Goal: Task Accomplishment & Management: Manage account settings

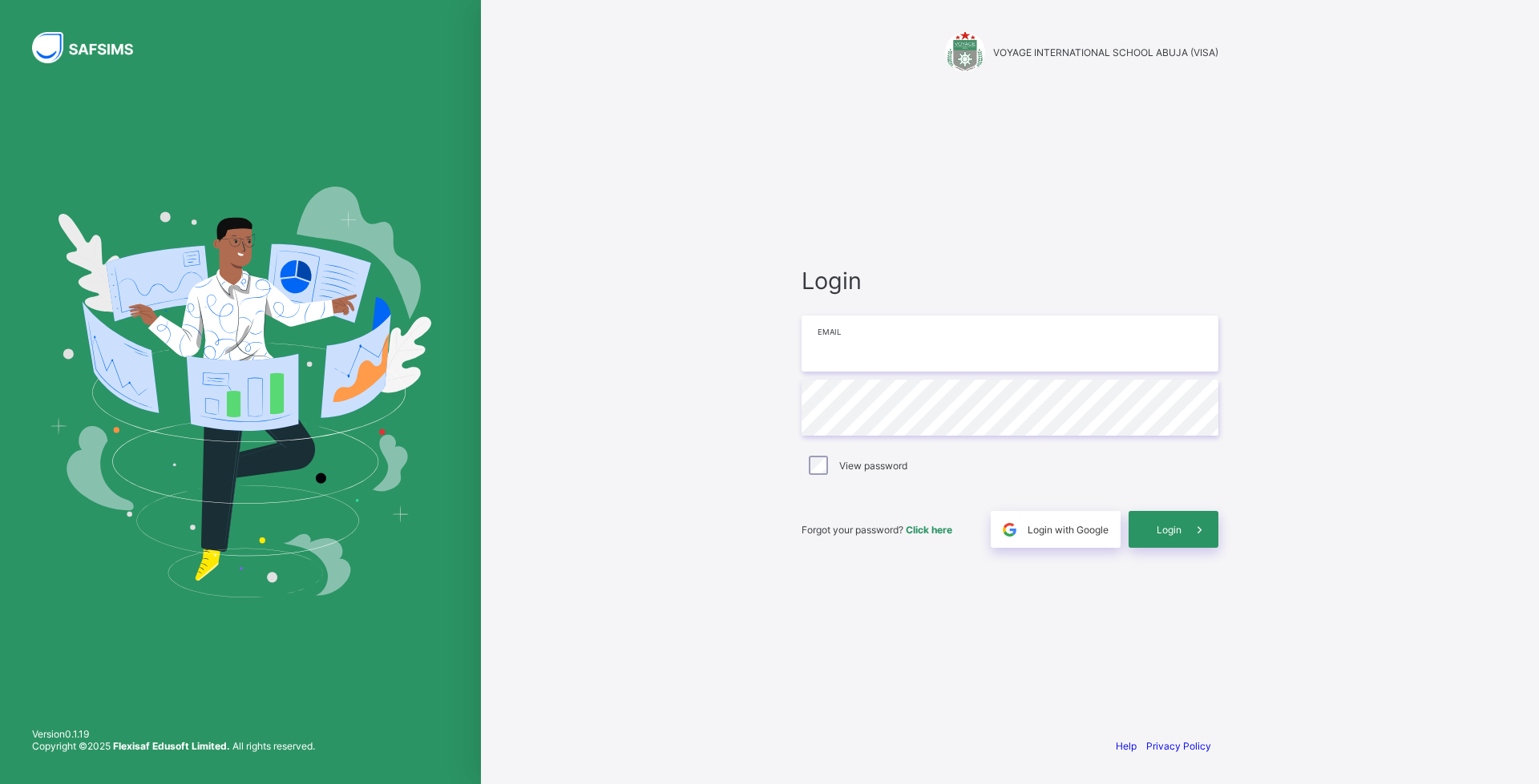
click at [888, 350] on input "email" at bounding box center [1009, 344] width 417 height 56
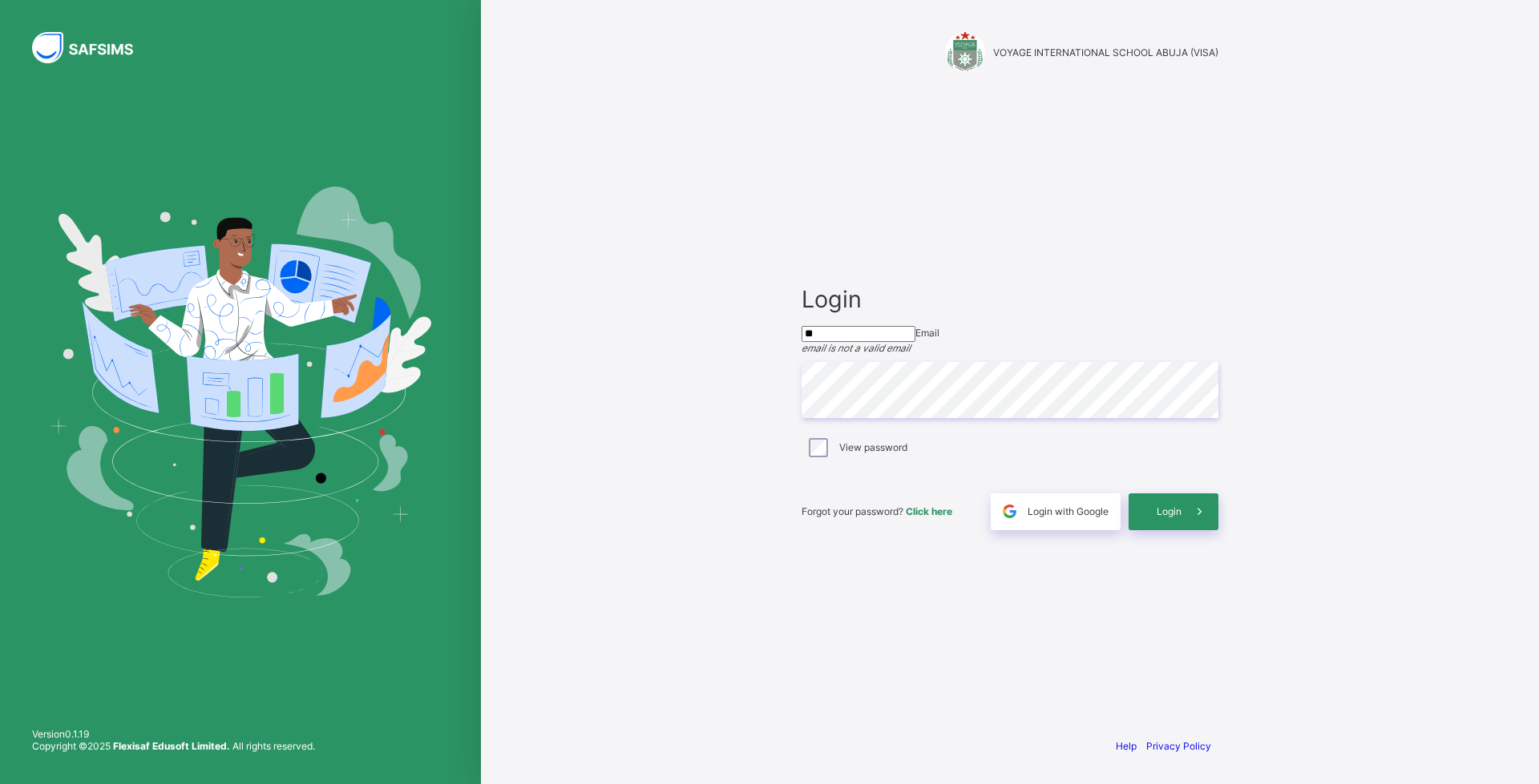
type input "*"
type input "**********"
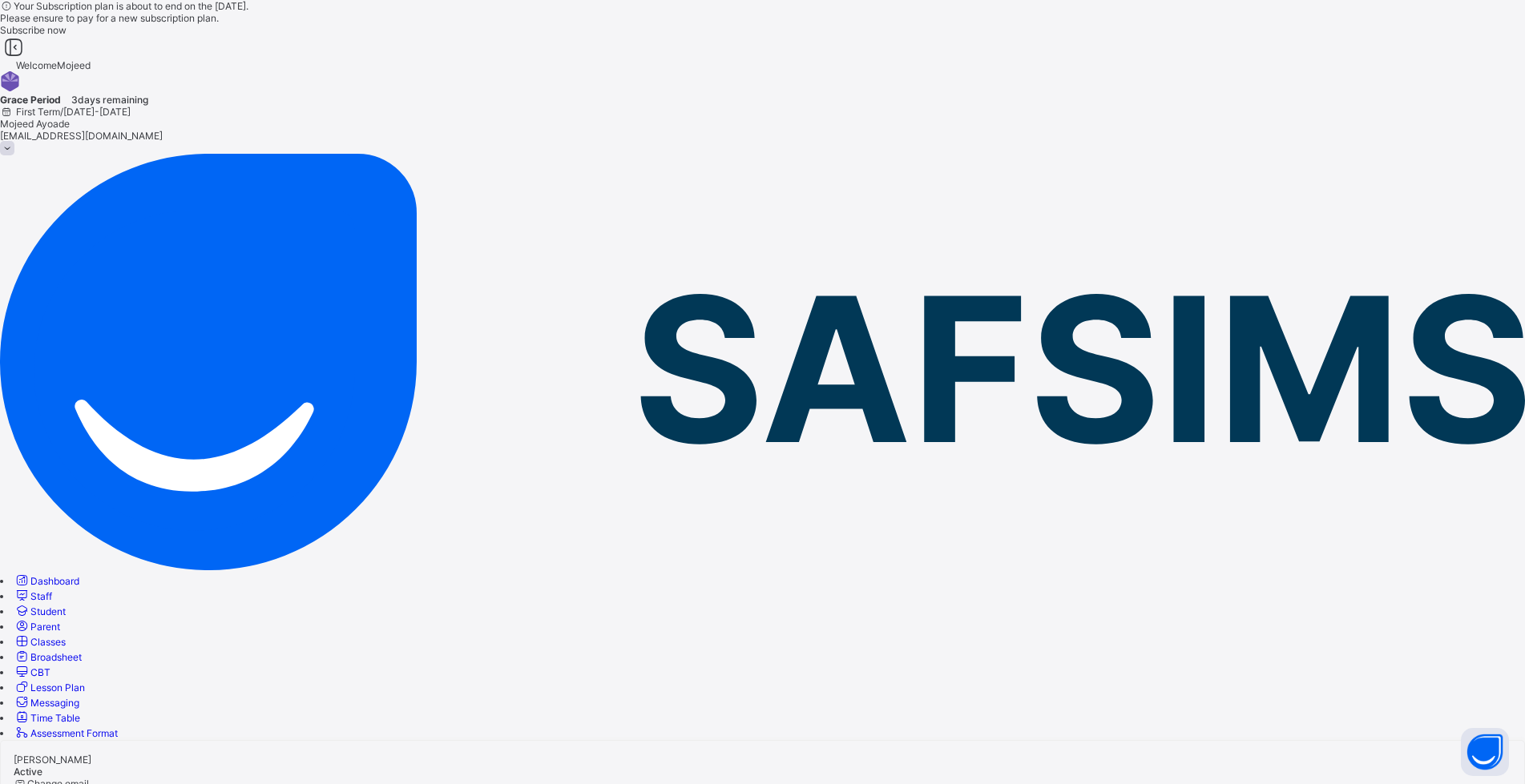
click at [65, 606] on span "Student" at bounding box center [47, 611] width 35 height 12
drag, startPoint x: 1285, startPoint y: 191, endPoint x: 1225, endPoint y: 208, distance: 62.4
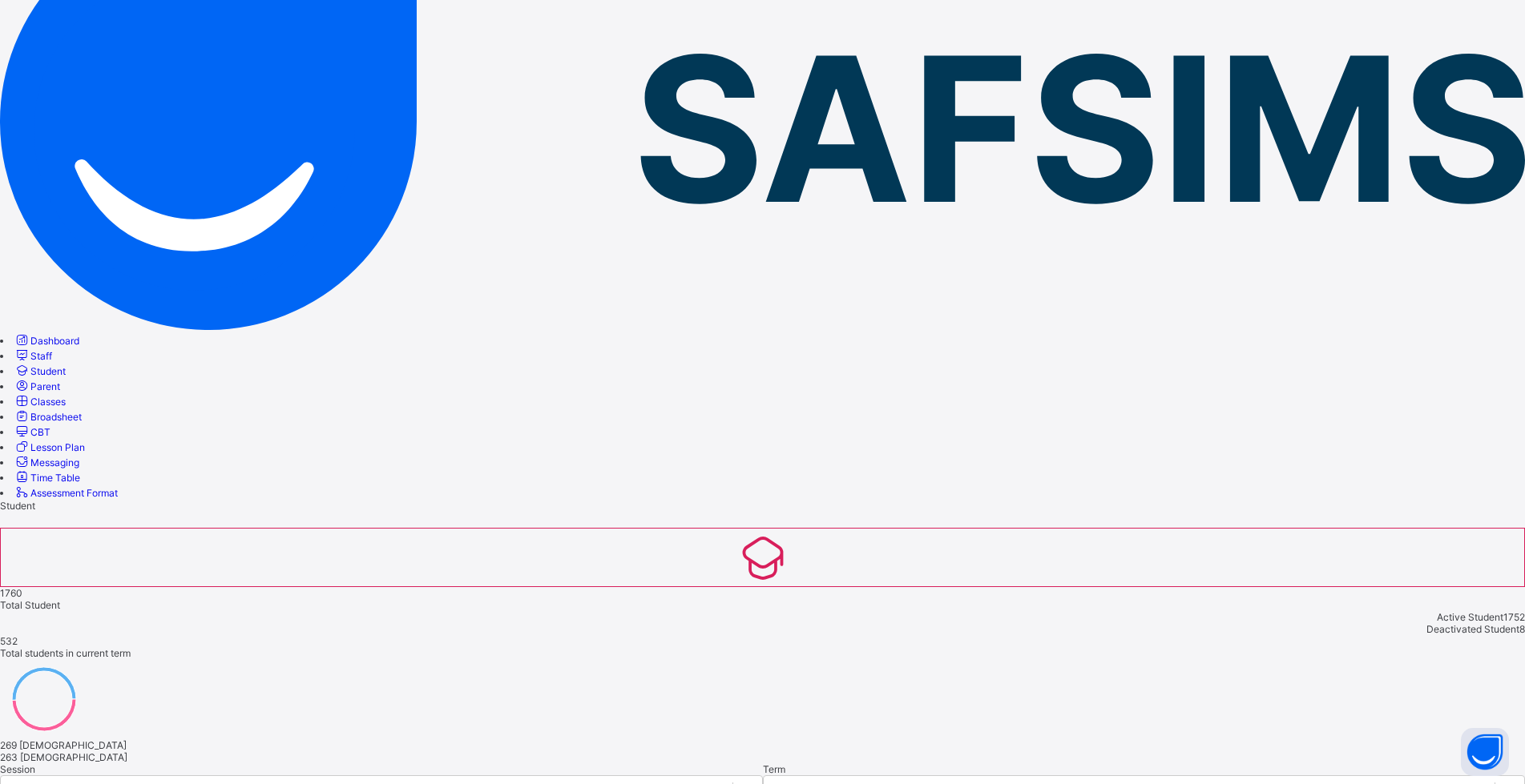
scroll to position [246, 0]
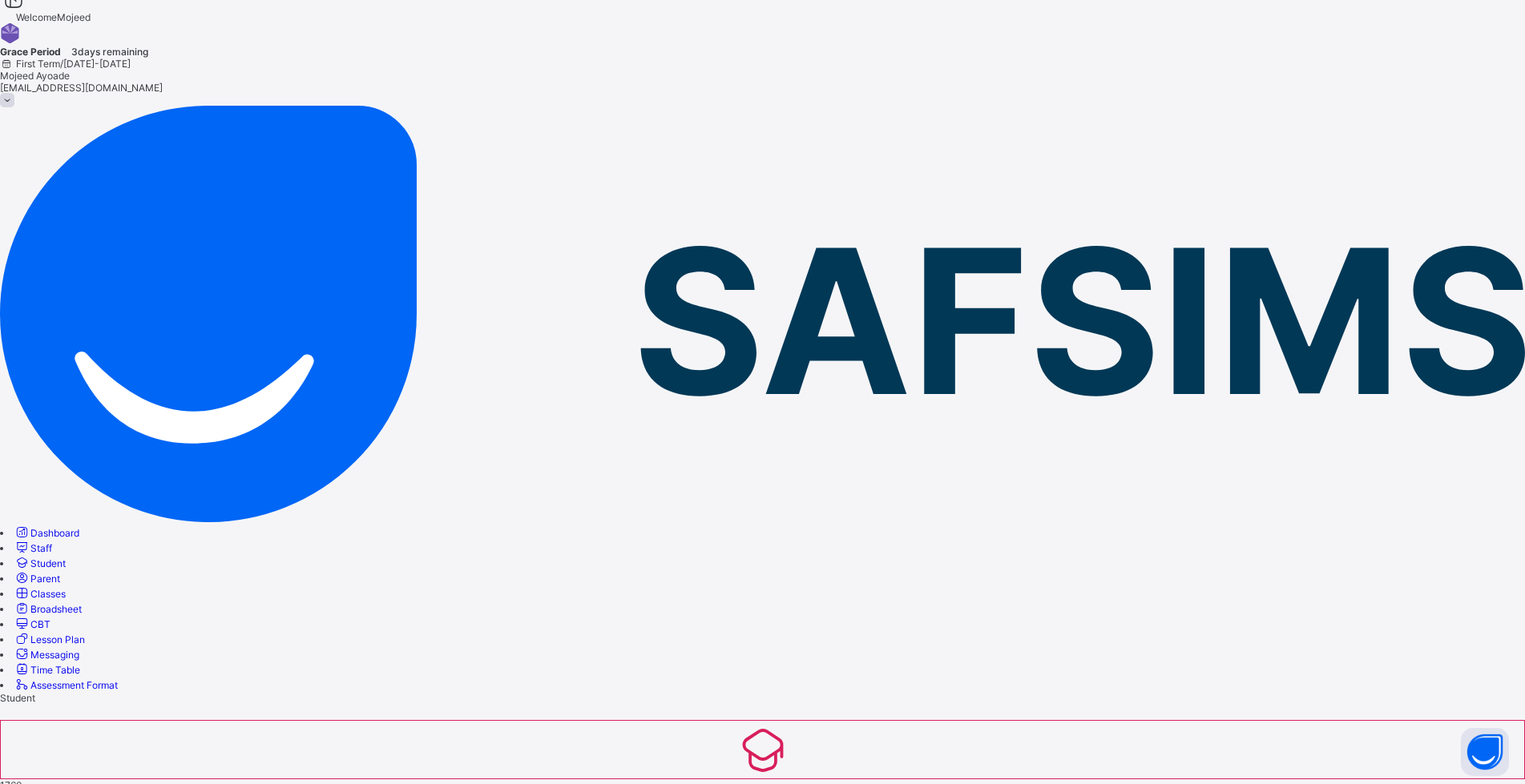
type input "*"
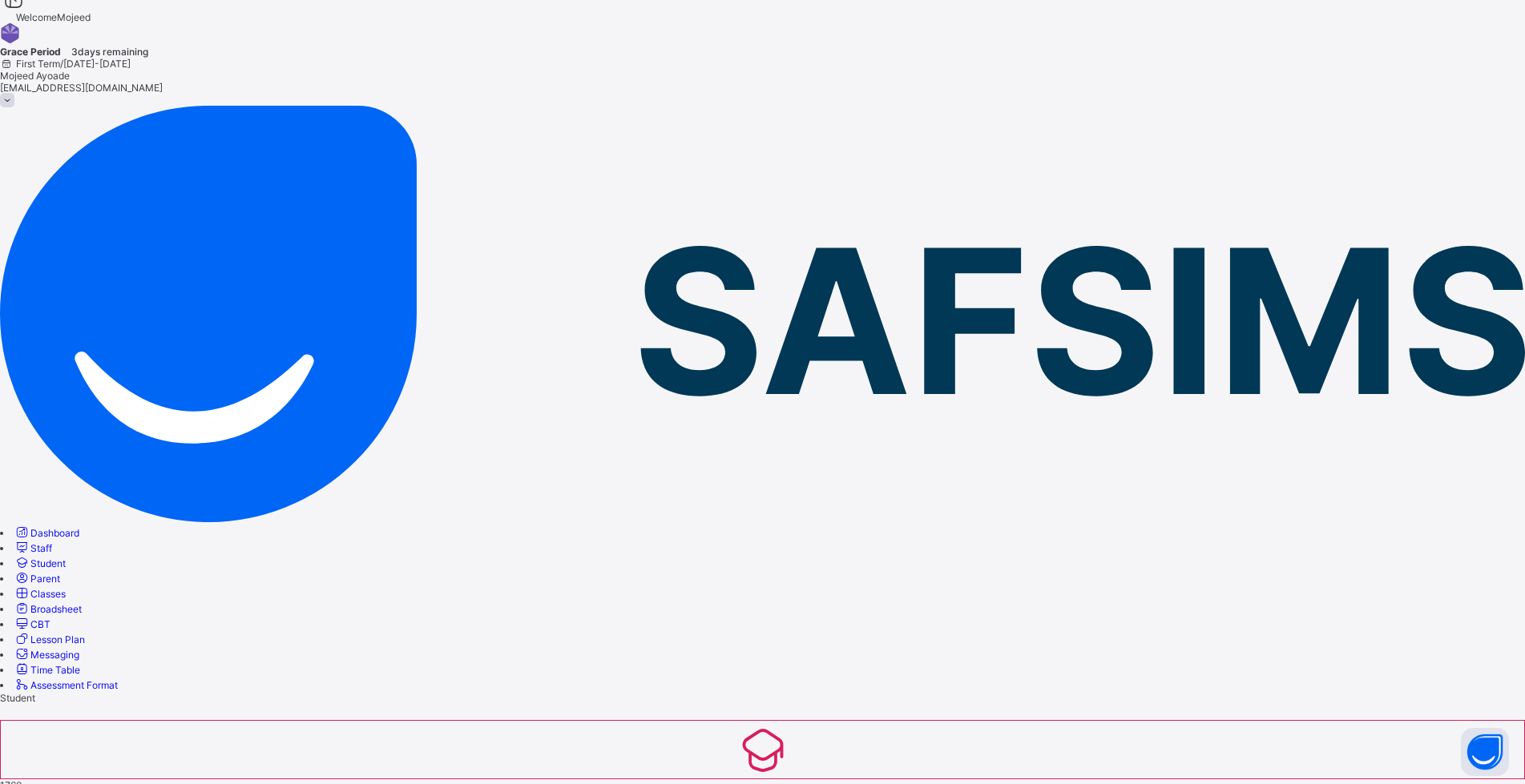
scroll to position [400, 0]
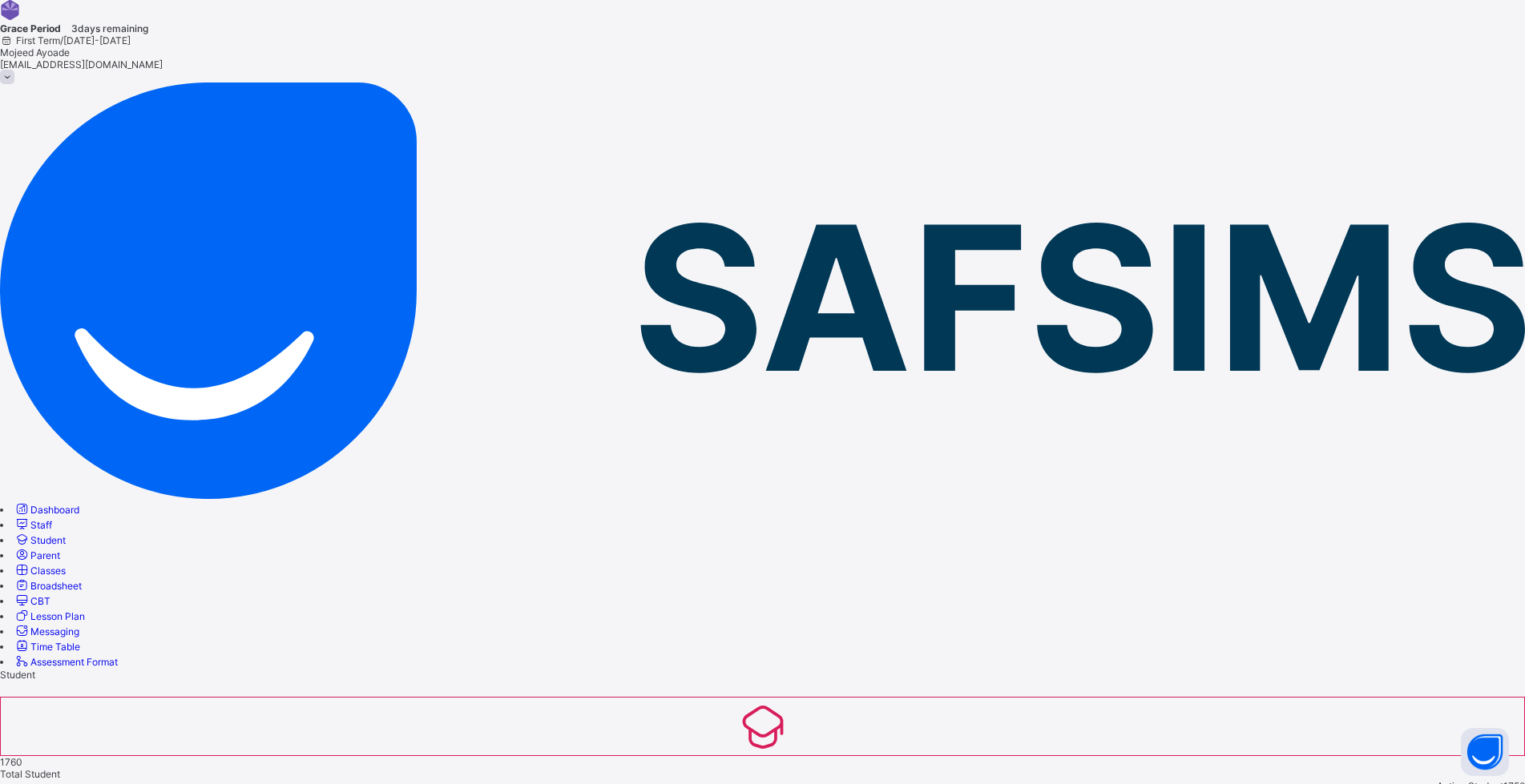
scroll to position [84, 0]
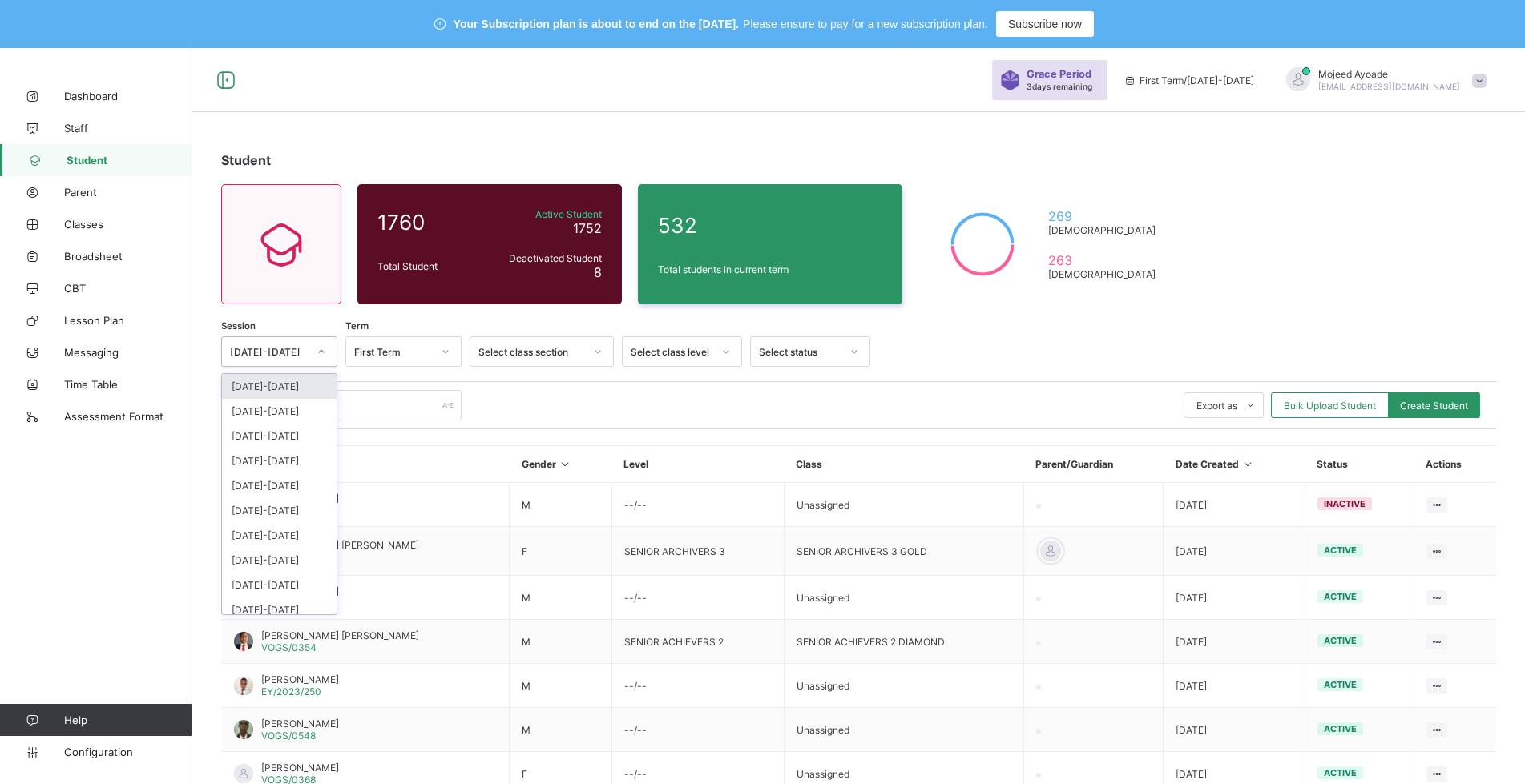
click at [318, 351] on icon at bounding box center [322, 352] width 10 height 16
click at [282, 408] on div "[DATE]-[DATE]" at bounding box center [279, 412] width 115 height 25
click at [440, 351] on icon at bounding box center [445, 352] width 10 height 16
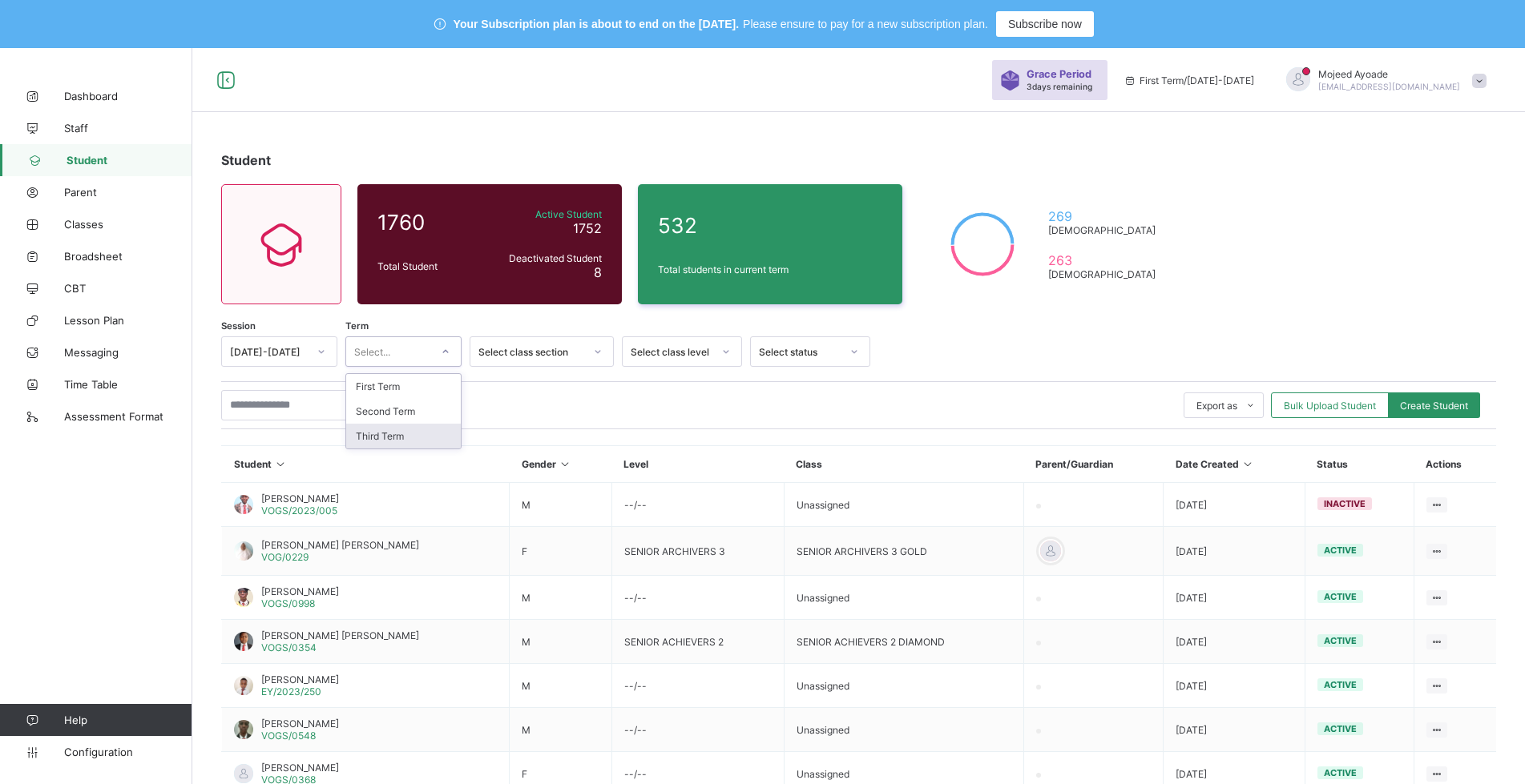
click at [394, 435] on div "Third Term" at bounding box center [404, 436] width 115 height 25
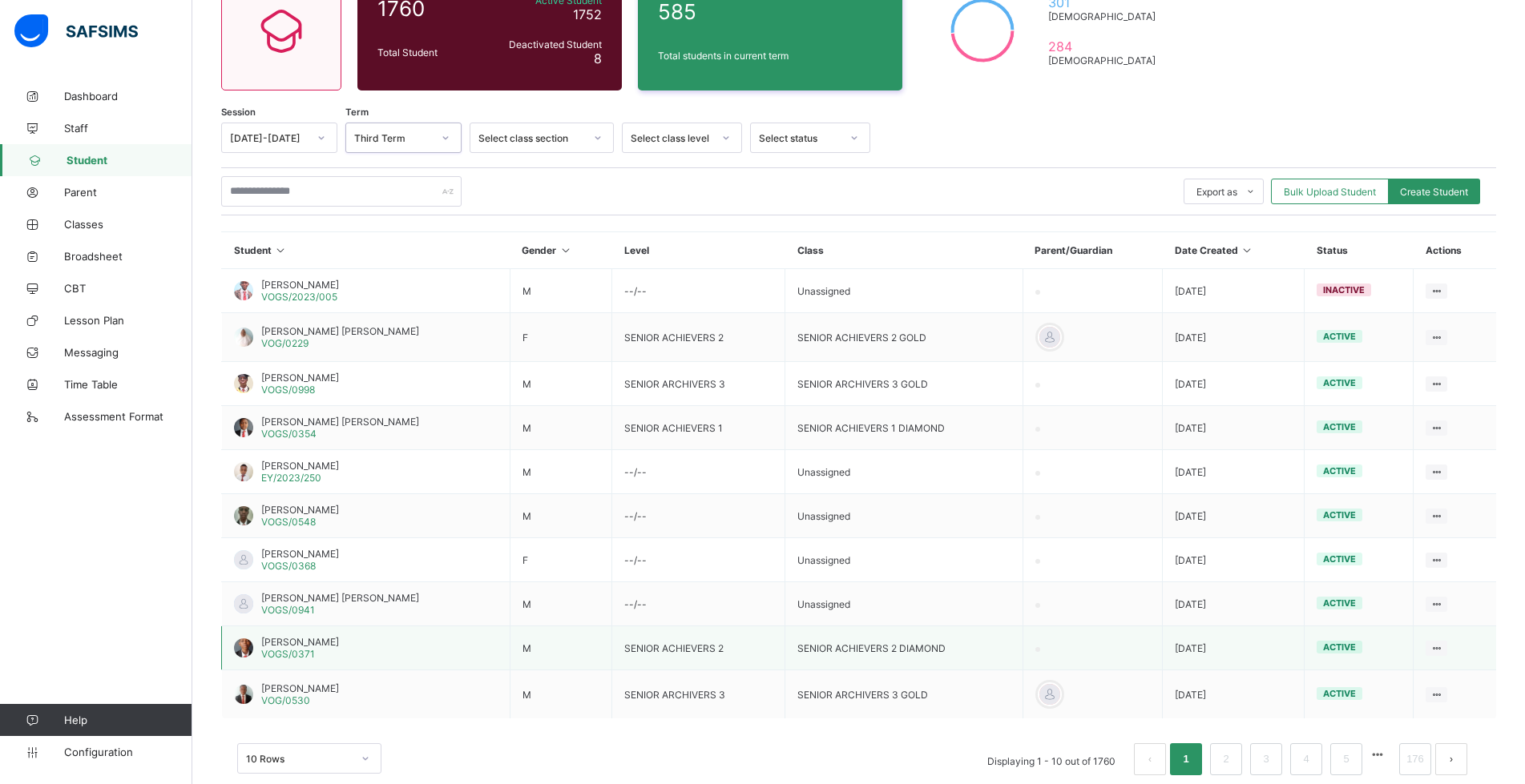
scroll to position [246, 0]
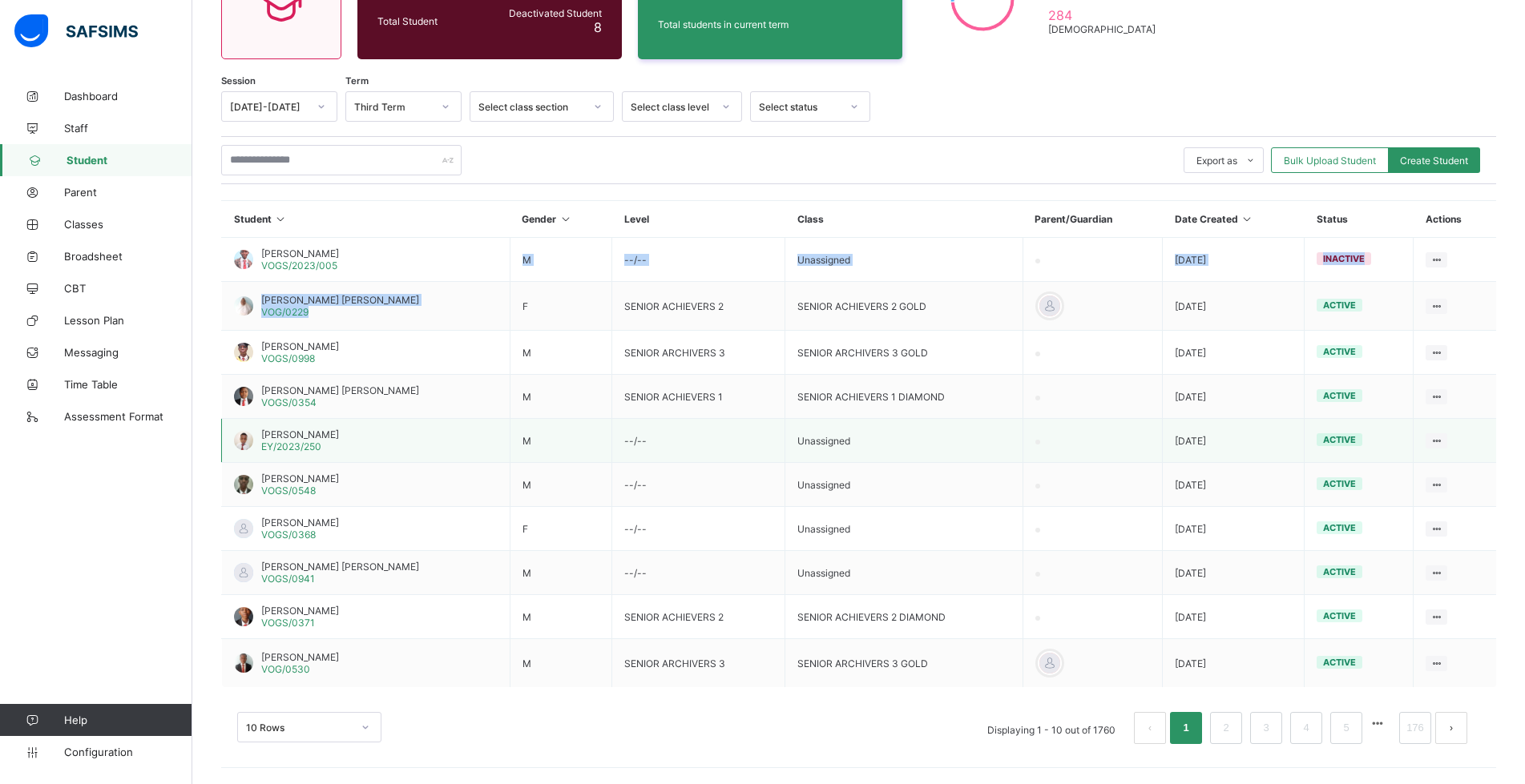
drag, startPoint x: 414, startPoint y: 261, endPoint x: 517, endPoint y: 435, distance: 202.2
click at [437, 277] on tbody "Umar Farouq Nuhu VOGS/2023/005 M --/-- Unassigned 2024-09-09 inactive View Prof…" at bounding box center [860, 463] width 1275 height 450
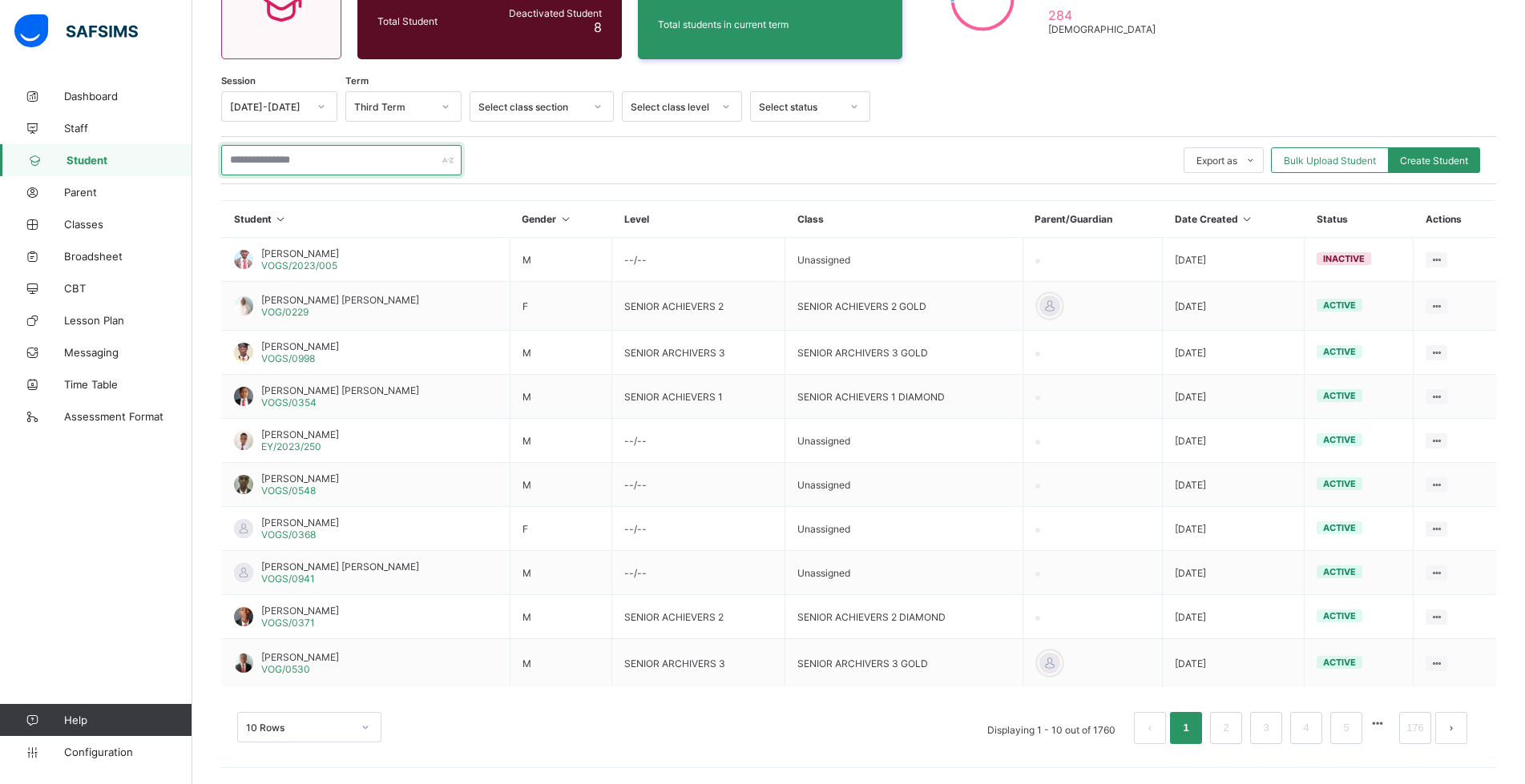
click at [382, 161] on input "text" at bounding box center [341, 160] width 241 height 30
click at [760, 161] on div "Export as Pdf Report Excel Report Excel Report (LMS) Bulk Upload Student Create…" at bounding box center [859, 160] width 1275 height 30
click at [1234, 733] on link "2" at bounding box center [1225, 728] width 16 height 20
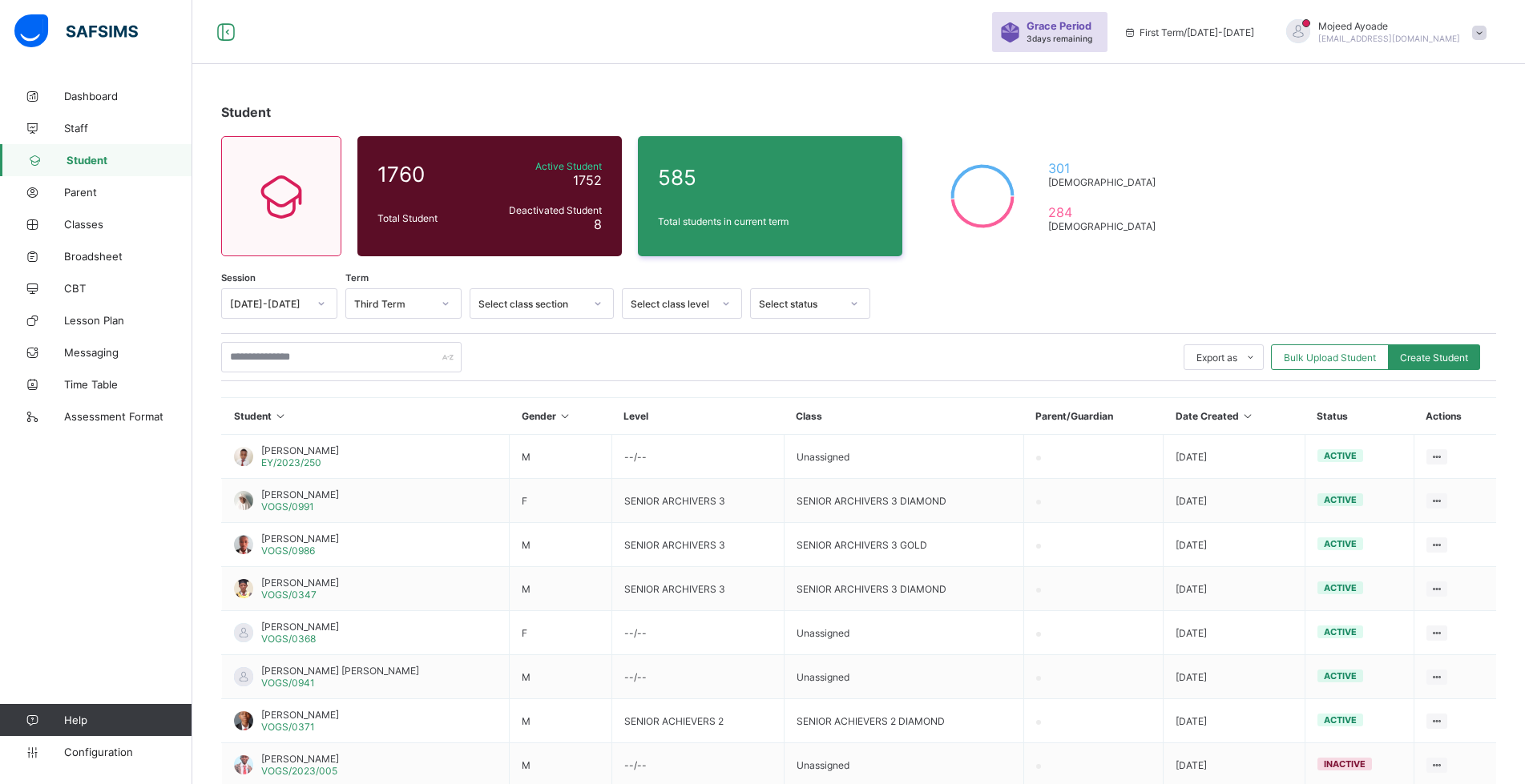
scroll to position [241, 0]
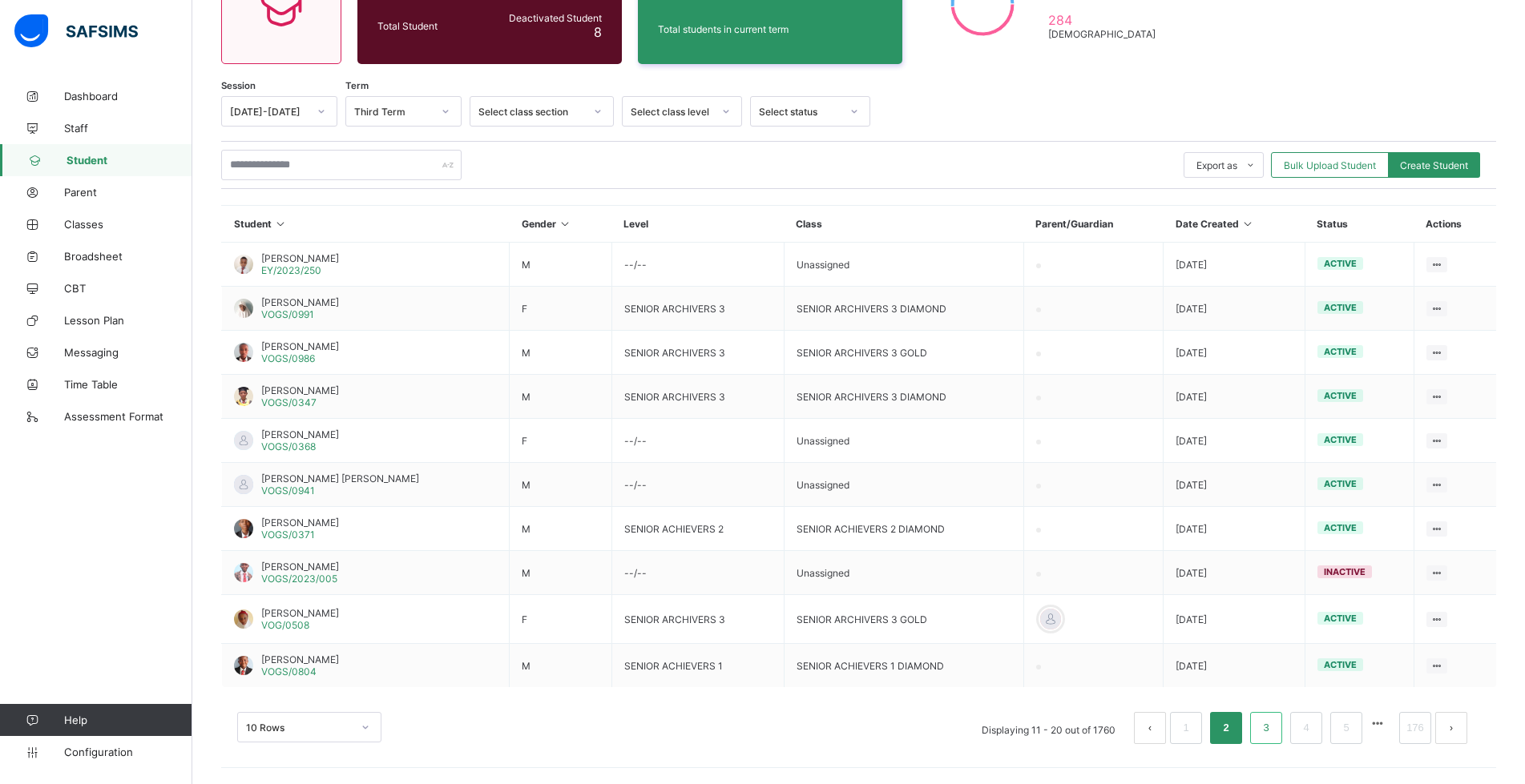
click at [1274, 732] on link "3" at bounding box center [1266, 728] width 16 height 20
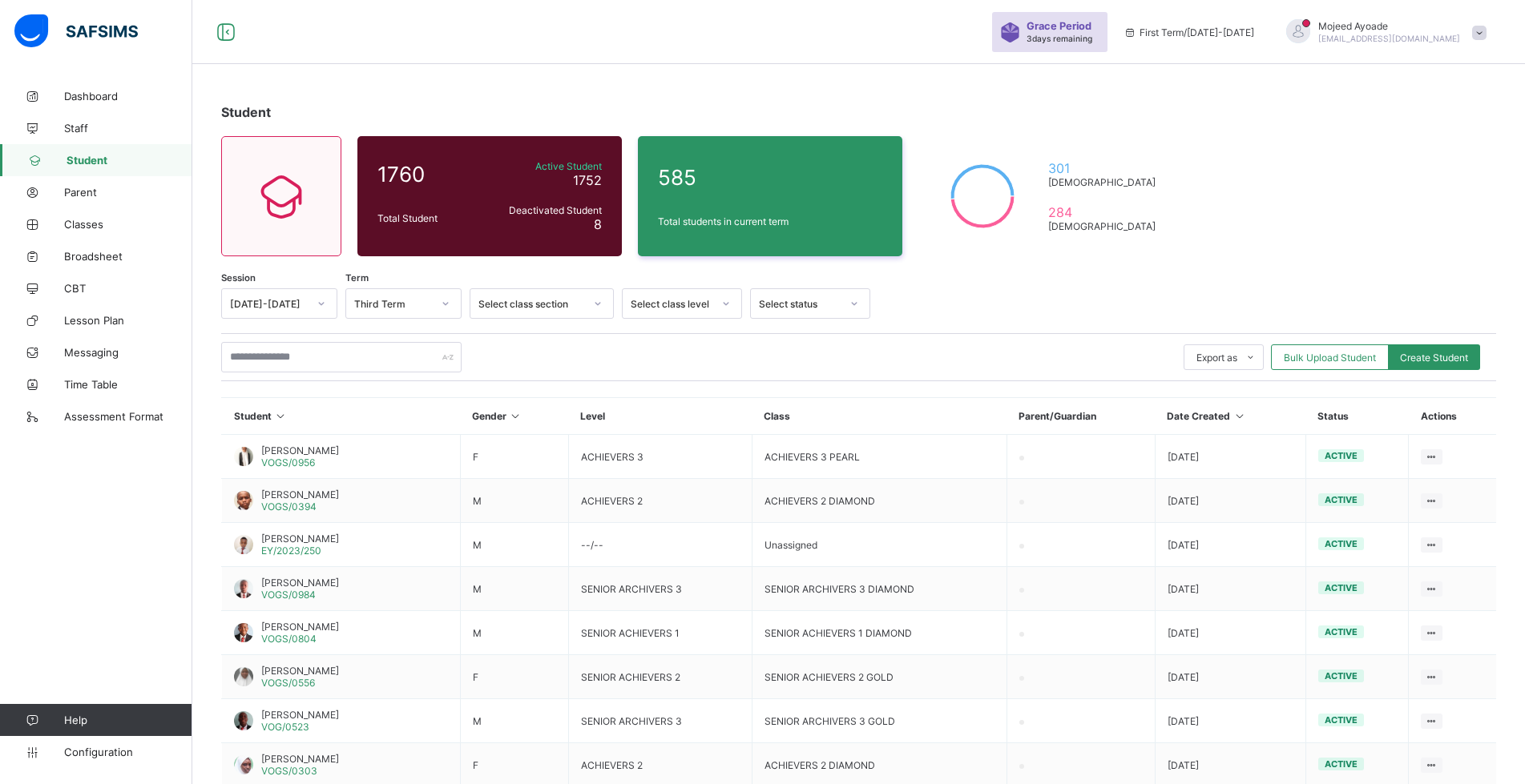
scroll to position [236, 0]
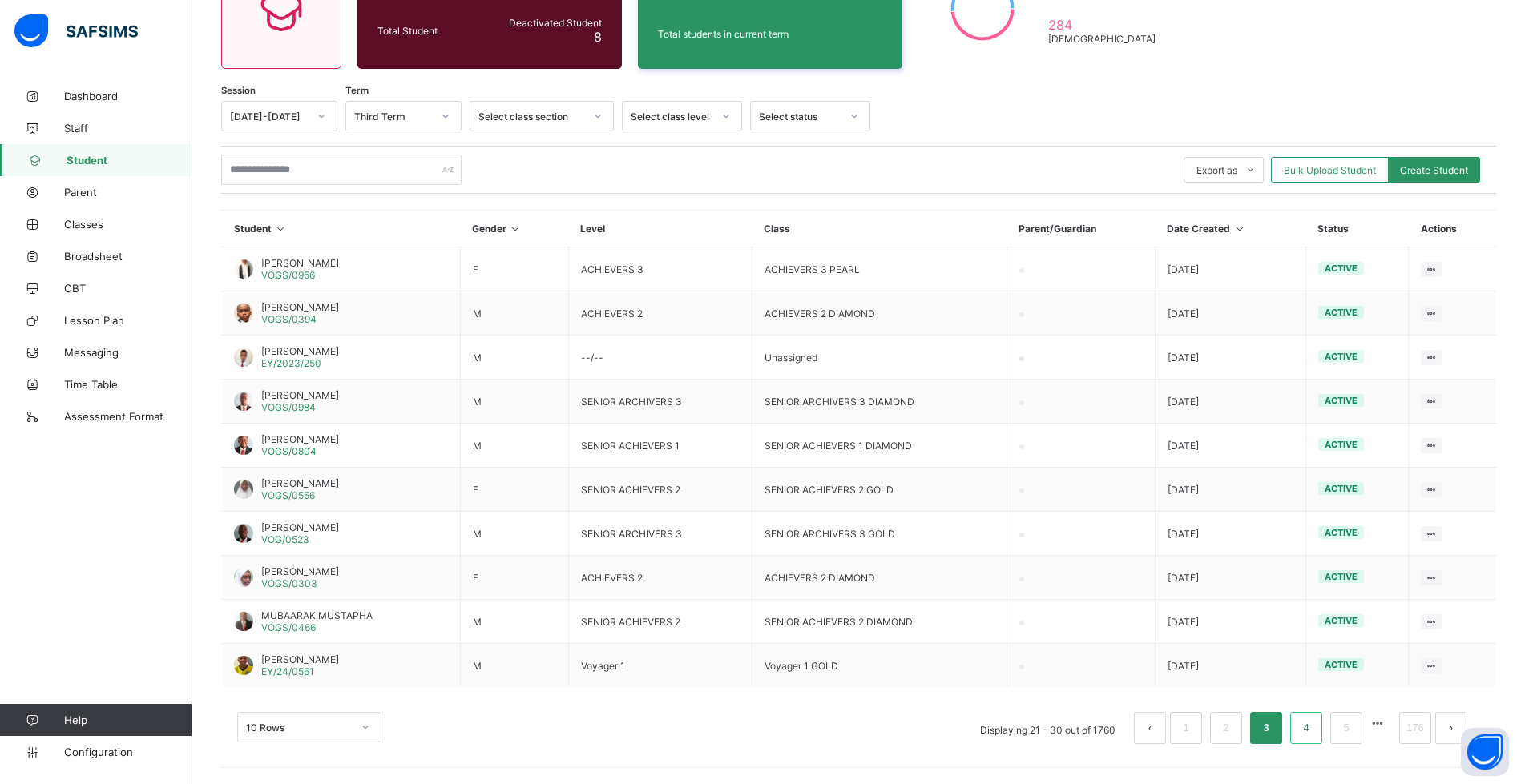
click at [1314, 728] on link "4" at bounding box center [1306, 728] width 16 height 20
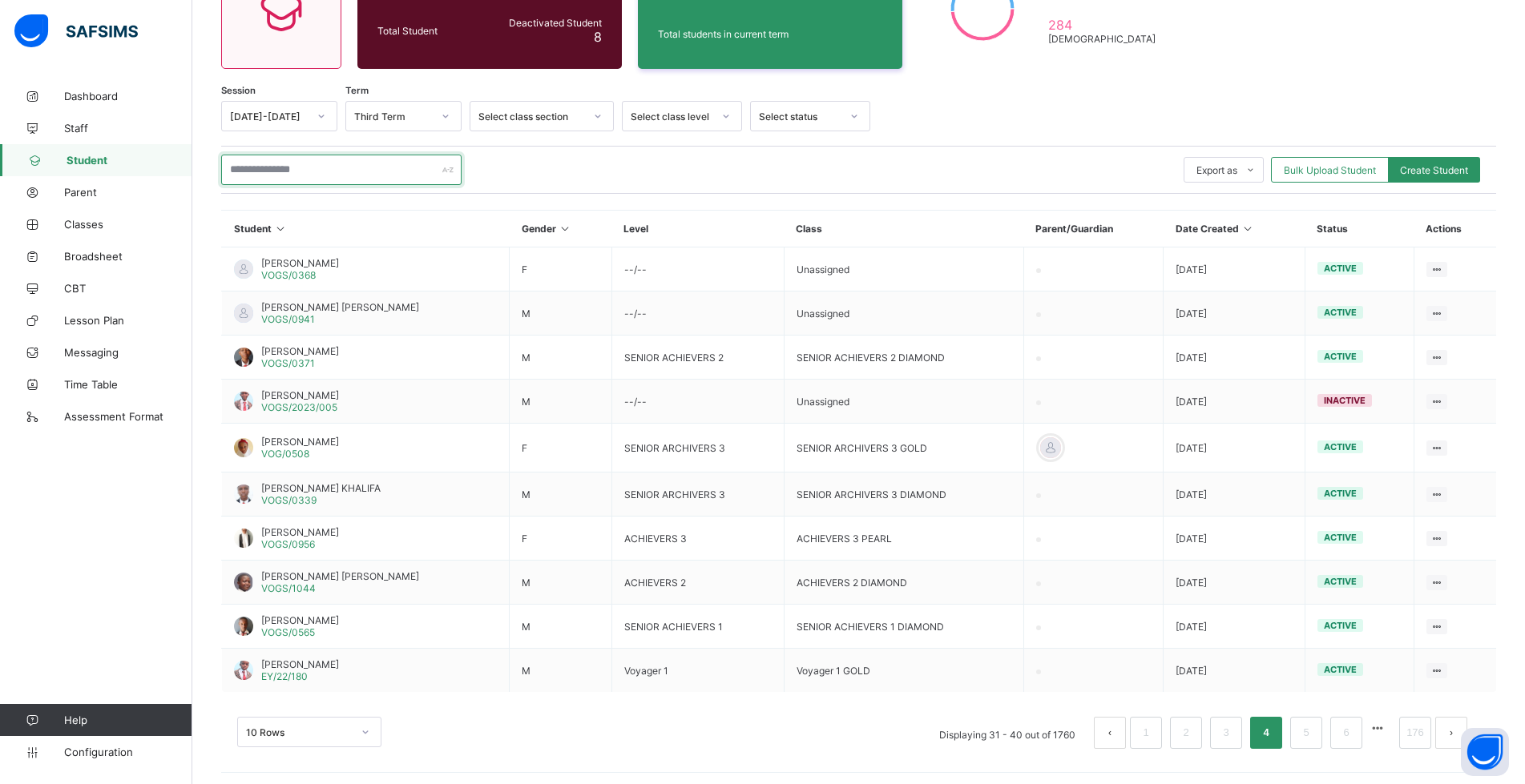
click at [295, 169] on input "text" at bounding box center [341, 169] width 241 height 30
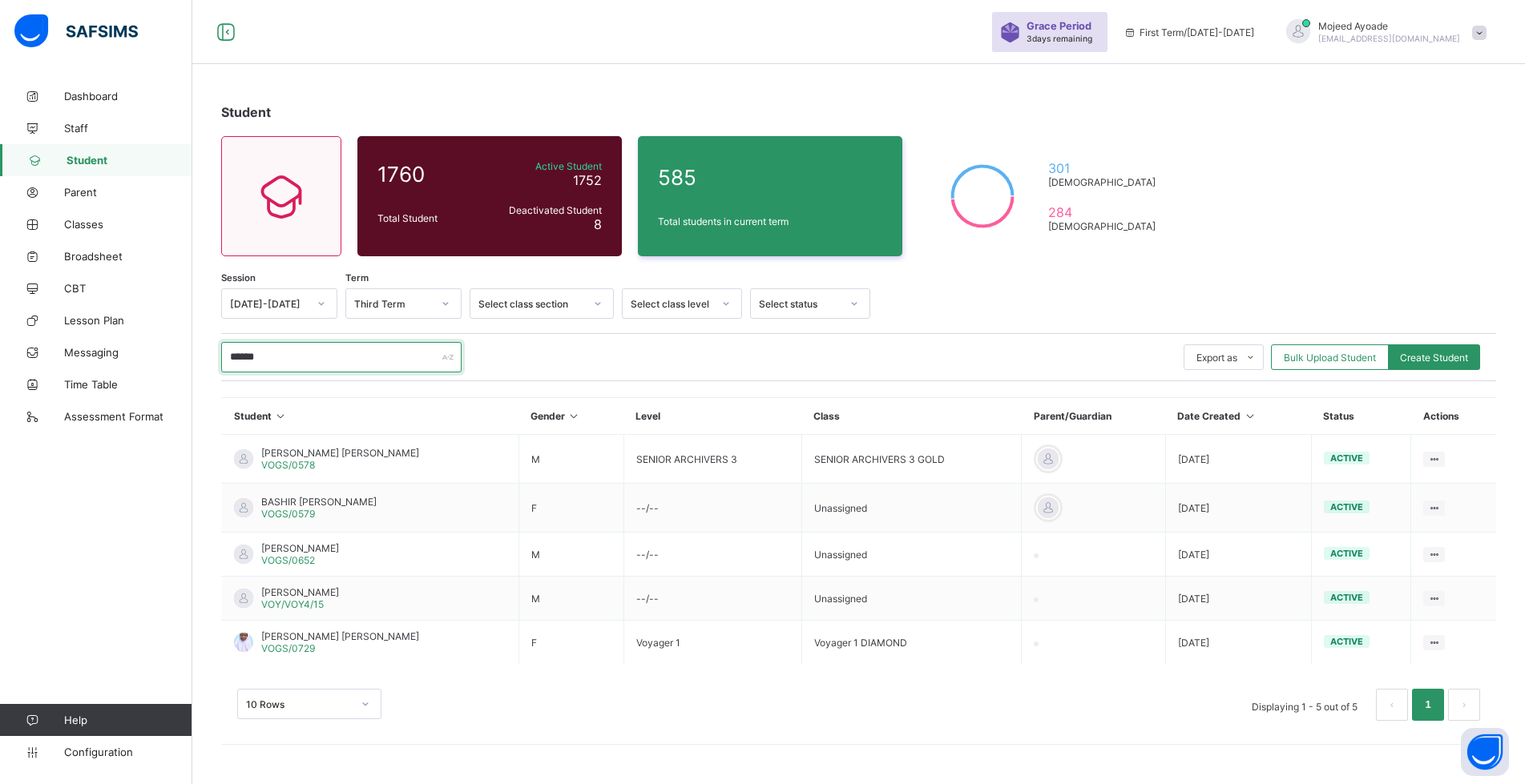
scroll to position [48, 0]
type input "******"
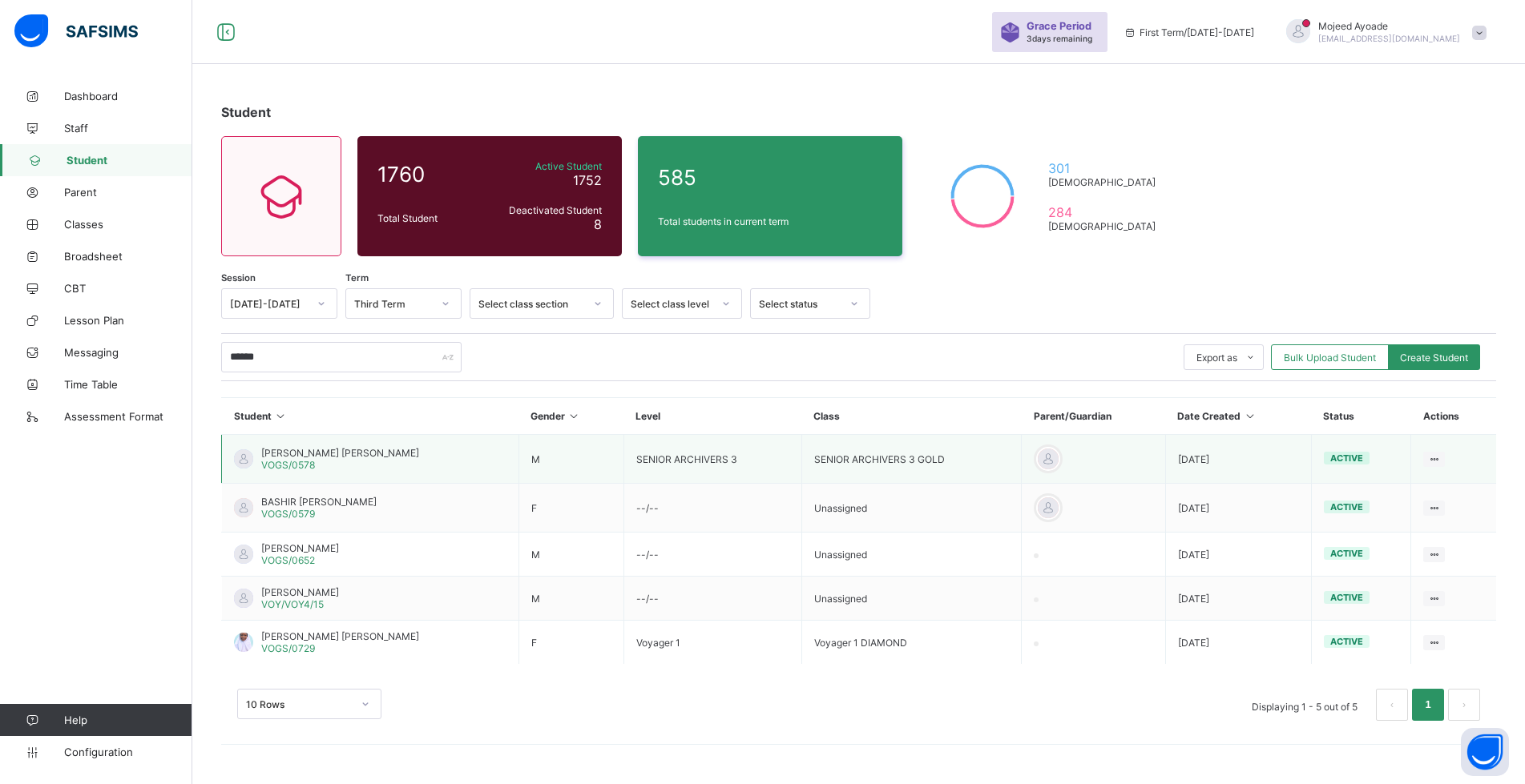
click at [309, 454] on span "[PERSON_NAME] [PERSON_NAME]" at bounding box center [340, 453] width 158 height 12
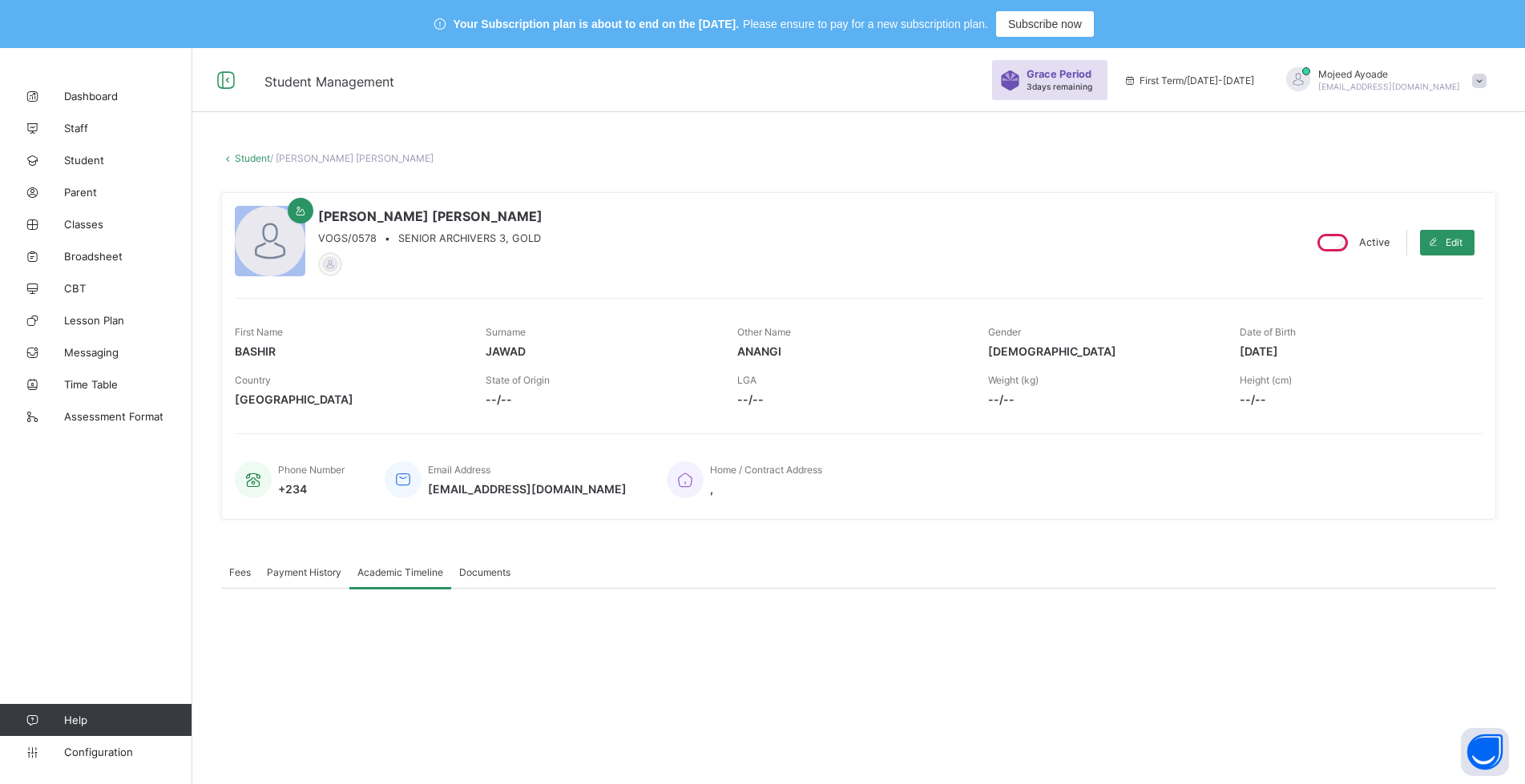
click at [317, 568] on span "Payment History" at bounding box center [304, 572] width 74 height 12
click at [239, 579] on div "Fees" at bounding box center [240, 571] width 38 height 32
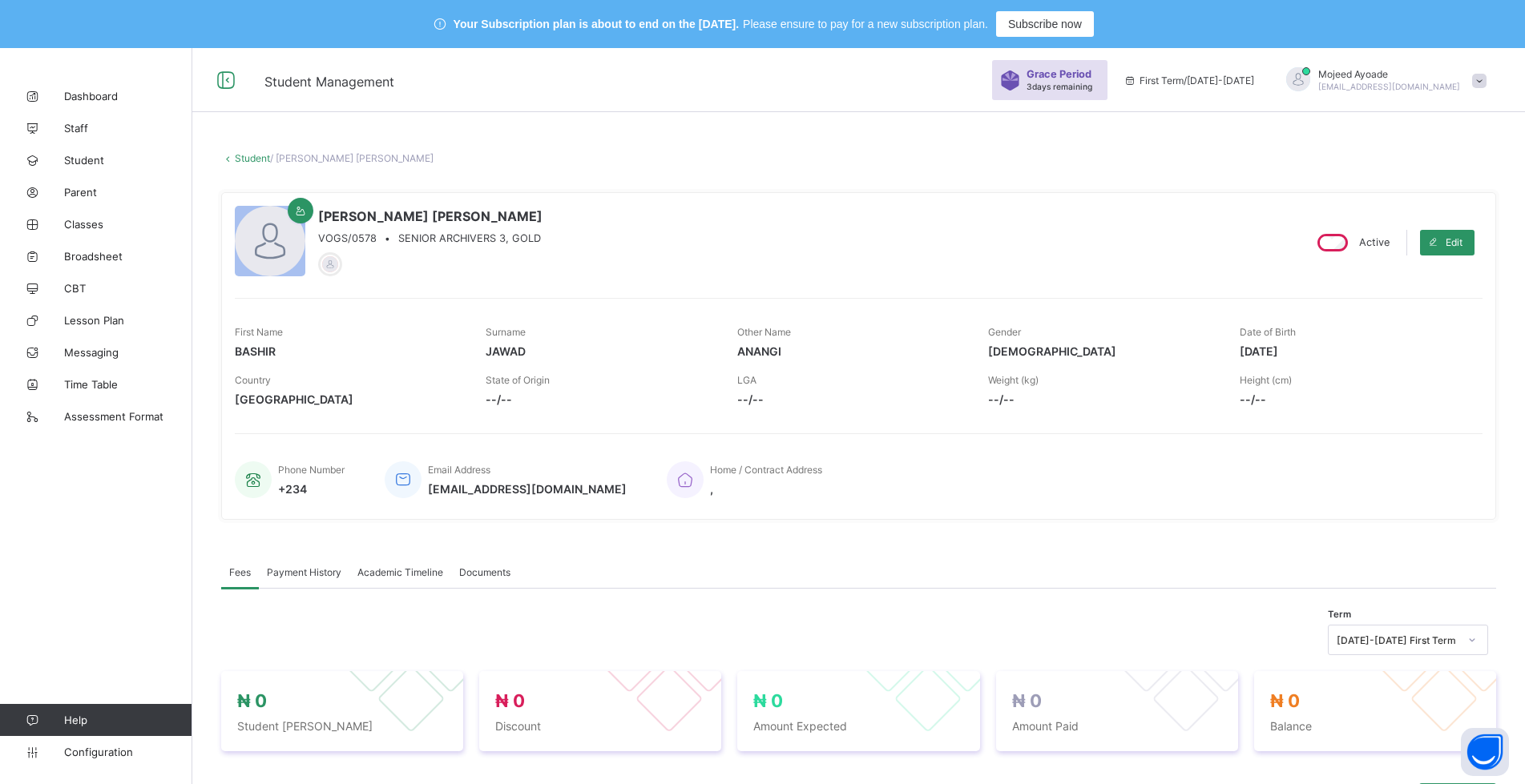
click at [487, 574] on span "Documents" at bounding box center [485, 572] width 52 height 12
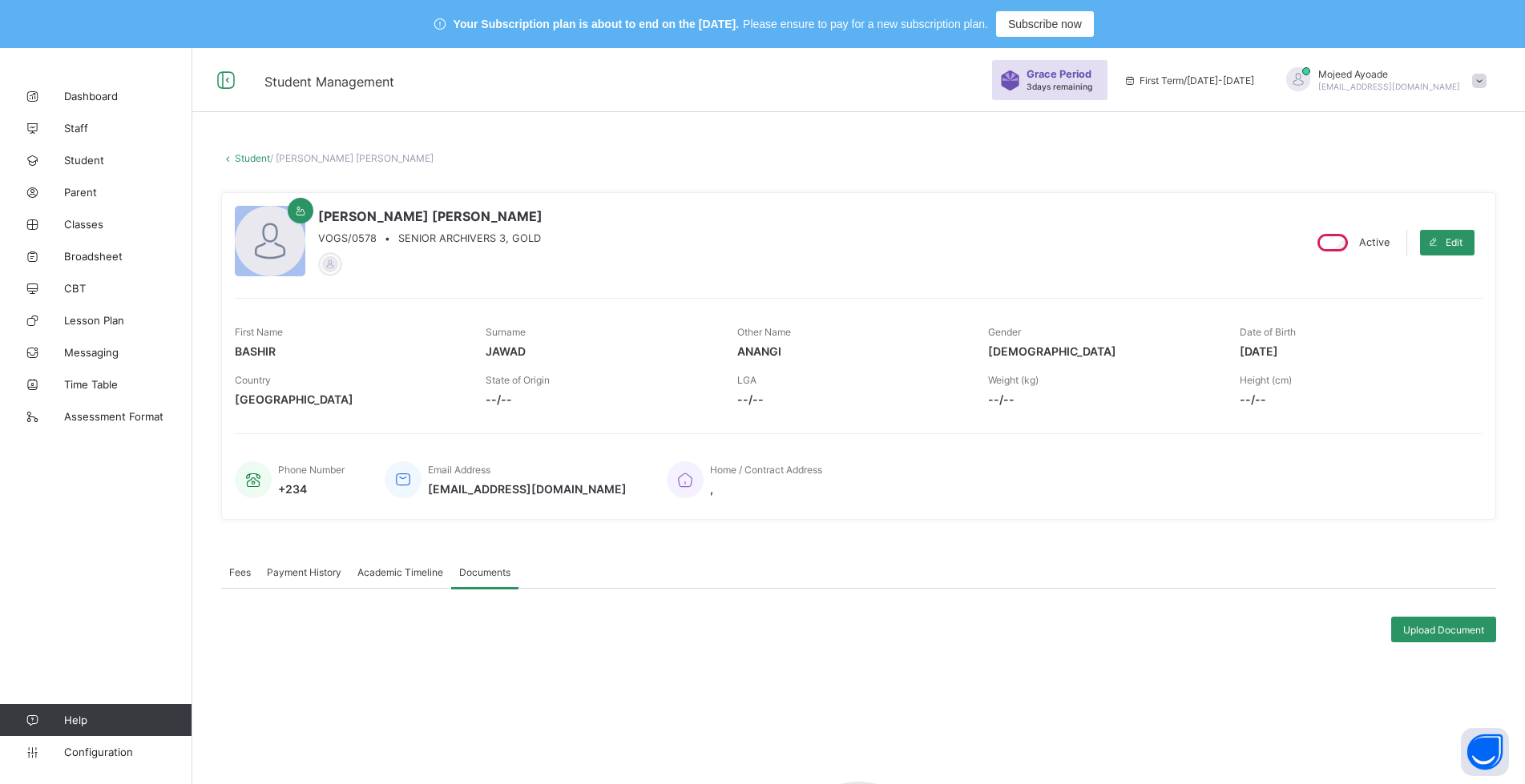
click at [404, 571] on span "Academic Timeline" at bounding box center [400, 572] width 86 height 12
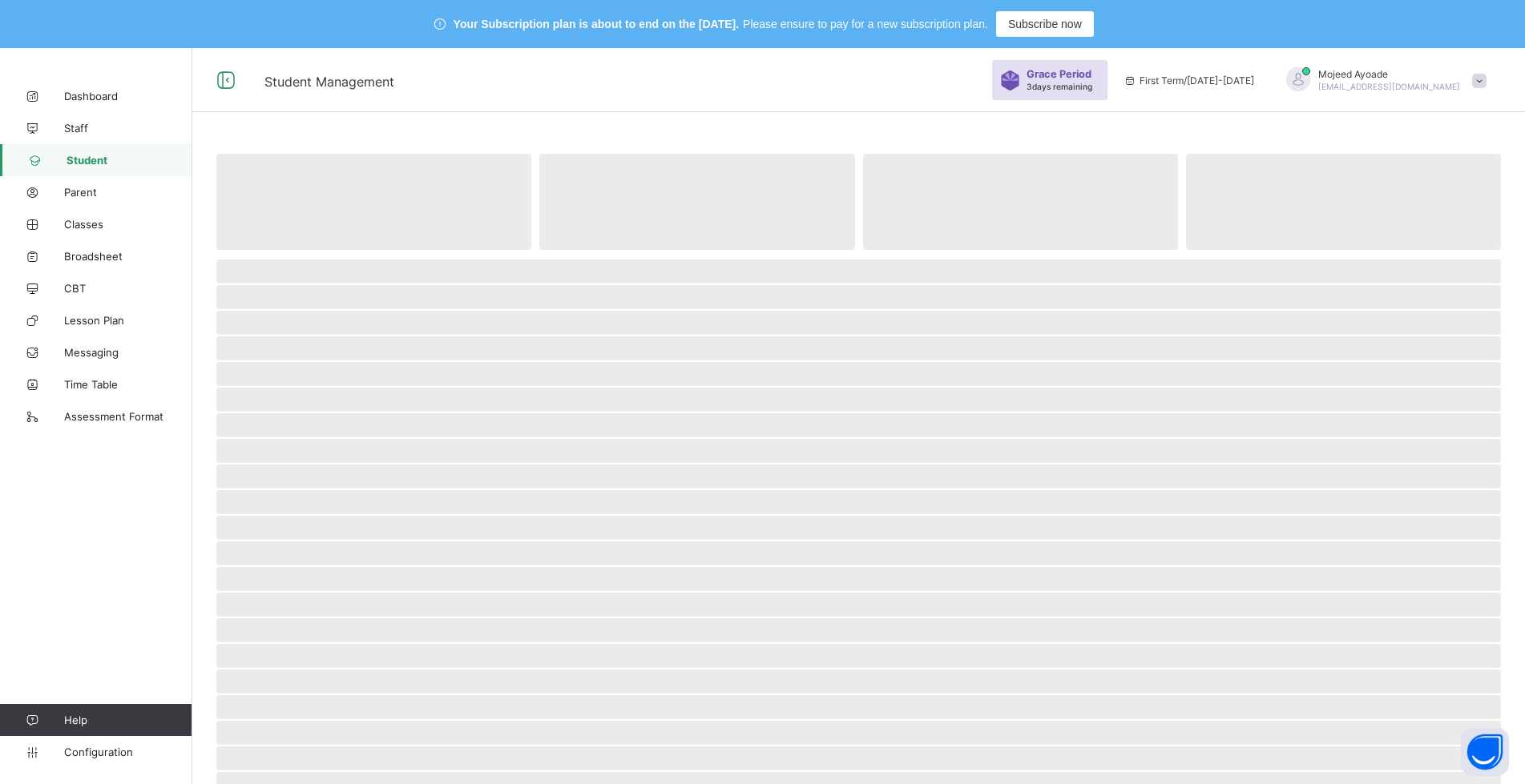
scroll to position [48, 0]
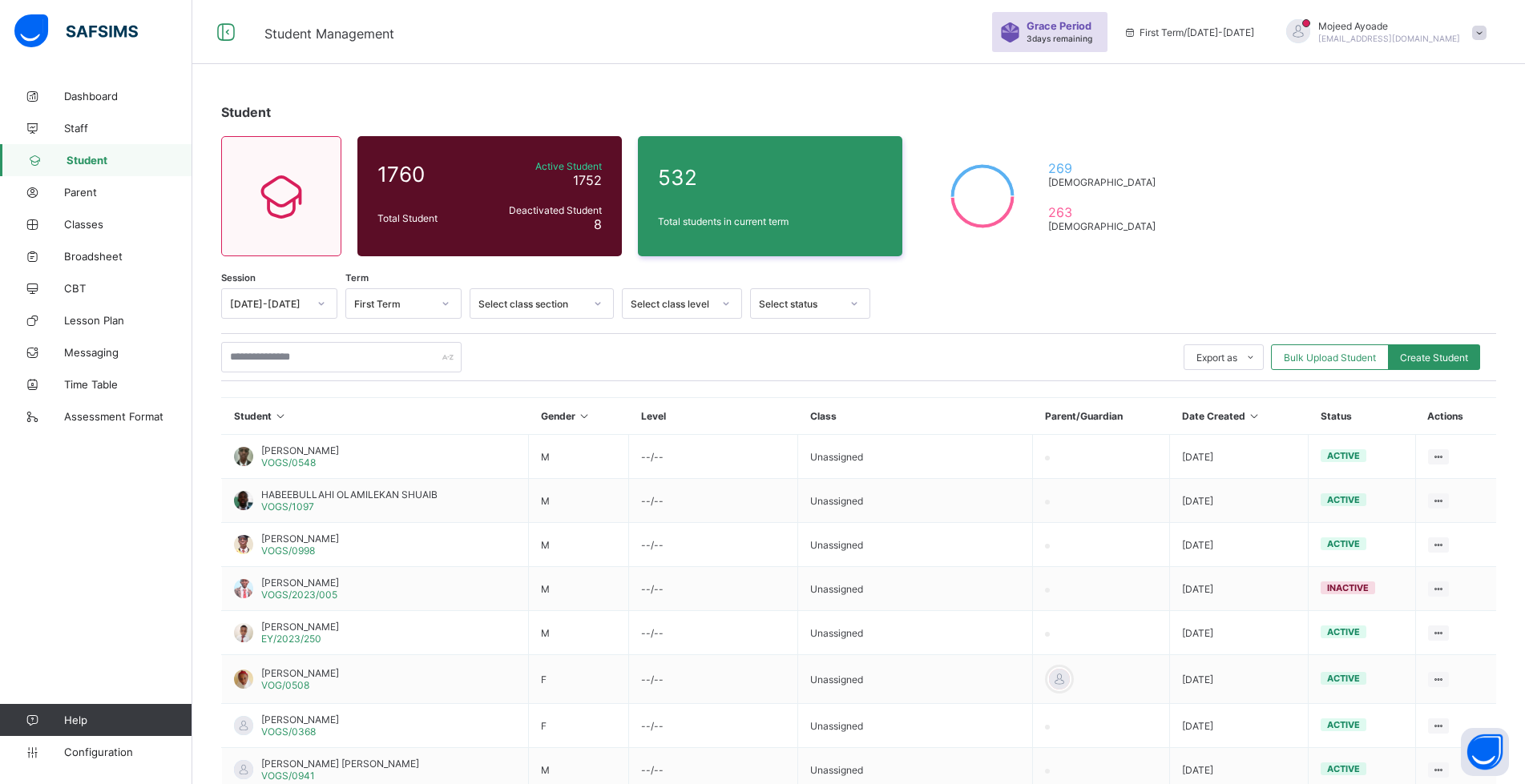
click at [292, 306] on div "[DATE]-[DATE]" at bounding box center [268, 304] width 78 height 12
click at [269, 386] on div "[DATE]-[DATE]" at bounding box center [279, 388] width 115 height 25
click at [292, 357] on input "text" at bounding box center [341, 357] width 241 height 30
type input "******"
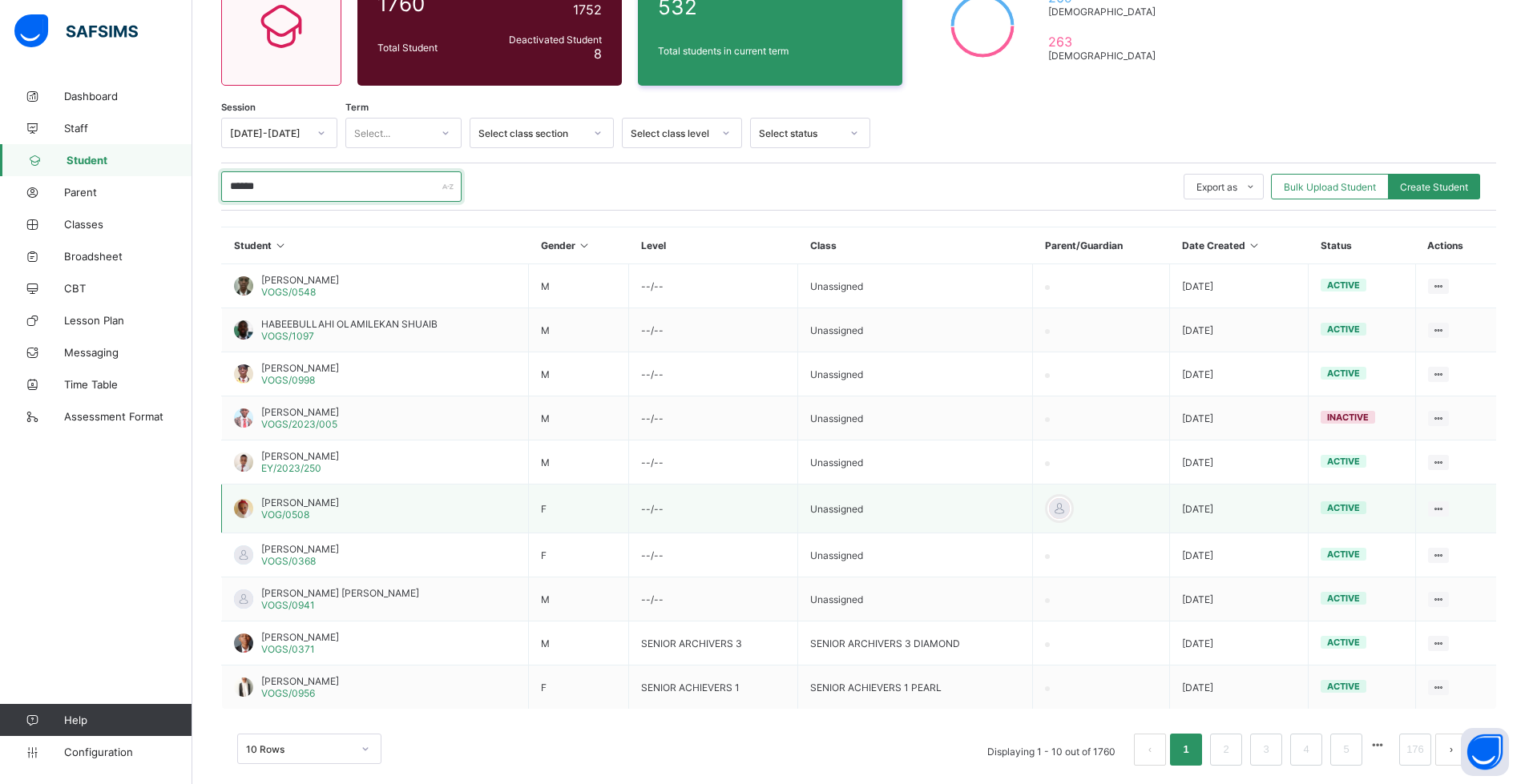
scroll to position [241, 0]
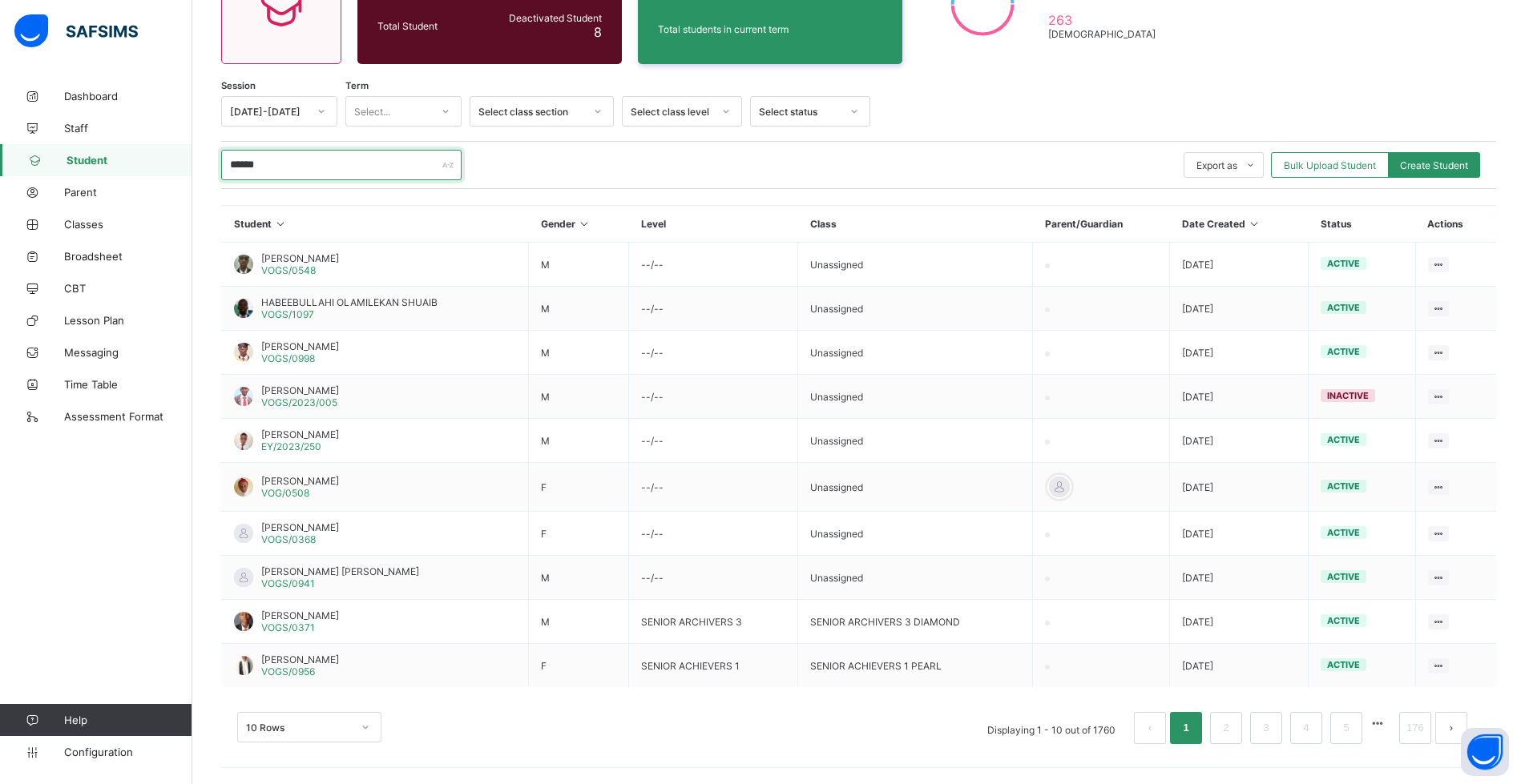
click at [321, 162] on input "******" at bounding box center [341, 164] width 241 height 30
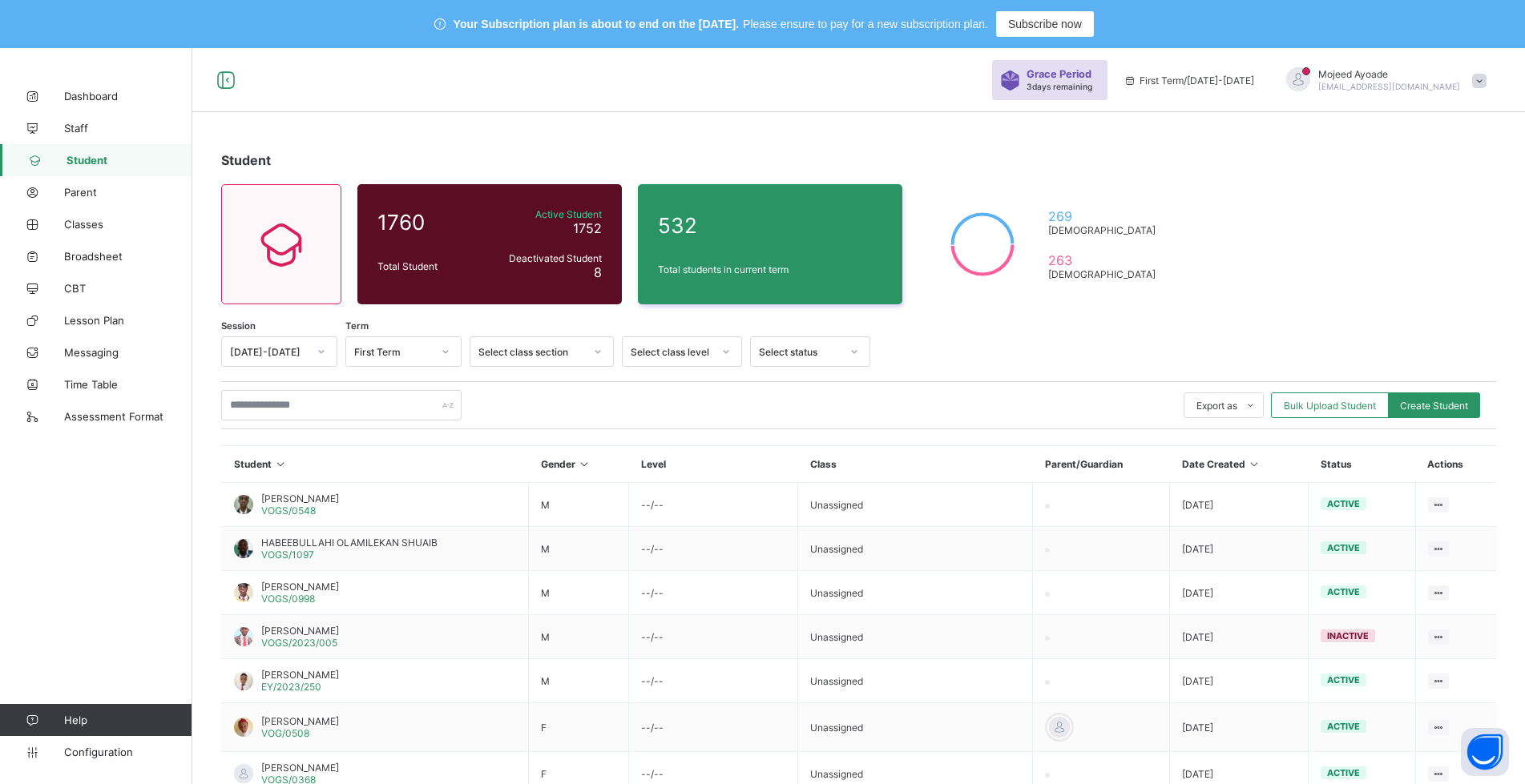
scroll to position [241, 0]
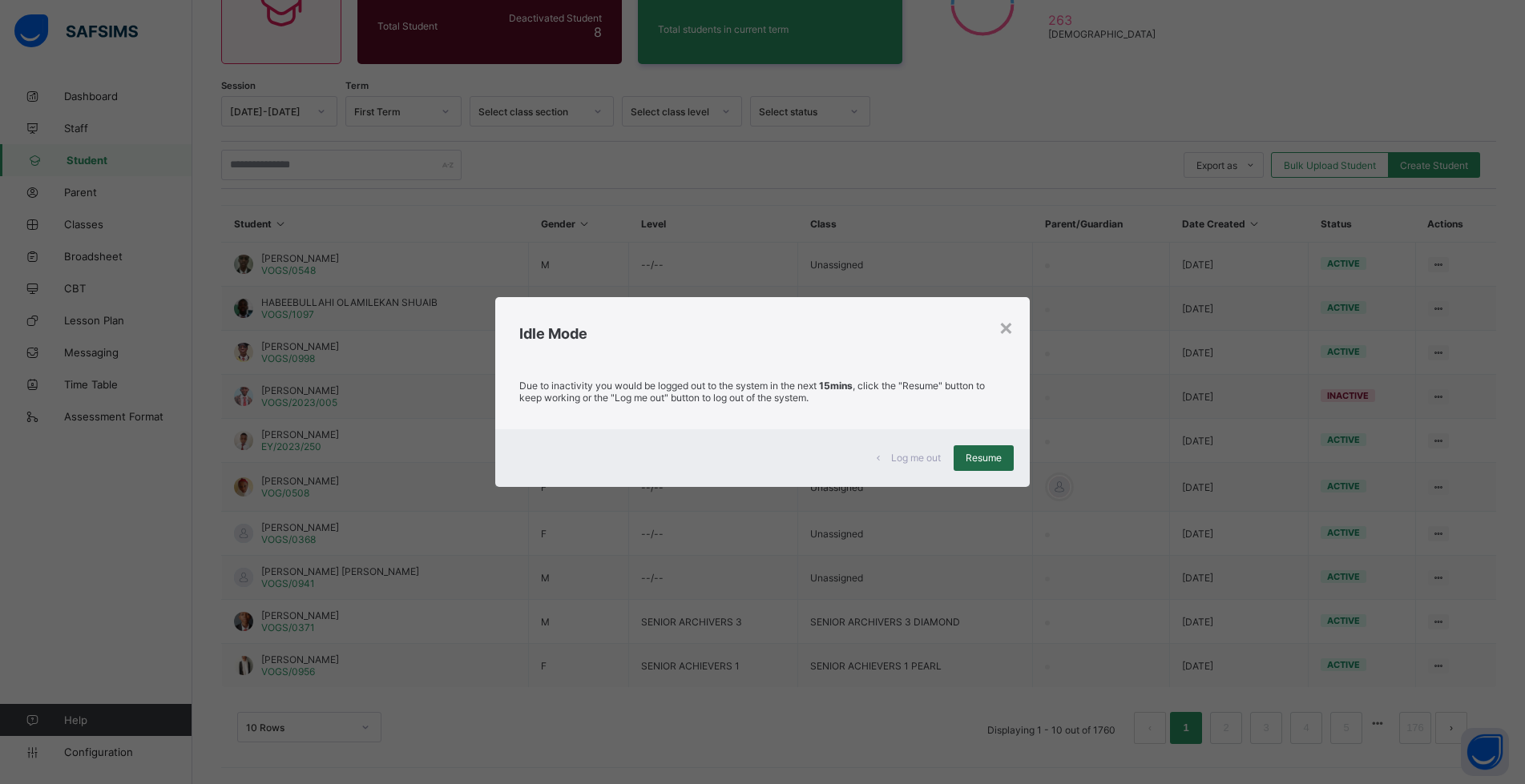
click at [1002, 464] on span "Resume" at bounding box center [984, 457] width 36 height 12
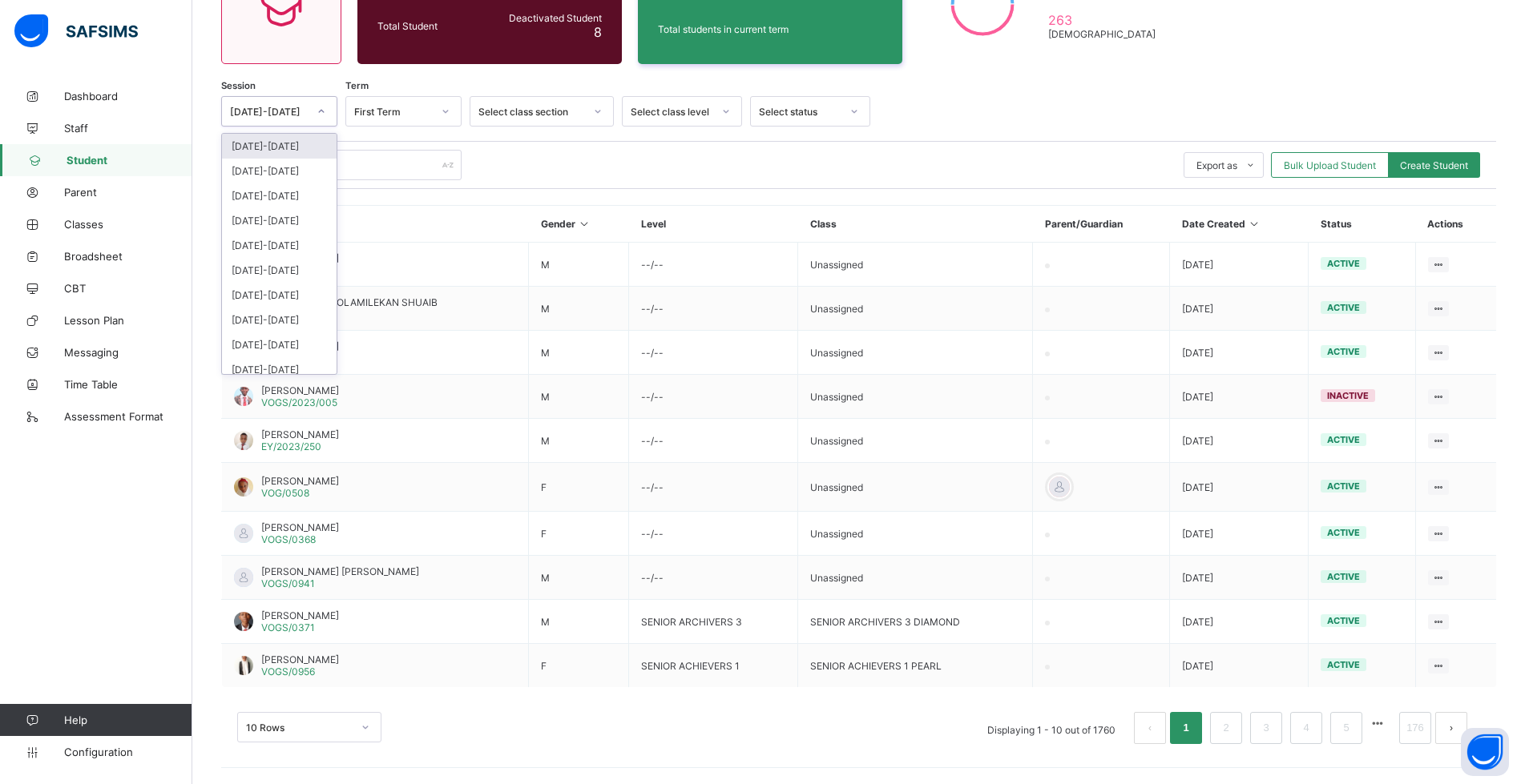
click at [298, 97] on div "[DATE]-[DATE]" at bounding box center [279, 110] width 116 height 30
click at [280, 169] on div "[DATE]-[DATE]" at bounding box center [279, 171] width 115 height 25
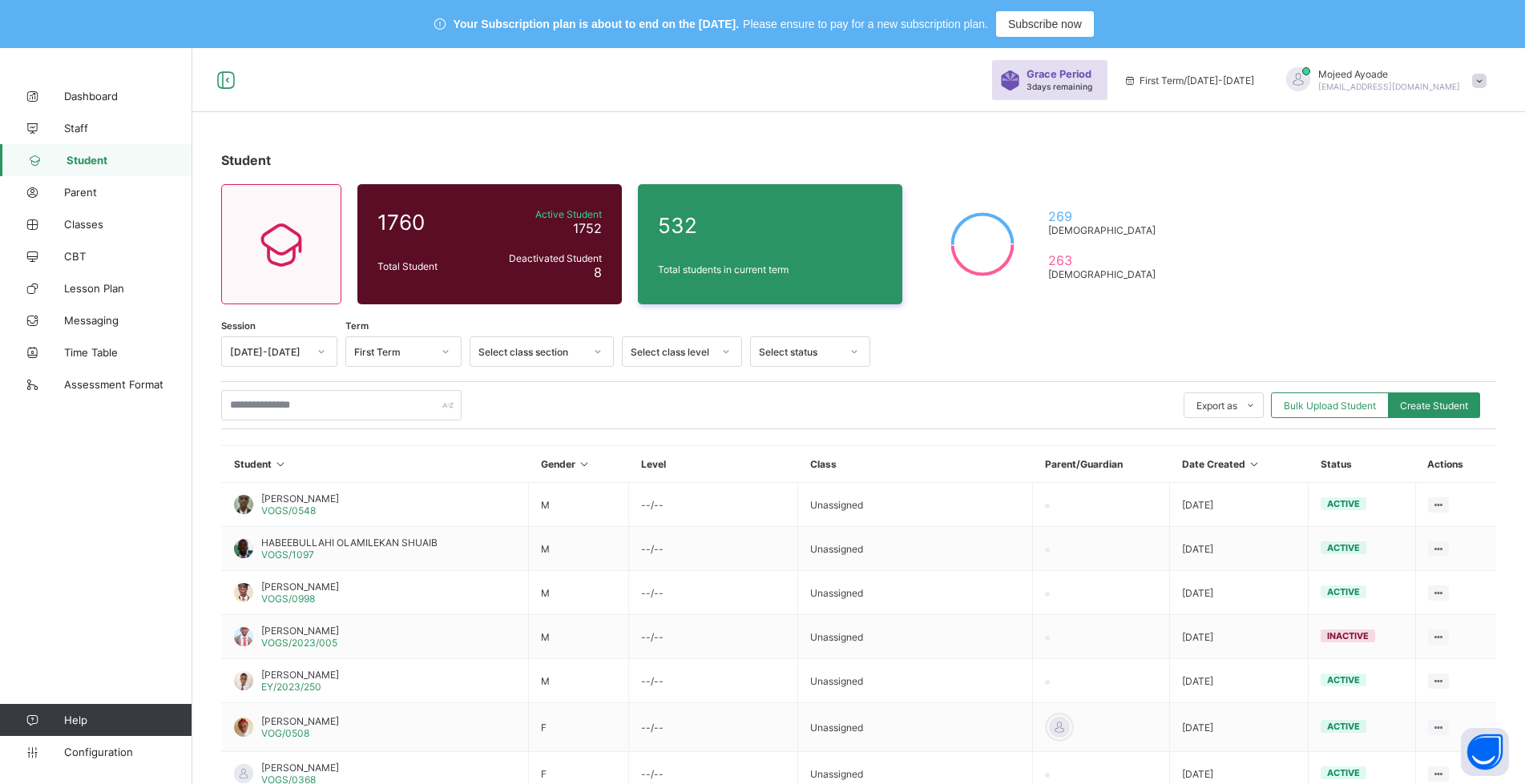
scroll to position [241, 0]
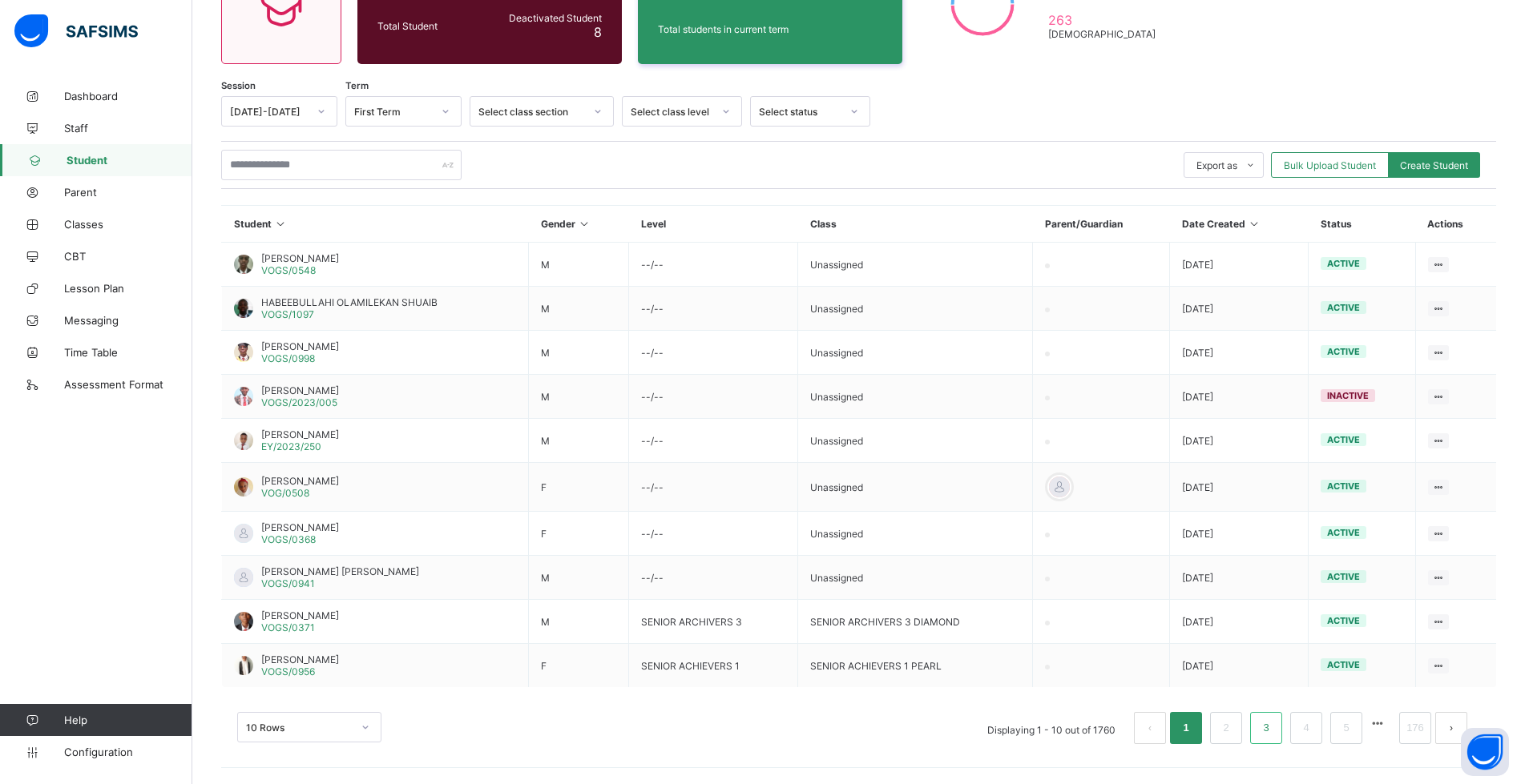
click at [1274, 726] on link "3" at bounding box center [1266, 728] width 16 height 20
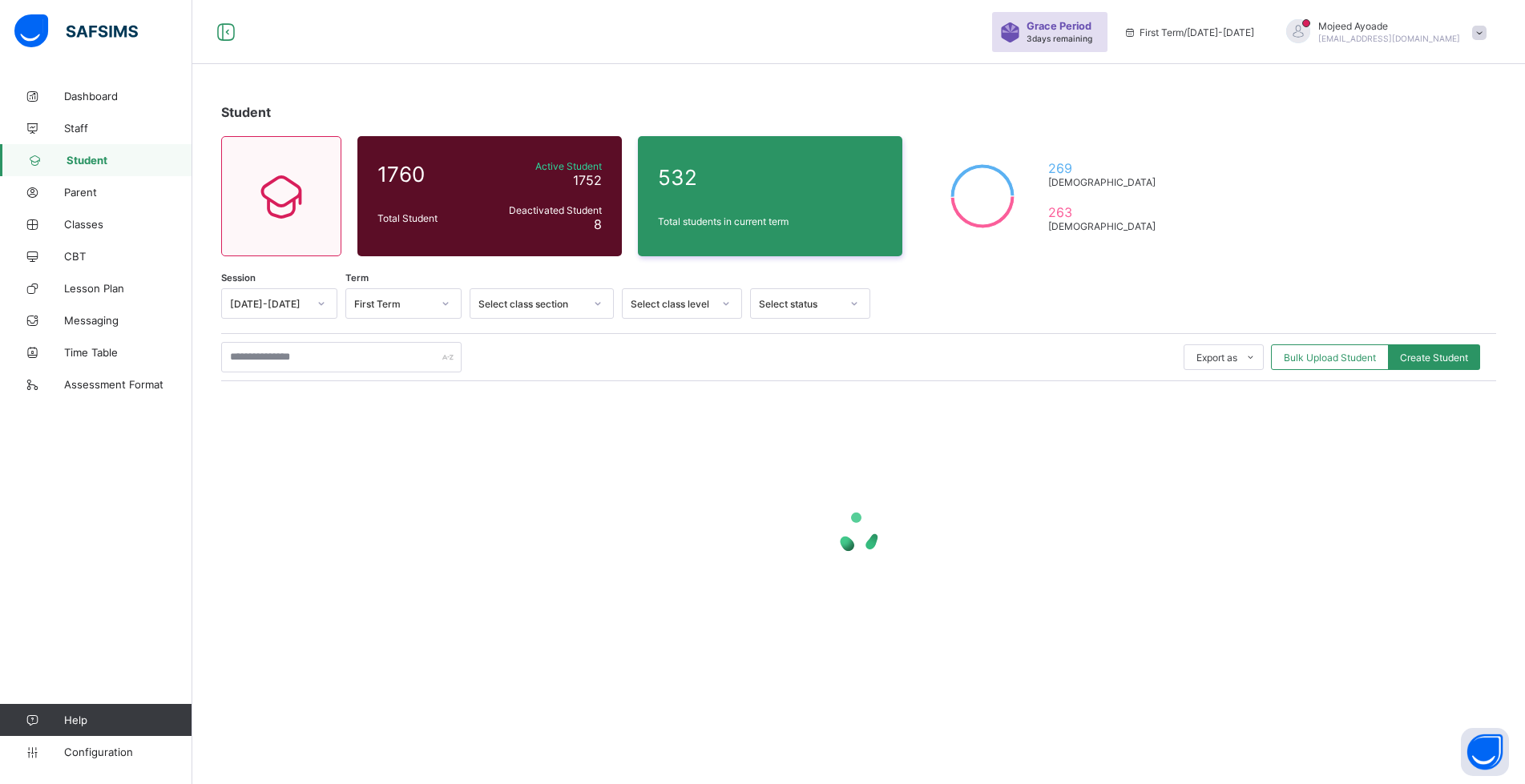
scroll to position [48, 0]
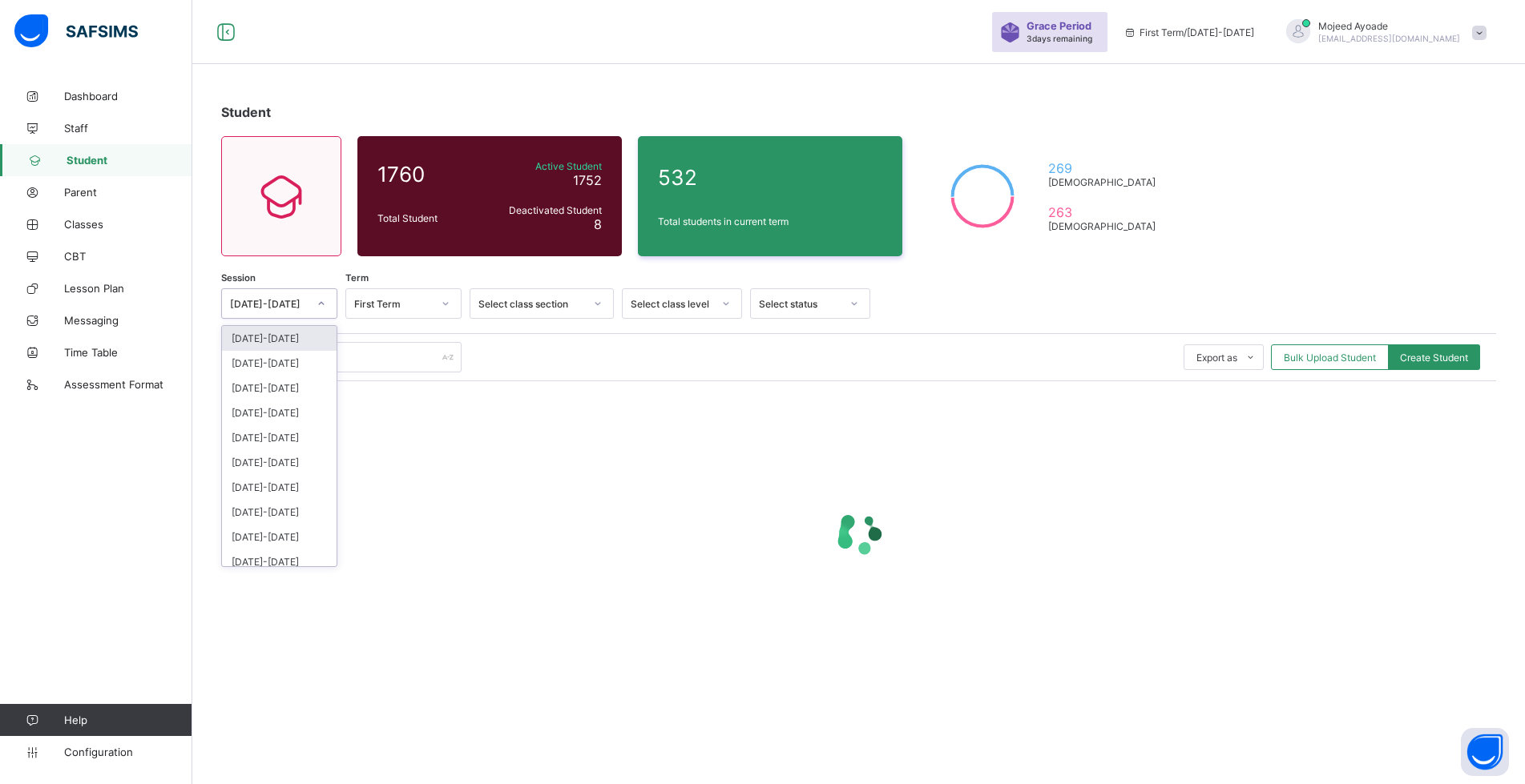
click at [326, 304] on div at bounding box center [321, 303] width 27 height 25
click at [290, 394] on div "[DATE]-[DATE]" at bounding box center [279, 388] width 115 height 25
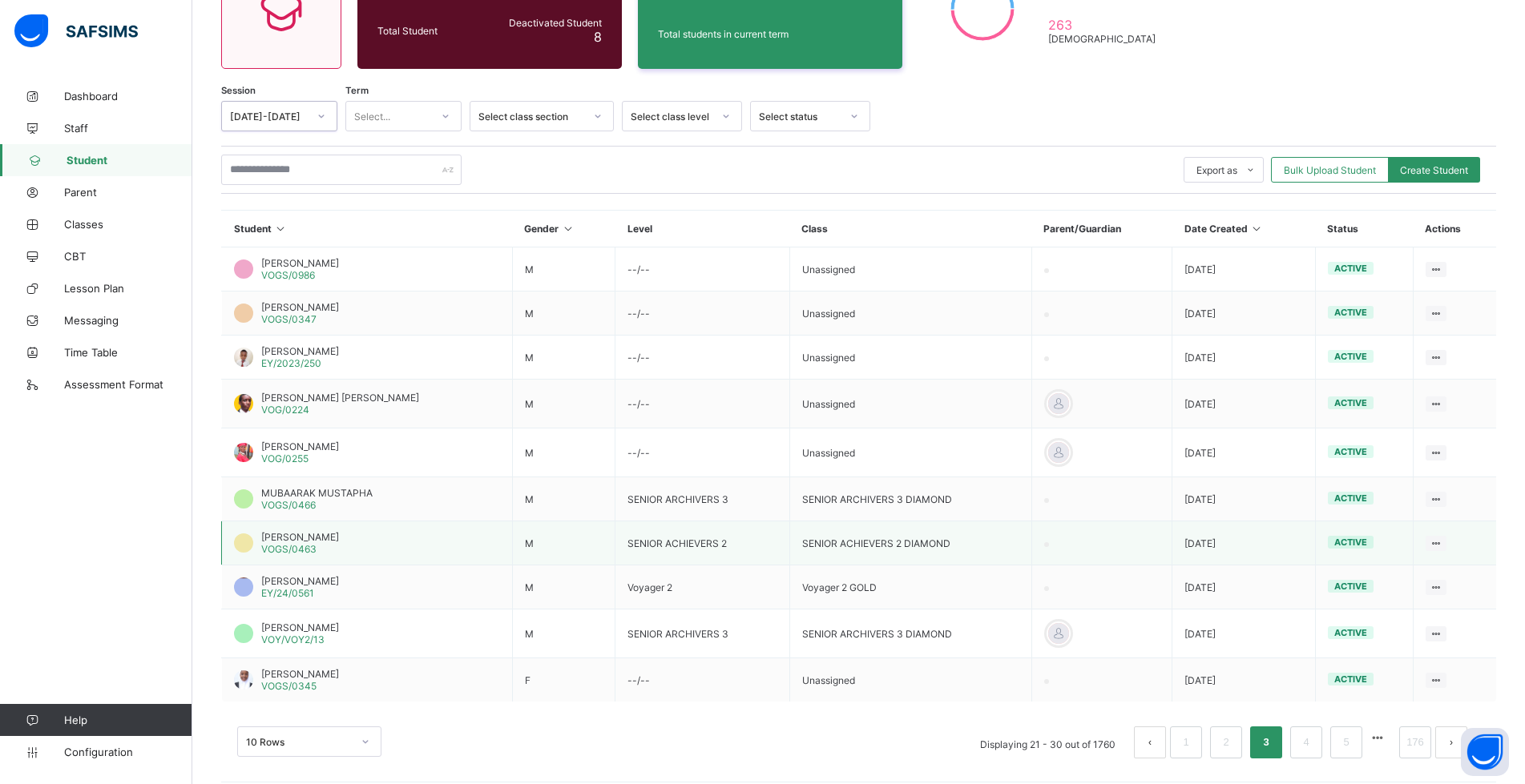
scroll to position [250, 0]
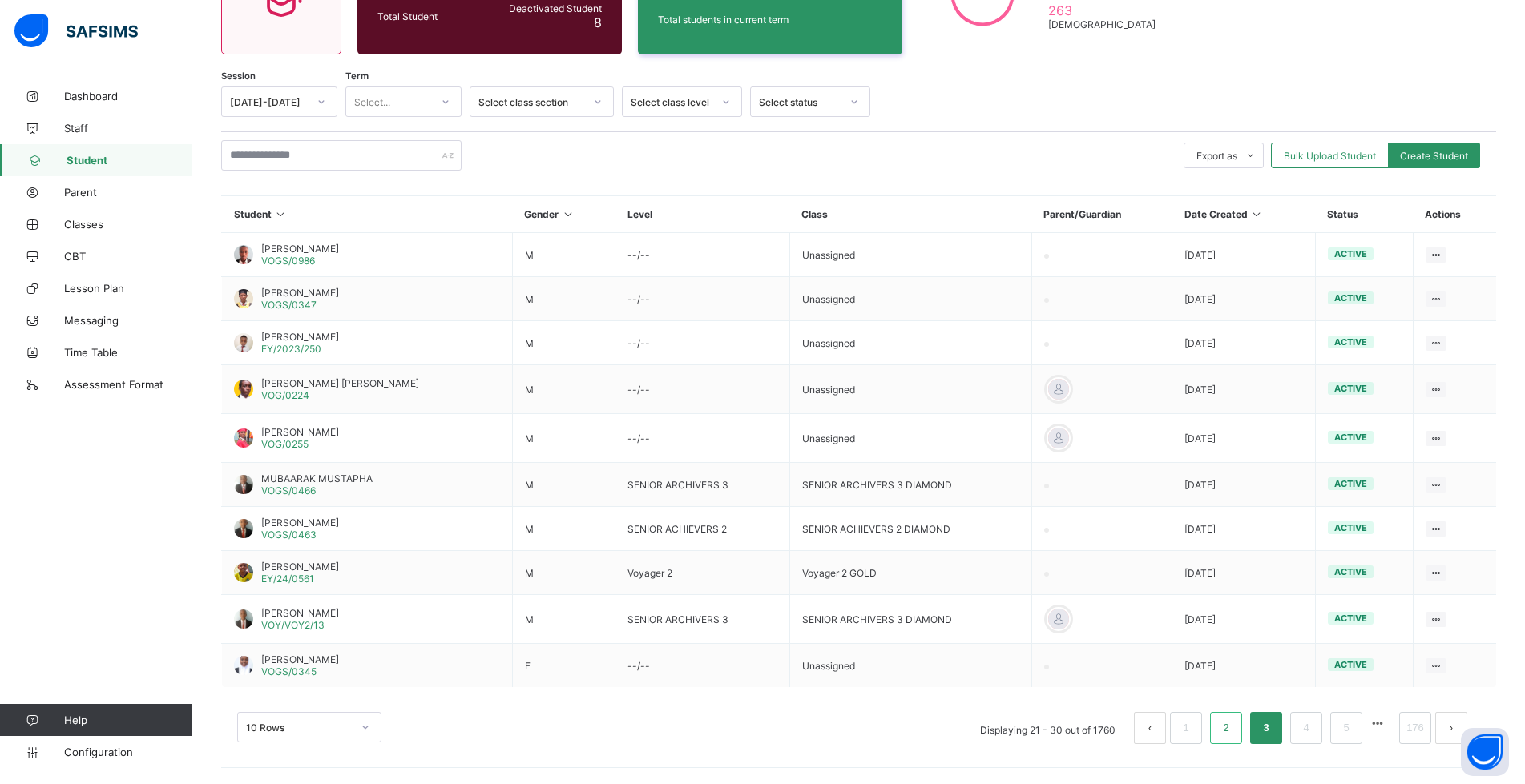
click at [1234, 722] on link "2" at bounding box center [1225, 728] width 16 height 20
click at [933, 753] on div "10 Rows Displaying 21 - 30 out of 1760 1 2 3 4 5 176" at bounding box center [859, 720] width 1275 height 80
click at [1234, 727] on link "2" at bounding box center [1225, 728] width 16 height 20
click at [1314, 727] on link "4" at bounding box center [1306, 728] width 16 height 20
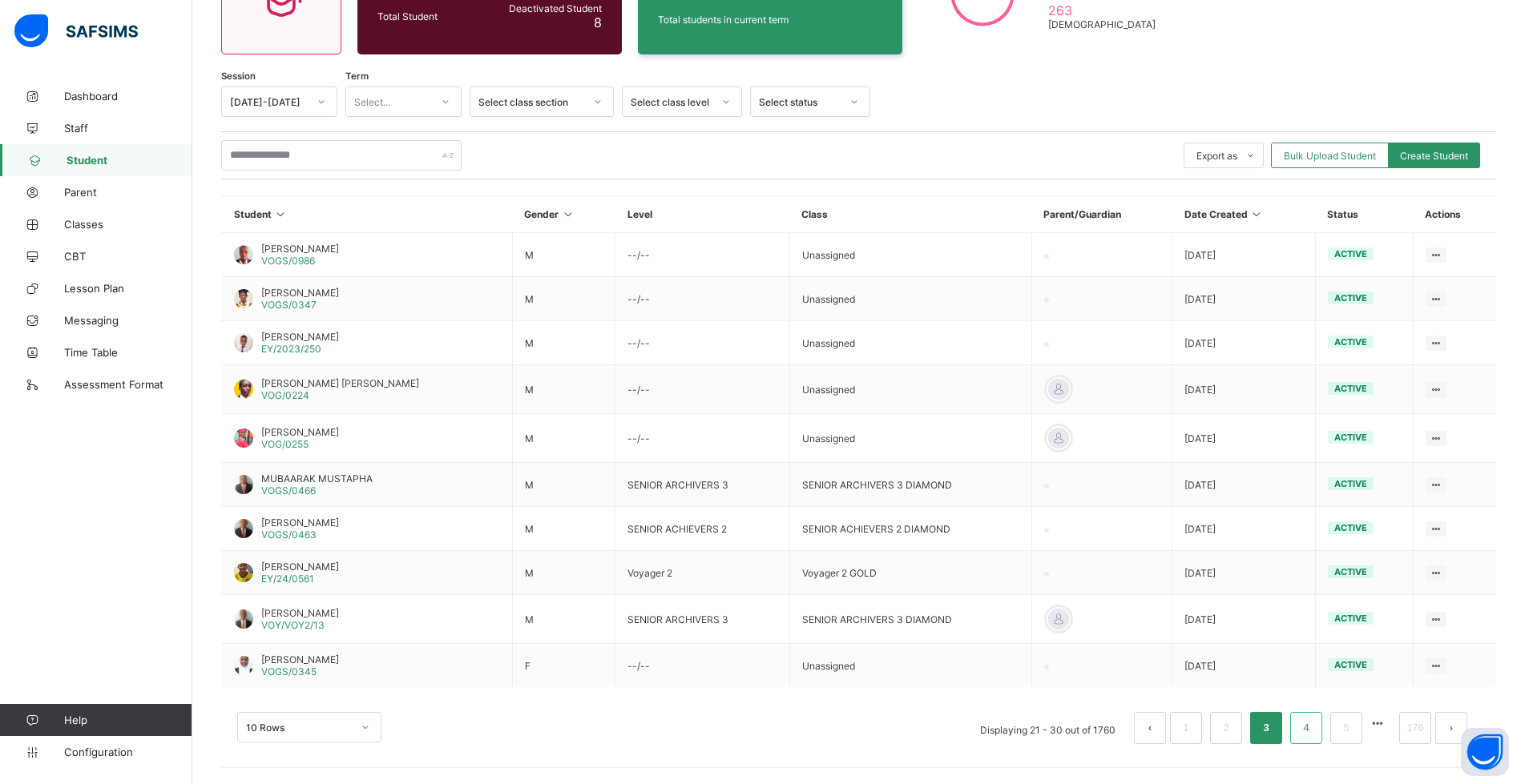
click at [1314, 724] on link "4" at bounding box center [1306, 728] width 16 height 20
click at [1314, 723] on link "4" at bounding box center [1306, 728] width 16 height 20
click at [1314, 722] on link "4" at bounding box center [1306, 728] width 16 height 20
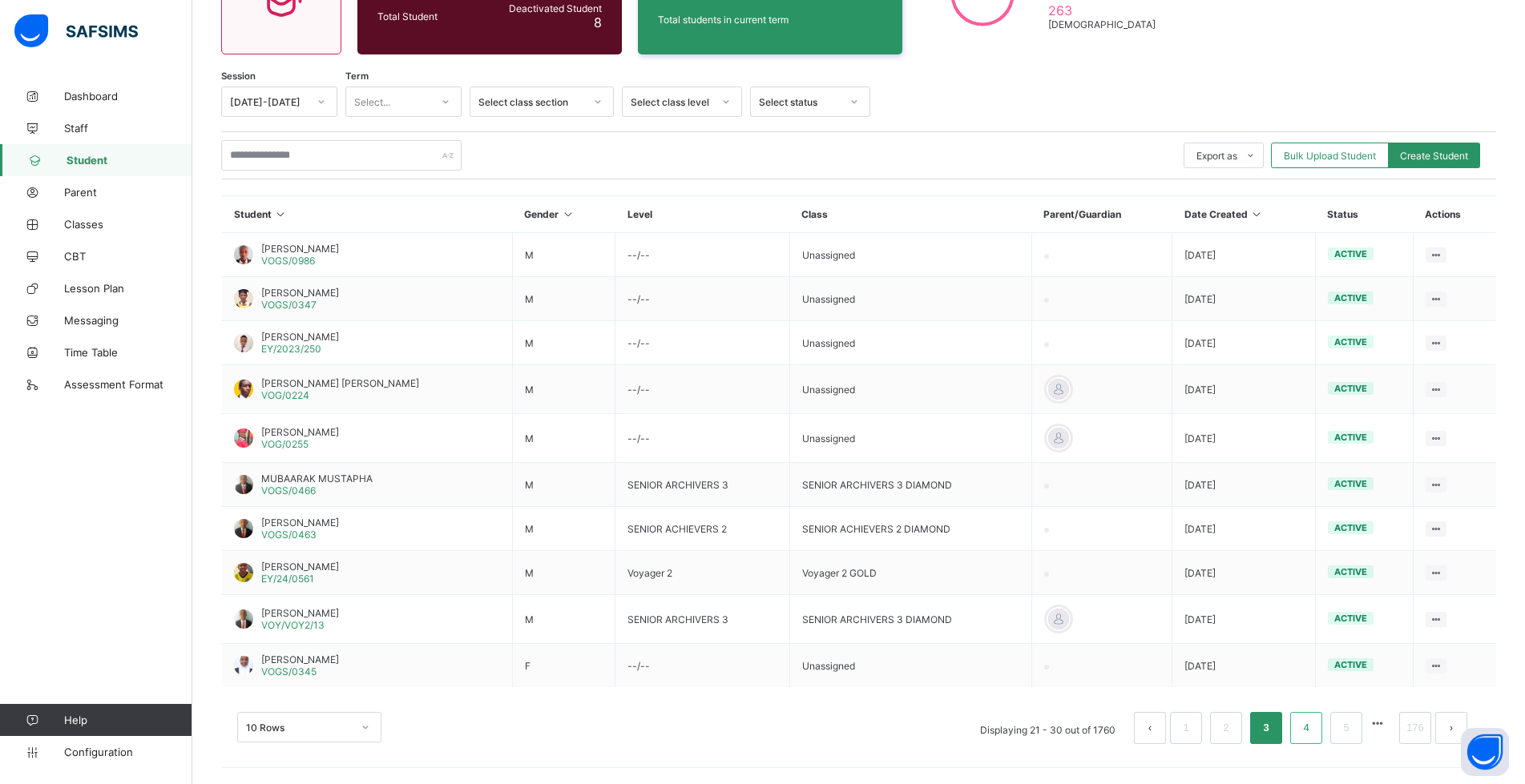
click at [1314, 722] on link "4" at bounding box center [1306, 728] width 16 height 20
click at [1314, 720] on link "4" at bounding box center [1306, 728] width 16 height 20
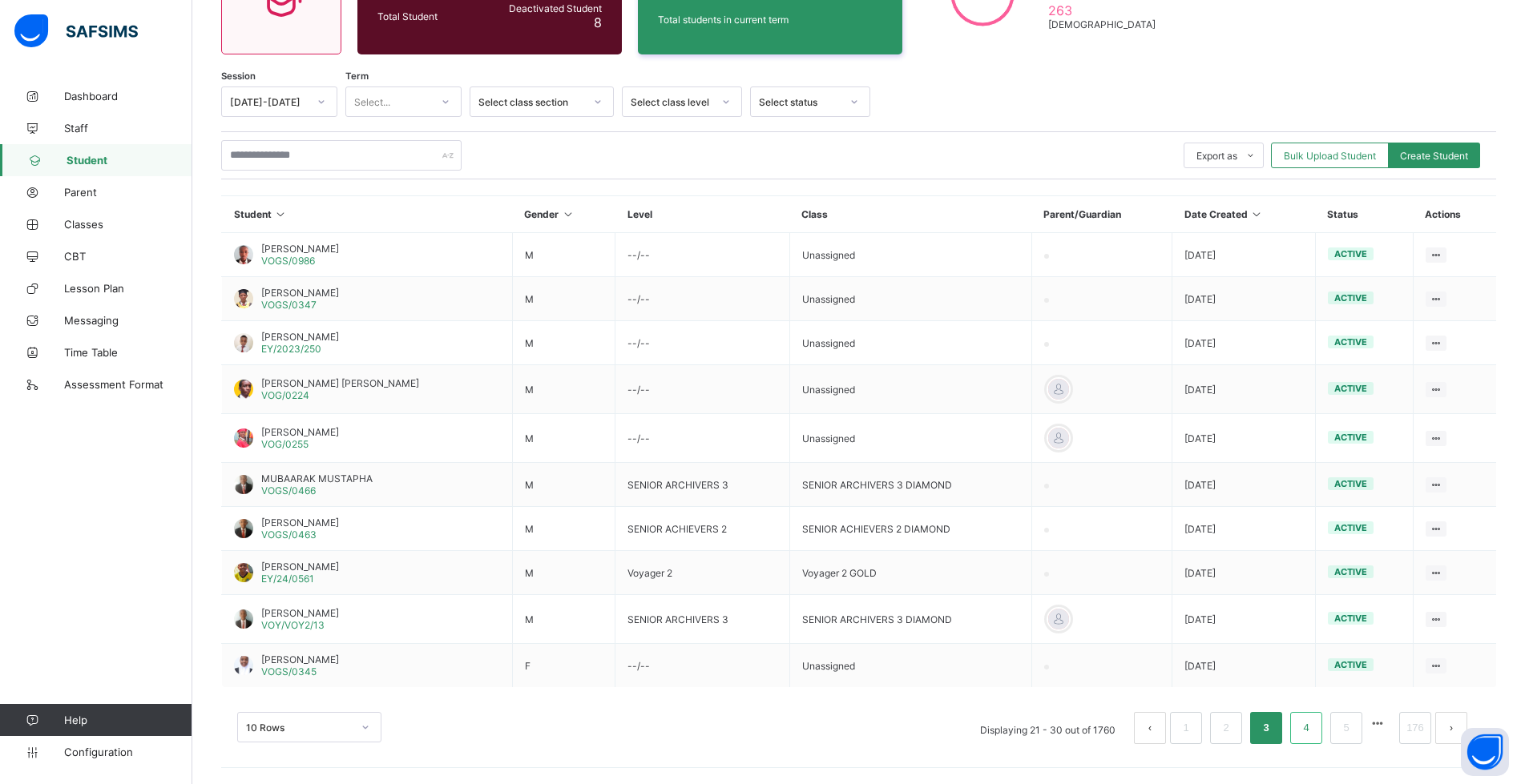
click at [1314, 719] on link "4" at bounding box center [1306, 728] width 16 height 20
click at [1311, 724] on li "4" at bounding box center [1306, 728] width 32 height 32
click at [1353, 726] on link "5" at bounding box center [1346, 728] width 16 height 20
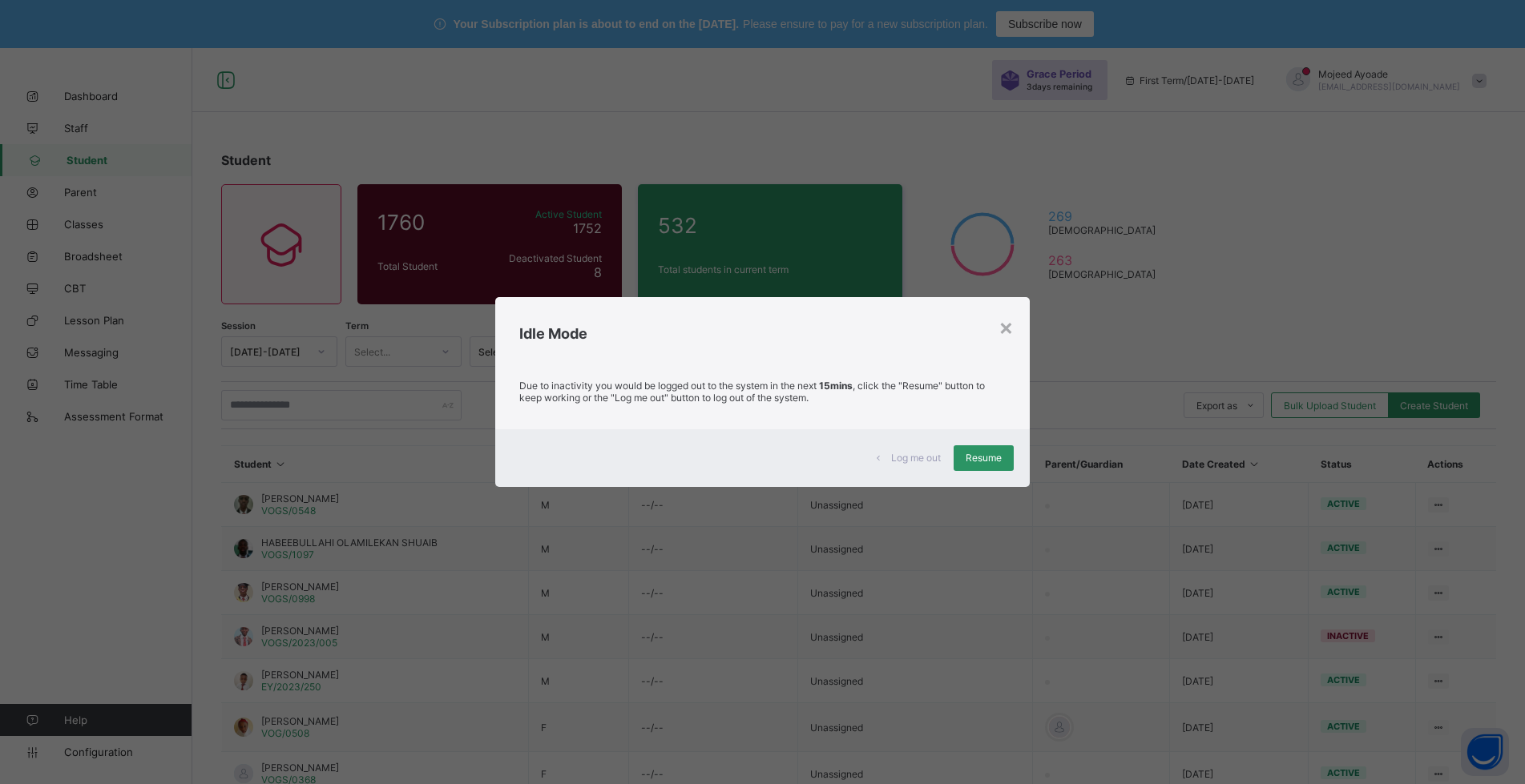
scroll to position [241, 0]
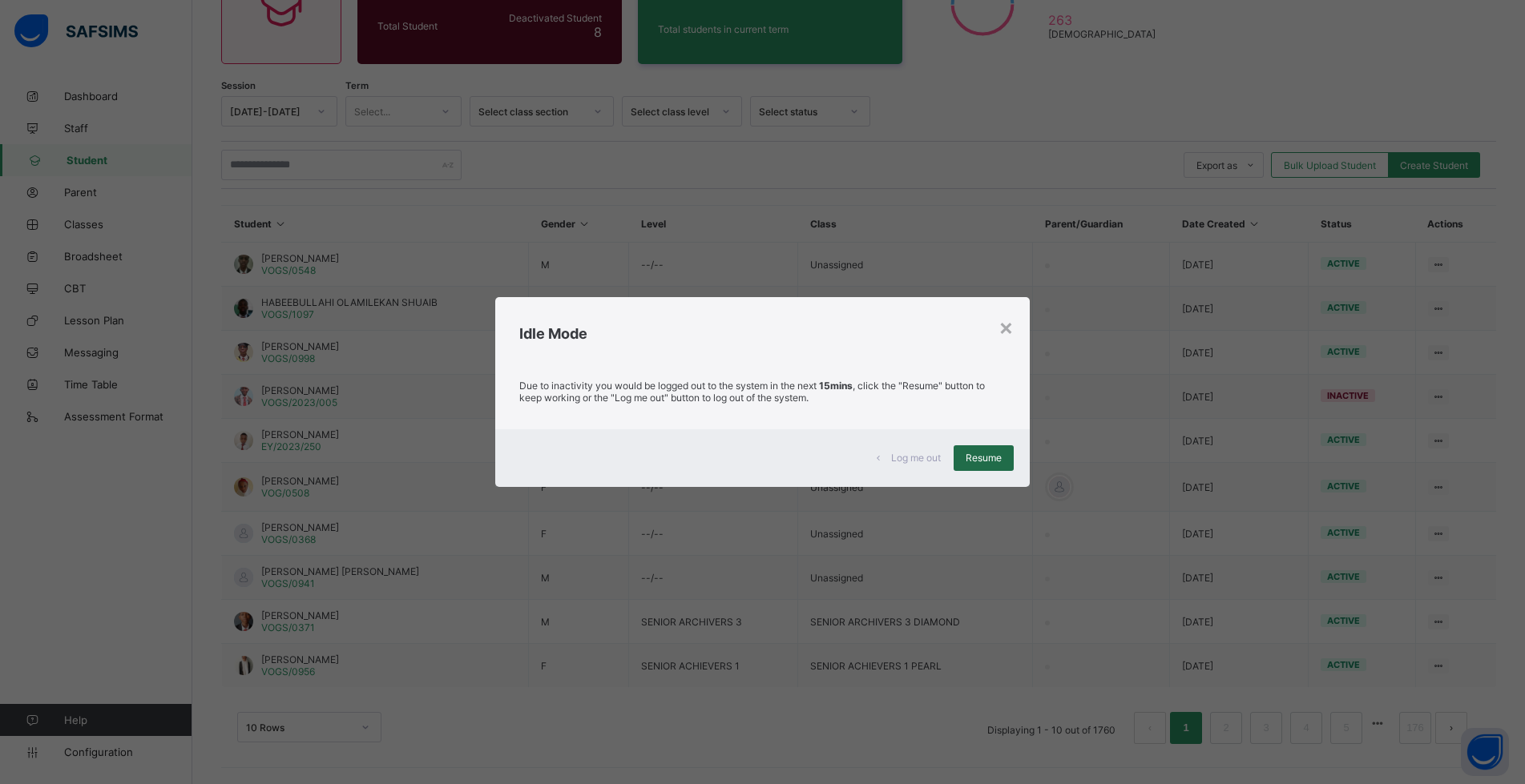
click at [980, 460] on span "Resume" at bounding box center [984, 457] width 36 height 12
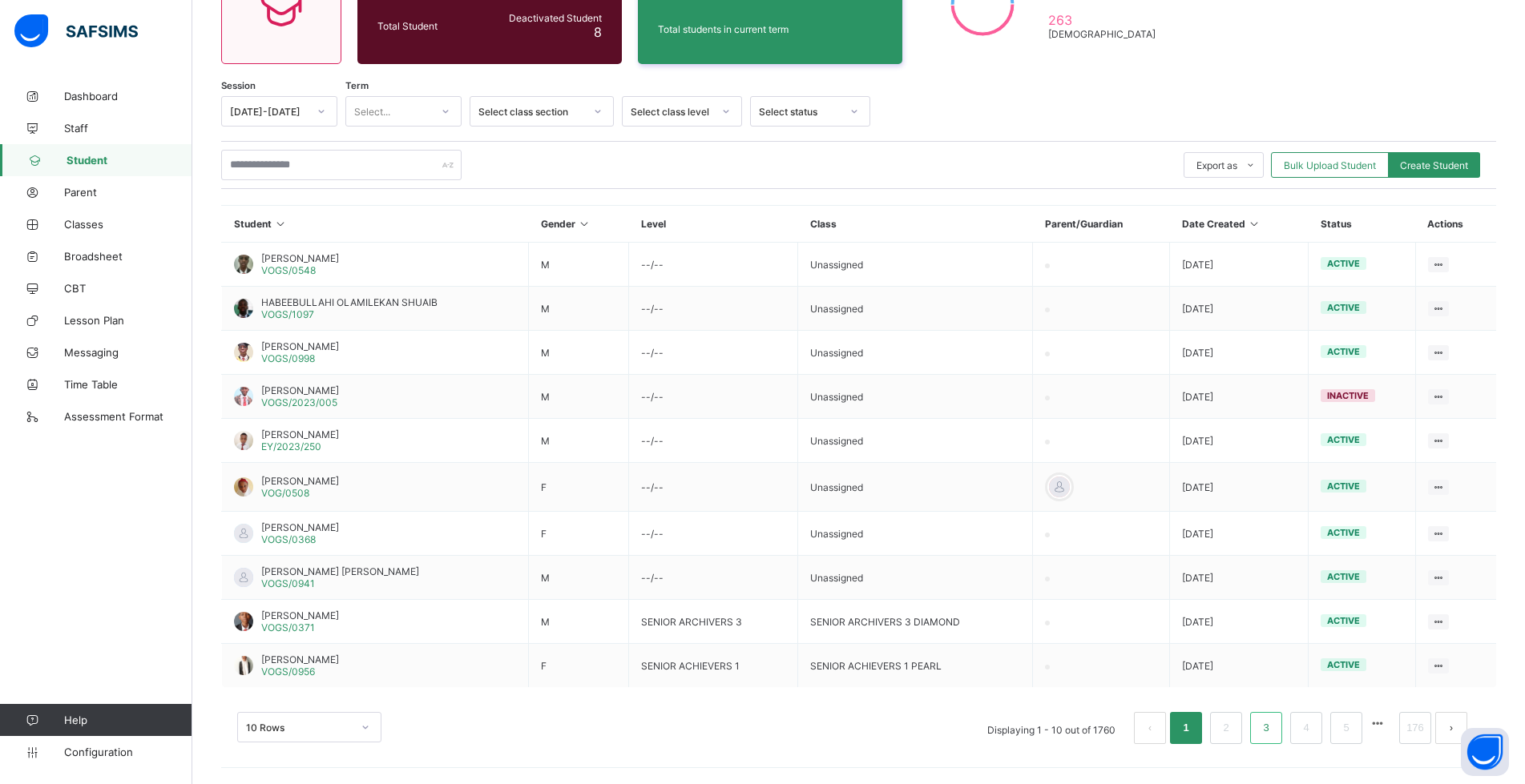
click at [1274, 736] on link "3" at bounding box center [1266, 728] width 16 height 20
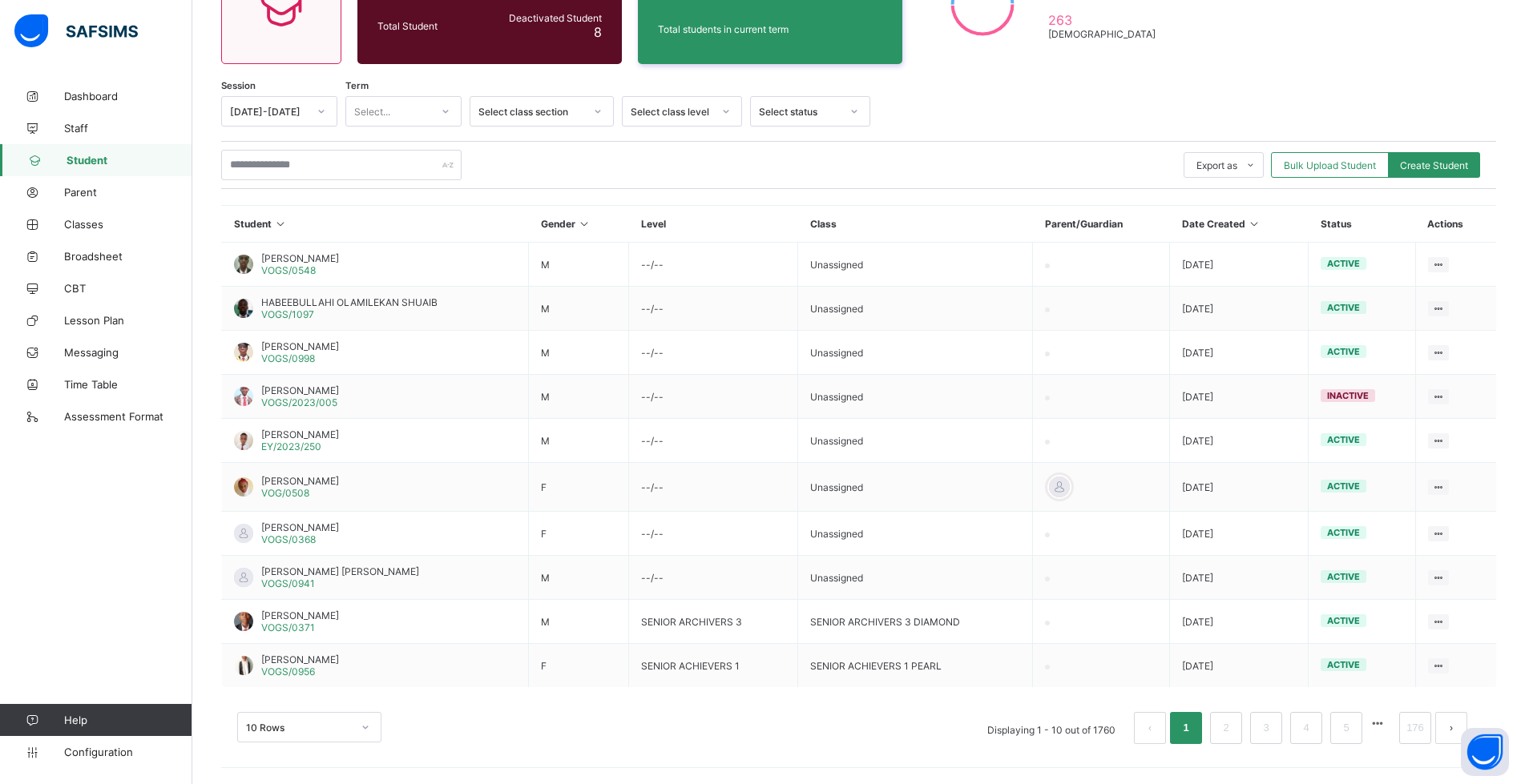
click at [1219, 59] on div "Student 1760 Total Student Active Student 1752 Deactivated Student 8 532 Total …" at bounding box center [859, 336] width 1333 height 896
click at [322, 155] on input "text" at bounding box center [341, 164] width 241 height 30
type input "******"
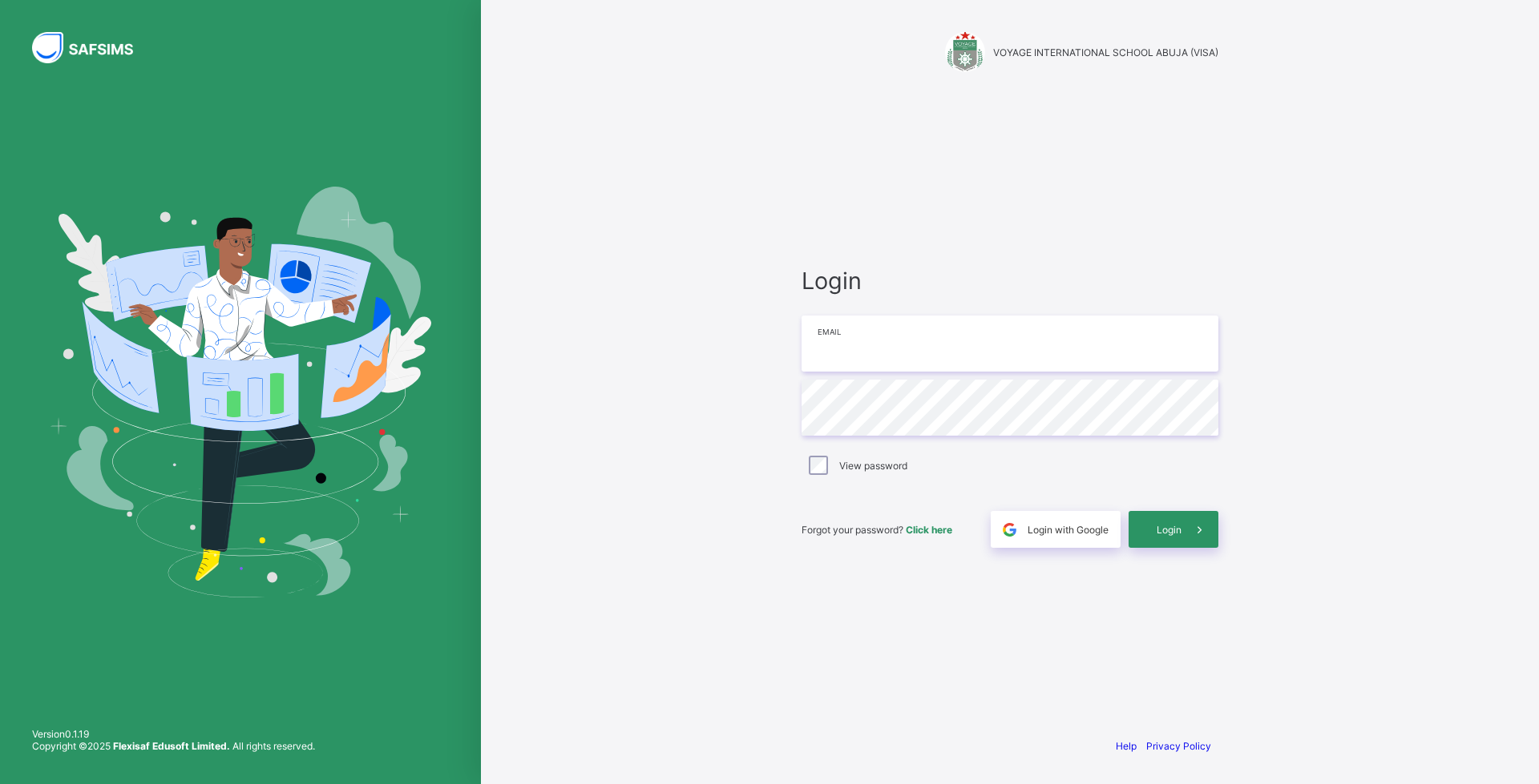
click at [901, 338] on input "email" at bounding box center [1009, 344] width 417 height 56
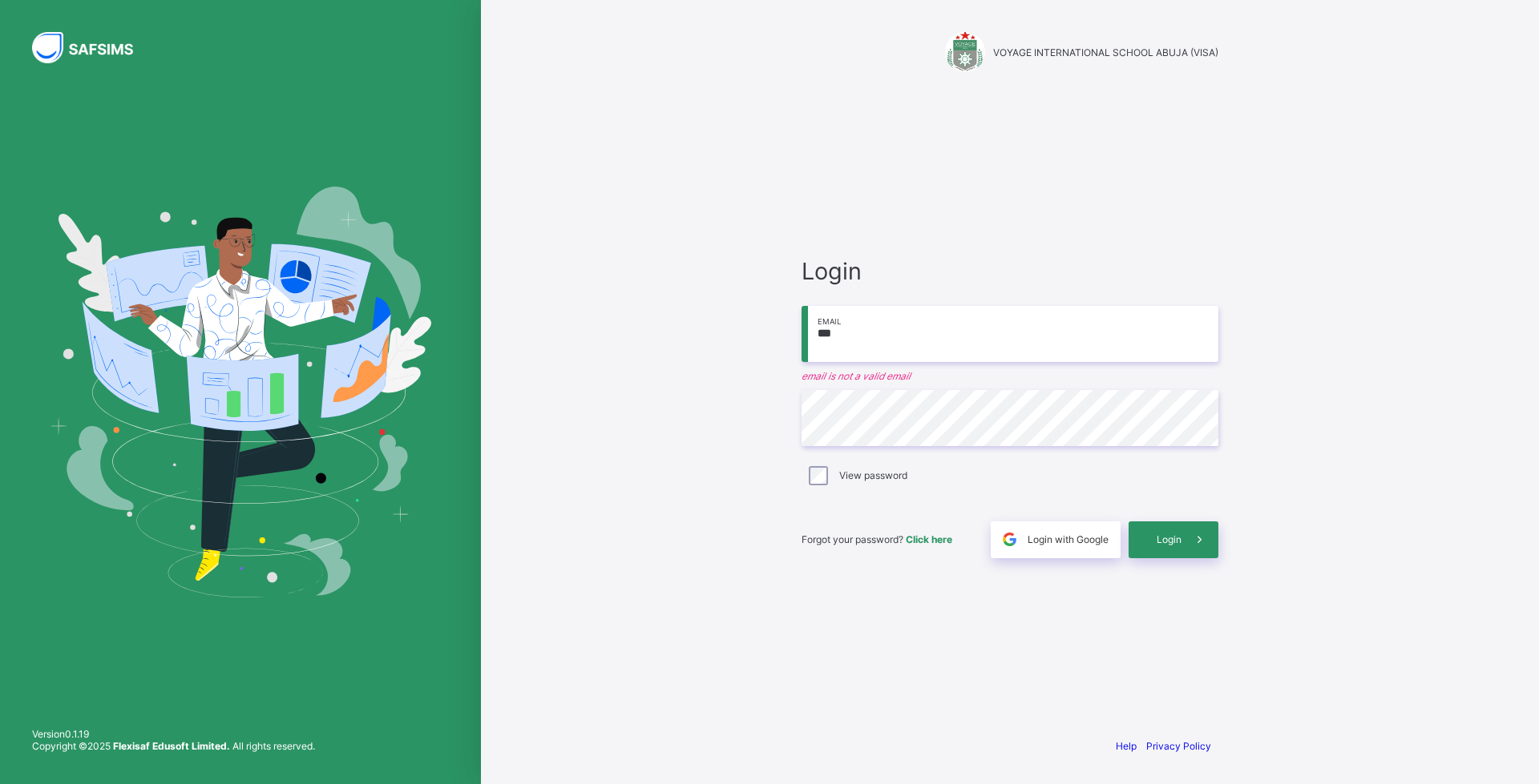
type input "**********"
click at [1161, 533] on span "Login" at bounding box center [1169, 529] width 25 height 12
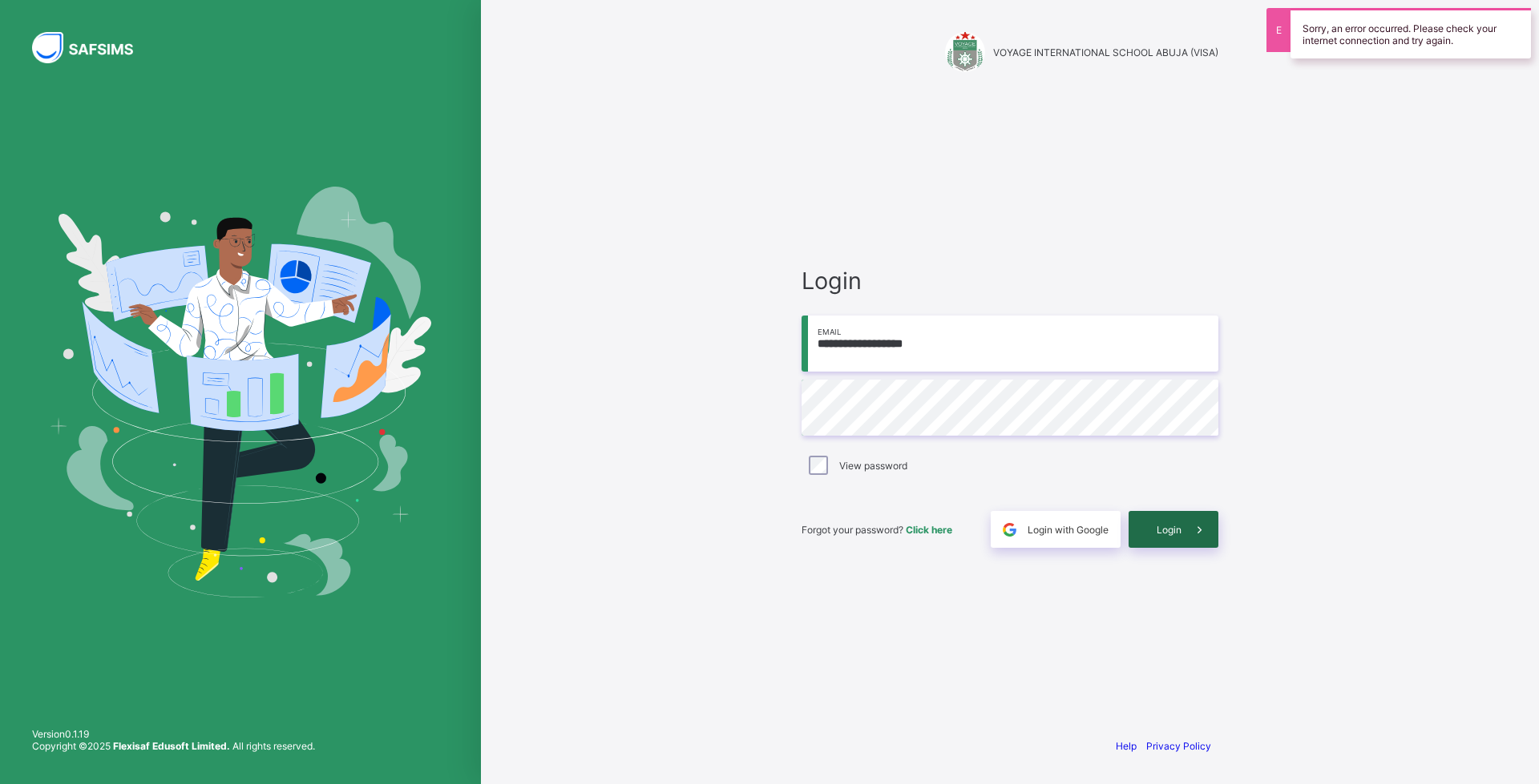
click at [1165, 533] on span "Login" at bounding box center [1169, 529] width 25 height 12
click at [1166, 520] on div "Login" at bounding box center [1173, 529] width 90 height 37
click at [1170, 169] on div "**********" at bounding box center [1009, 408] width 449 height 633
click at [1175, 528] on span "Login" at bounding box center [1169, 529] width 25 height 12
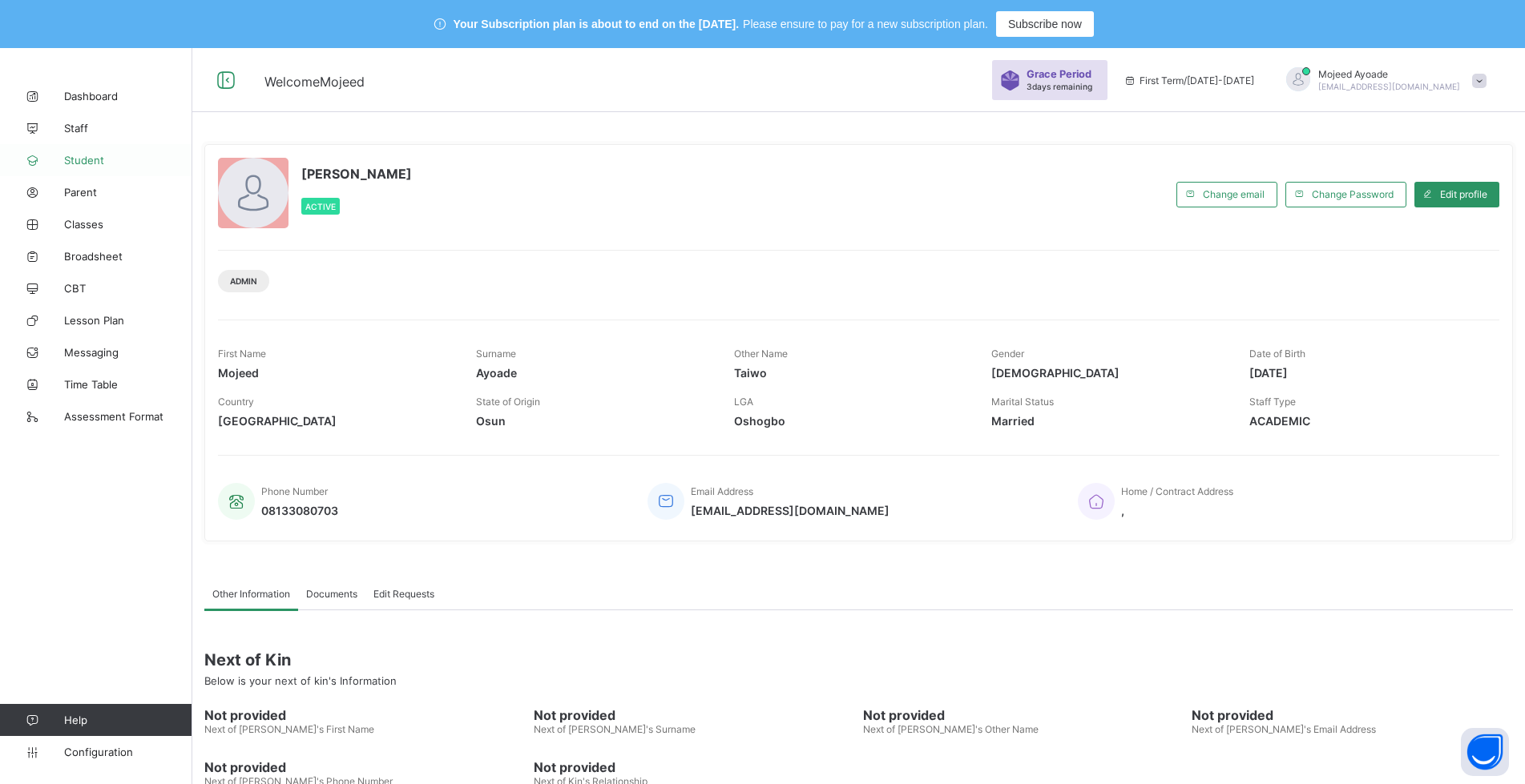
click at [68, 160] on span "Student" at bounding box center [128, 160] width 129 height 13
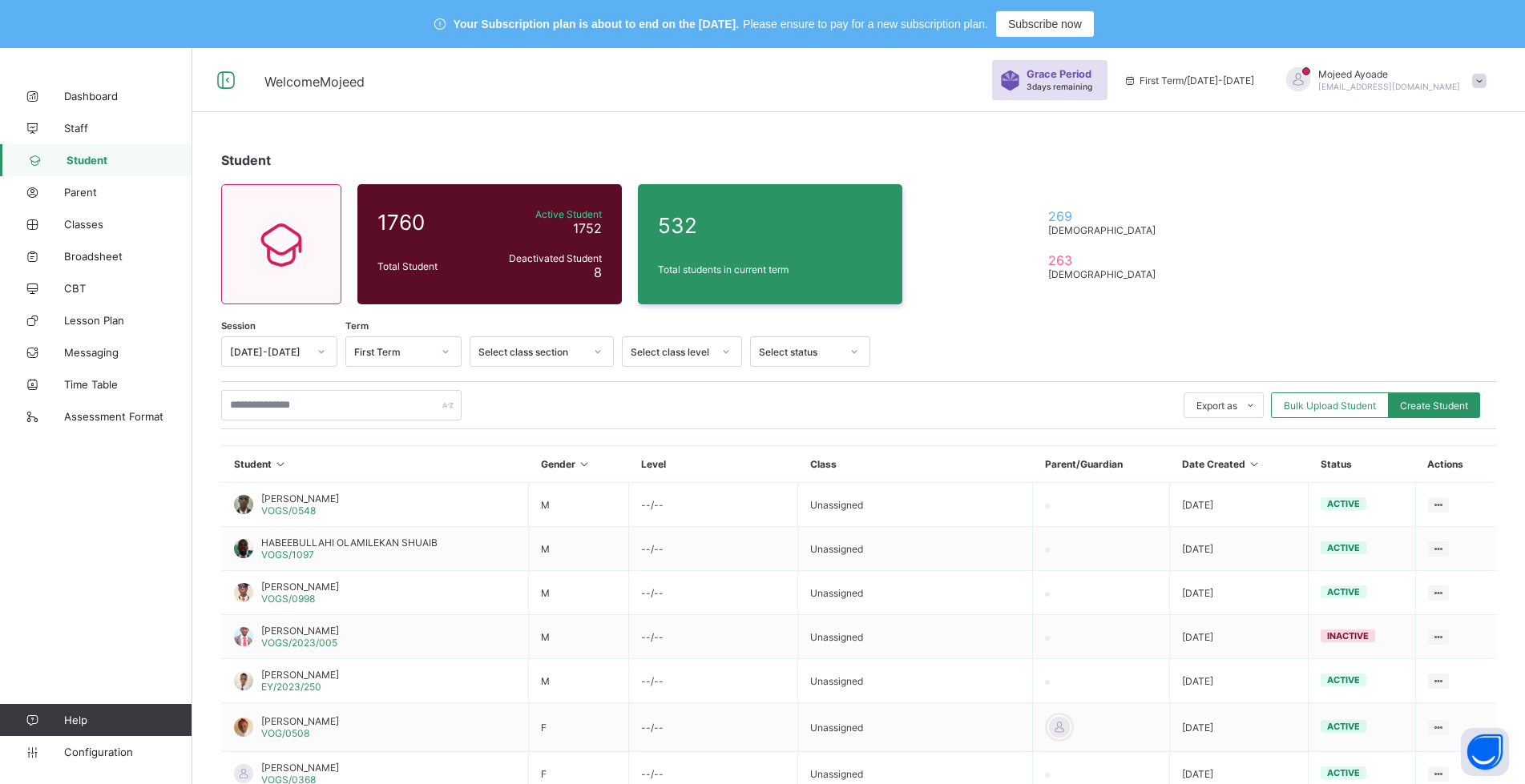
click at [290, 354] on div "2025-2026" at bounding box center [268, 352] width 78 height 12
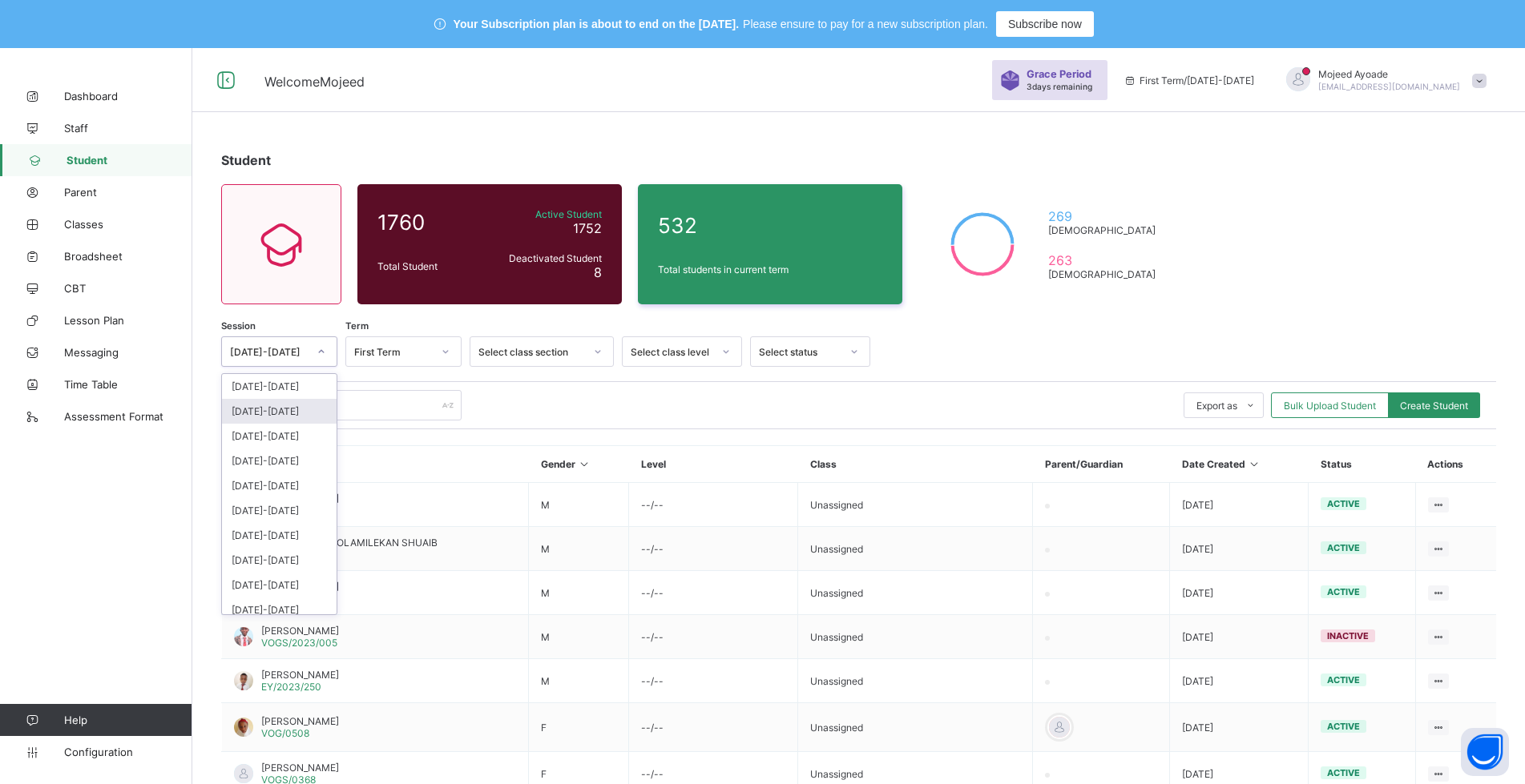
click at [290, 414] on div "2024-2025" at bounding box center [279, 412] width 115 height 25
click at [318, 351] on icon at bounding box center [322, 352] width 10 height 16
click at [248, 417] on div "2024-2025" at bounding box center [279, 412] width 115 height 25
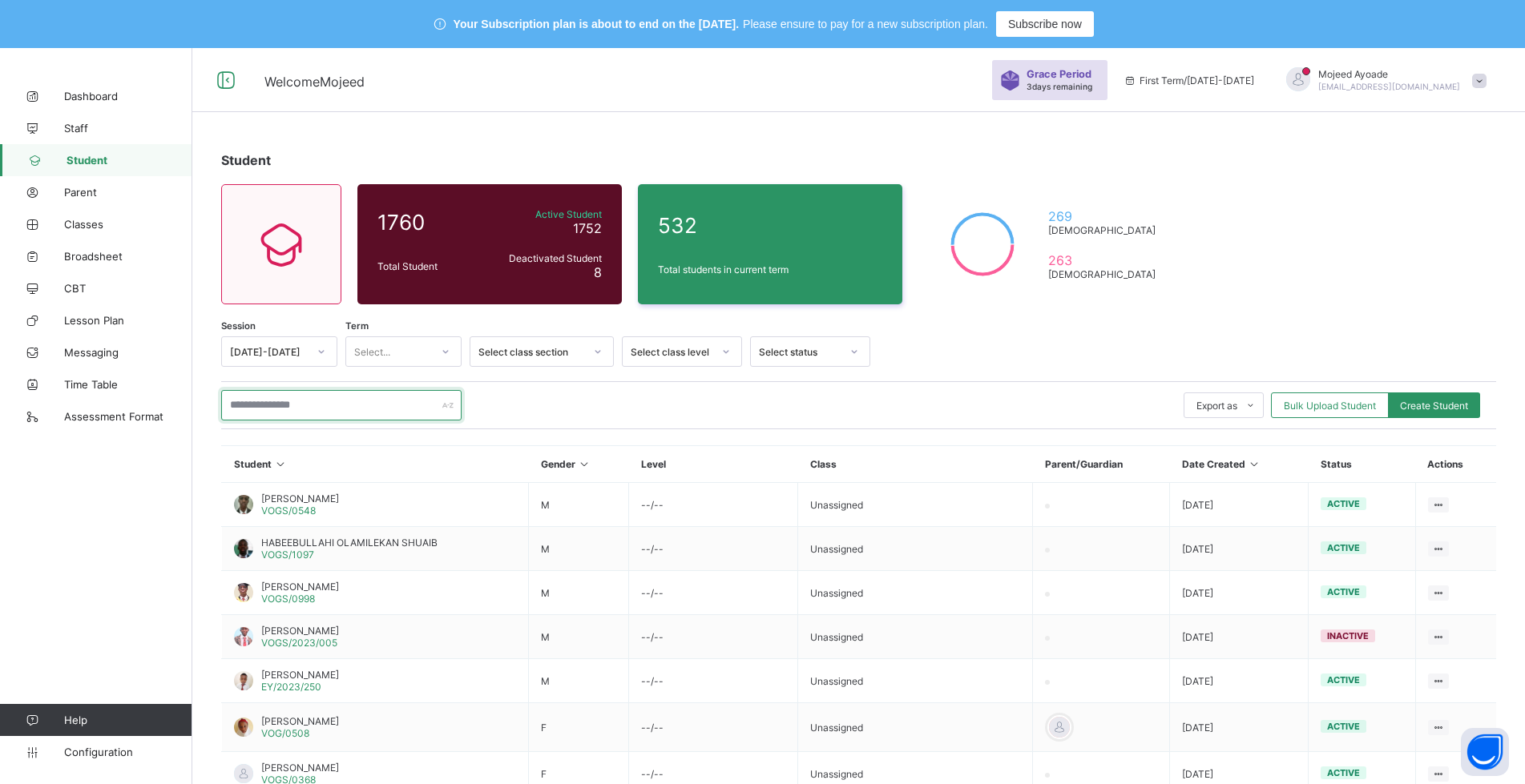
click at [321, 402] on input "text" at bounding box center [341, 405] width 241 height 30
type input "******"
click at [657, 408] on div "****** Export as Pdf Report Excel Report Excel Report (LMS) Bulk Upload Student…" at bounding box center [859, 405] width 1275 height 30
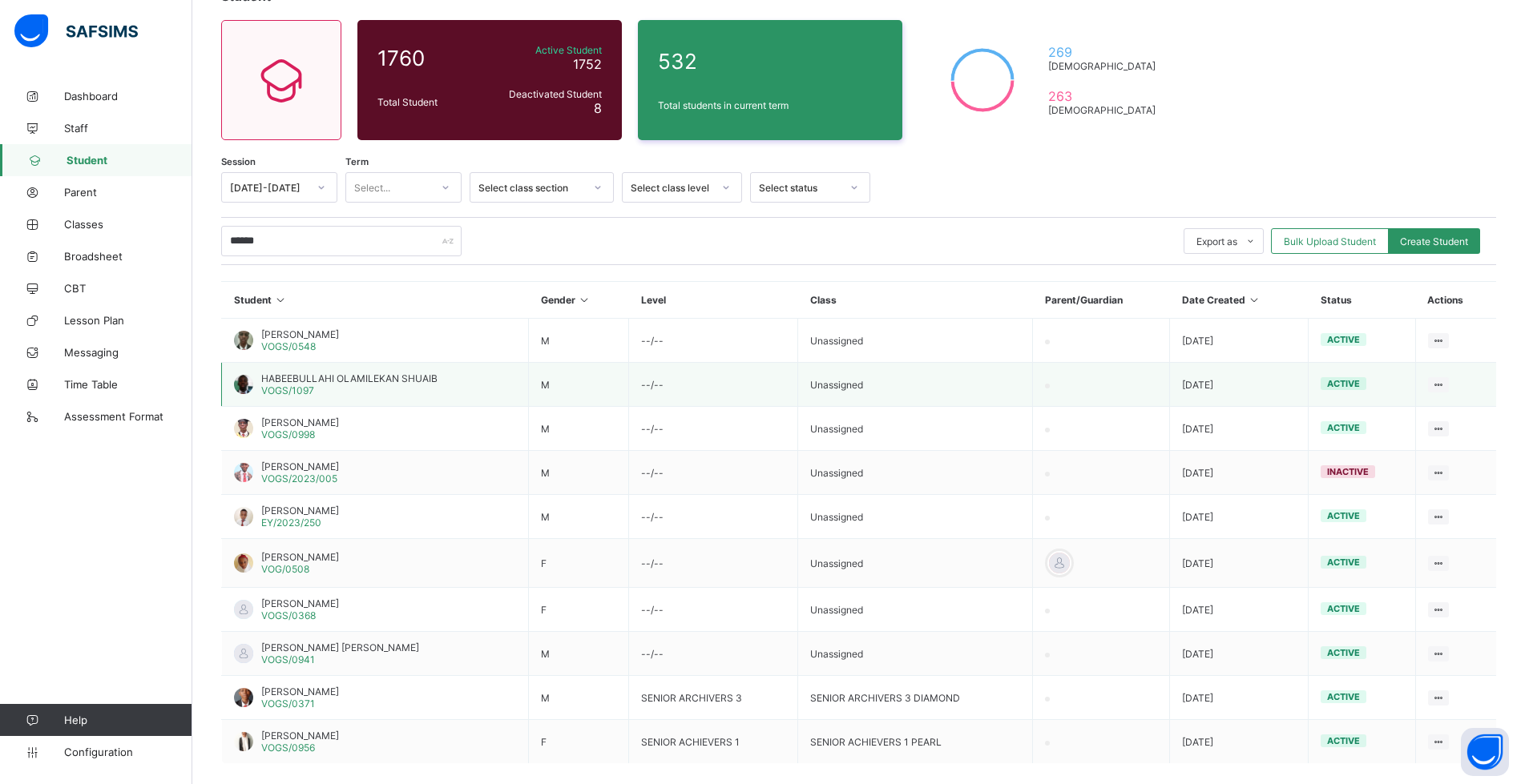
scroll to position [241, 0]
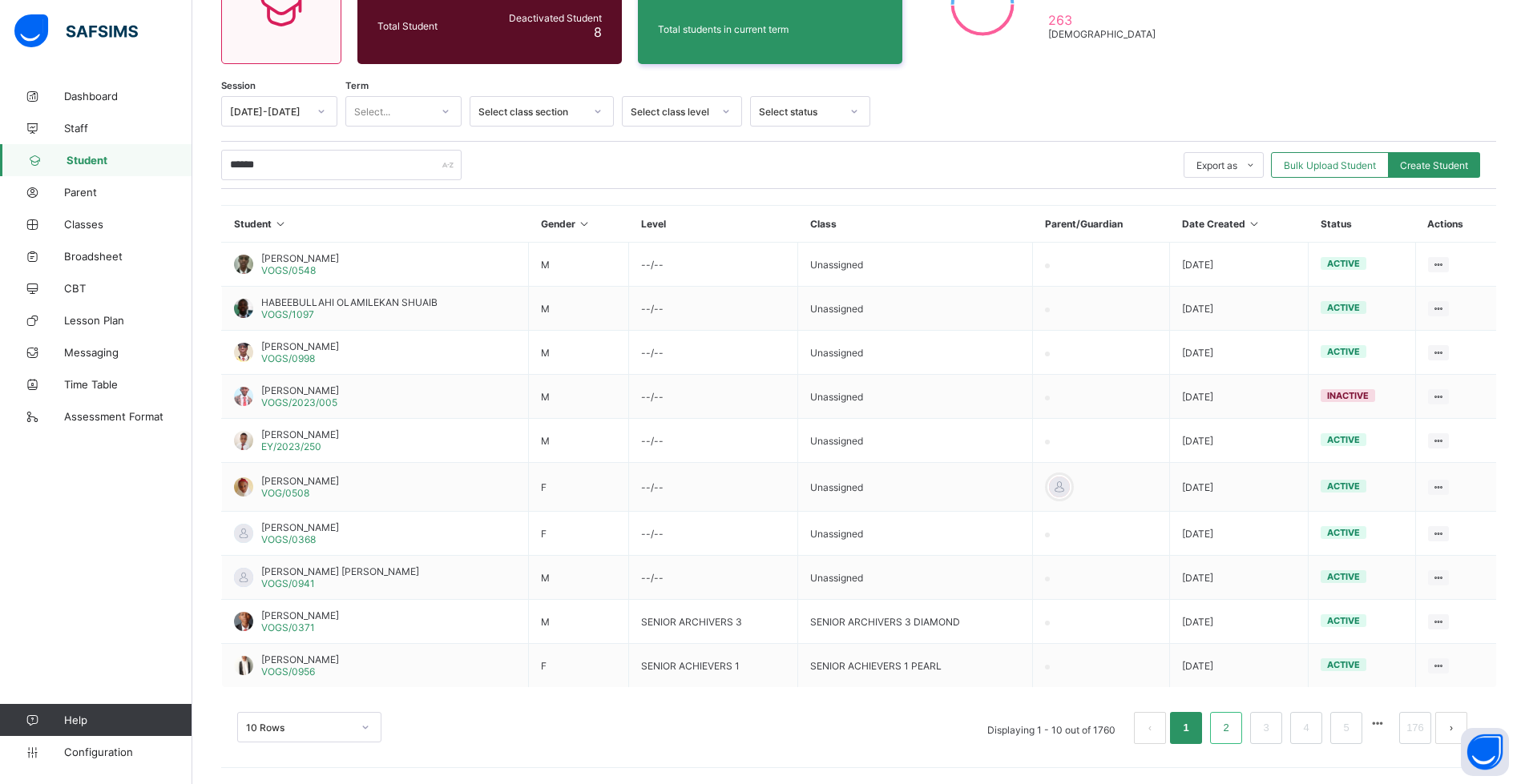
click at [1231, 724] on li "2" at bounding box center [1225, 728] width 32 height 32
click at [1234, 728] on link "2" at bounding box center [1225, 728] width 16 height 20
click at [362, 169] on input "******" at bounding box center [341, 164] width 241 height 30
click at [1492, 749] on button "Open asap" at bounding box center [1485, 752] width 48 height 48
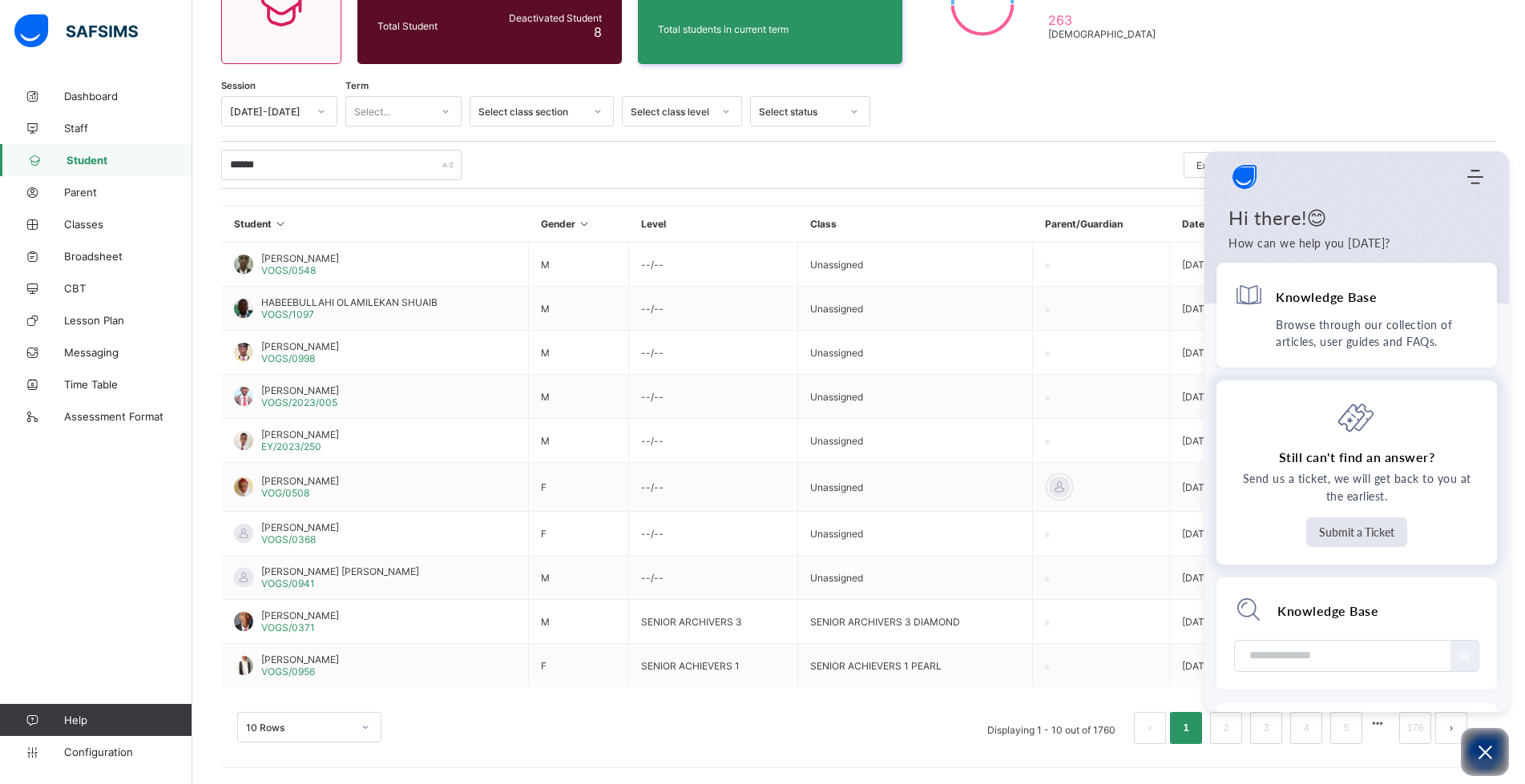
click at [1360, 529] on button "Submit a Ticket" at bounding box center [1356, 532] width 101 height 29
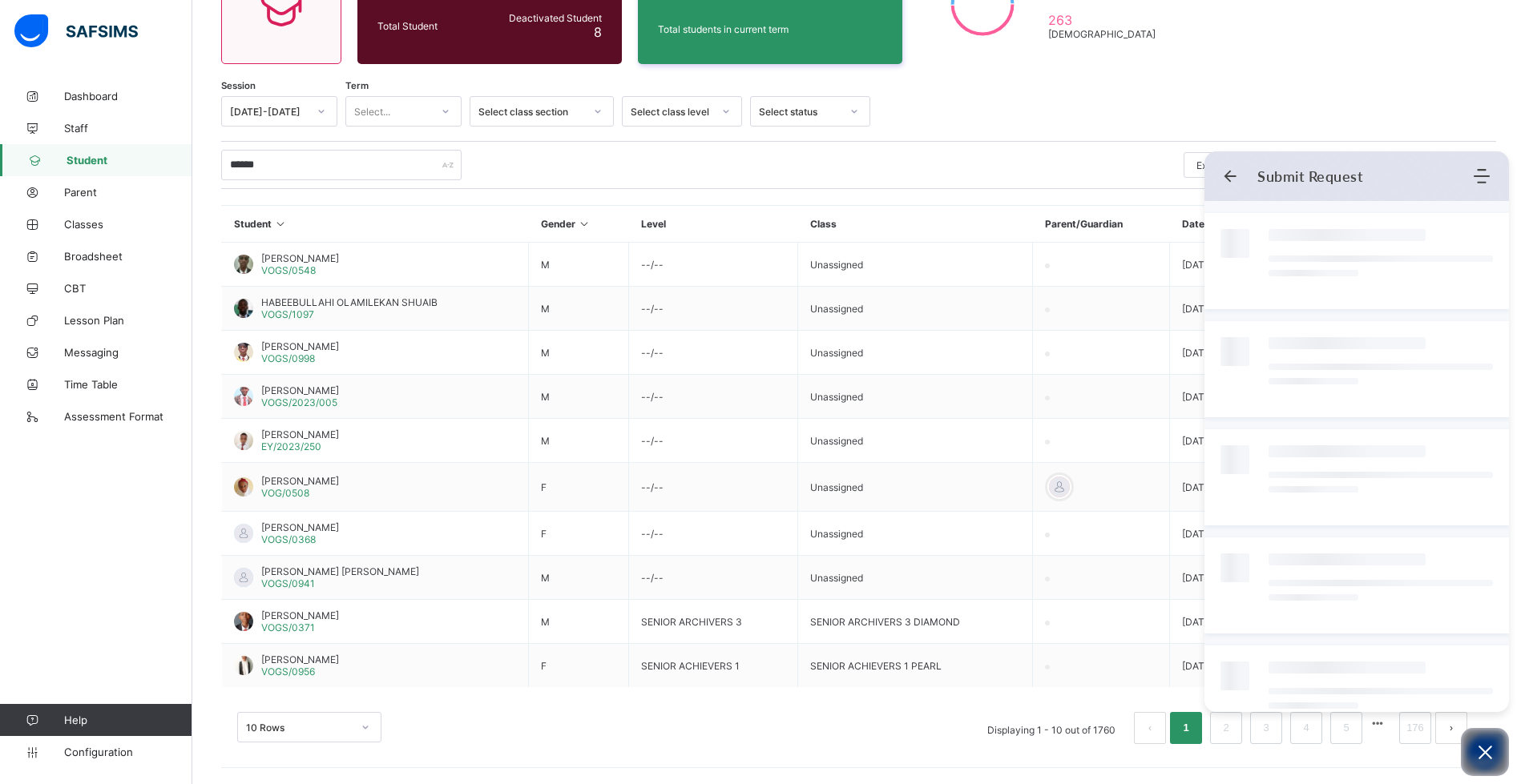
click at [1302, 56] on div "Student 1760 Total Student Active Student 1752 Deactivated Student 8 532 Total …" at bounding box center [859, 336] width 1333 height 896
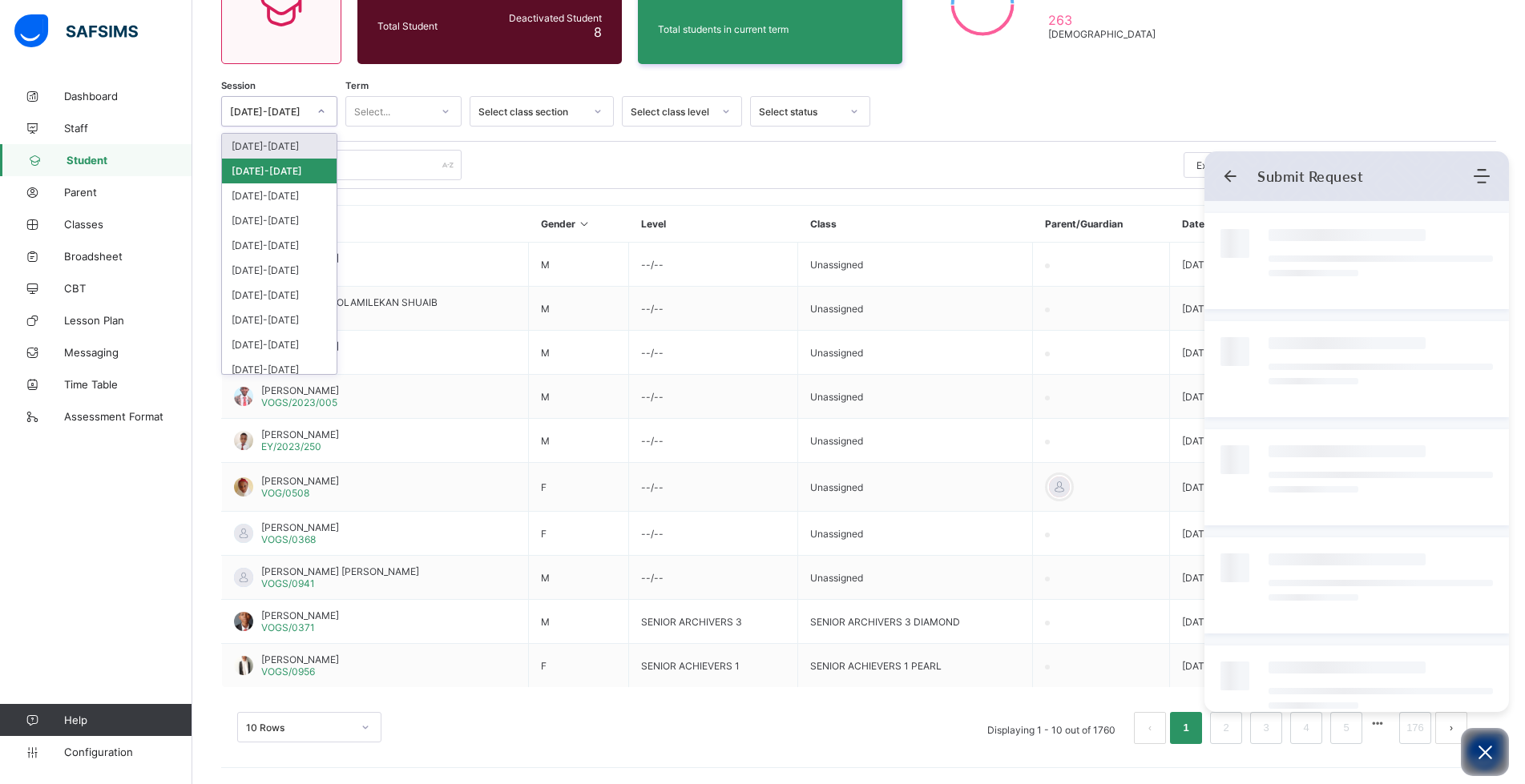
click at [291, 113] on div "2024-2025" at bounding box center [268, 111] width 78 height 12
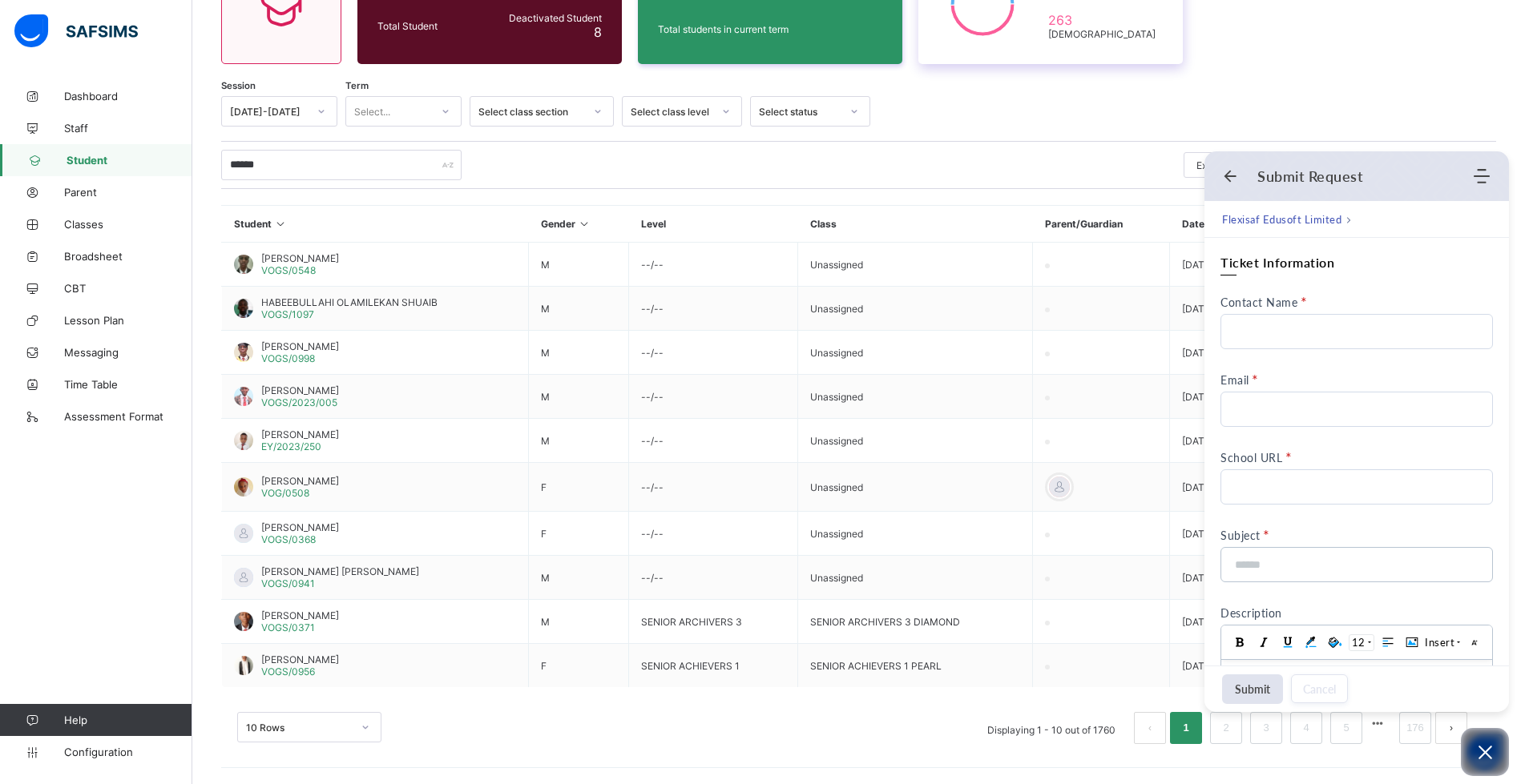
scroll to position [0, 0]
click at [1259, 336] on input "Contact Name" at bounding box center [1356, 331] width 273 height 35
type input "**********"
click at [1347, 408] on input "Email" at bounding box center [1356, 409] width 273 height 35
type input "**********"
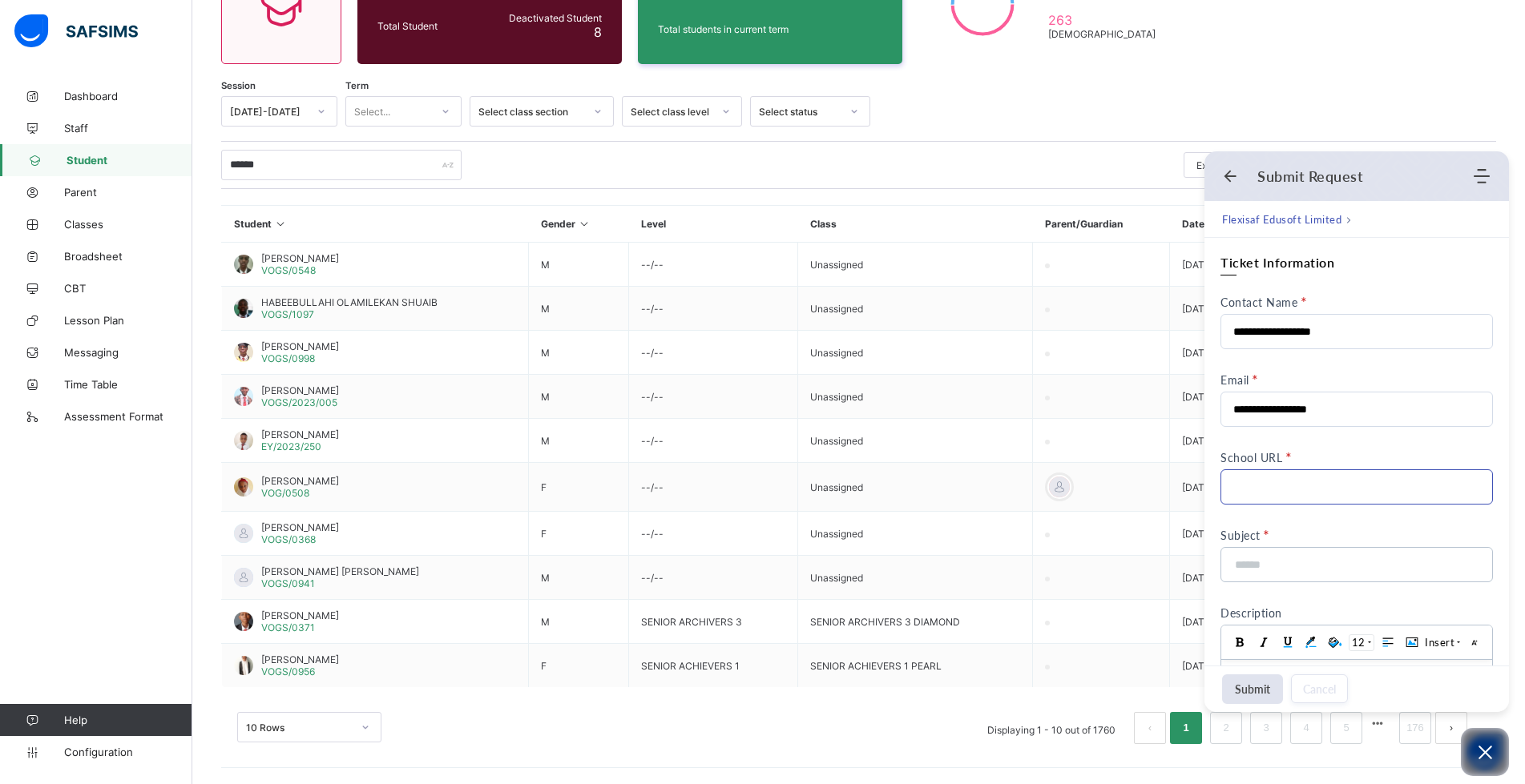
click at [1268, 486] on input "School URL" at bounding box center [1356, 487] width 273 height 35
type input "**********"
click at [1240, 566] on input at bounding box center [1352, 565] width 237 height 34
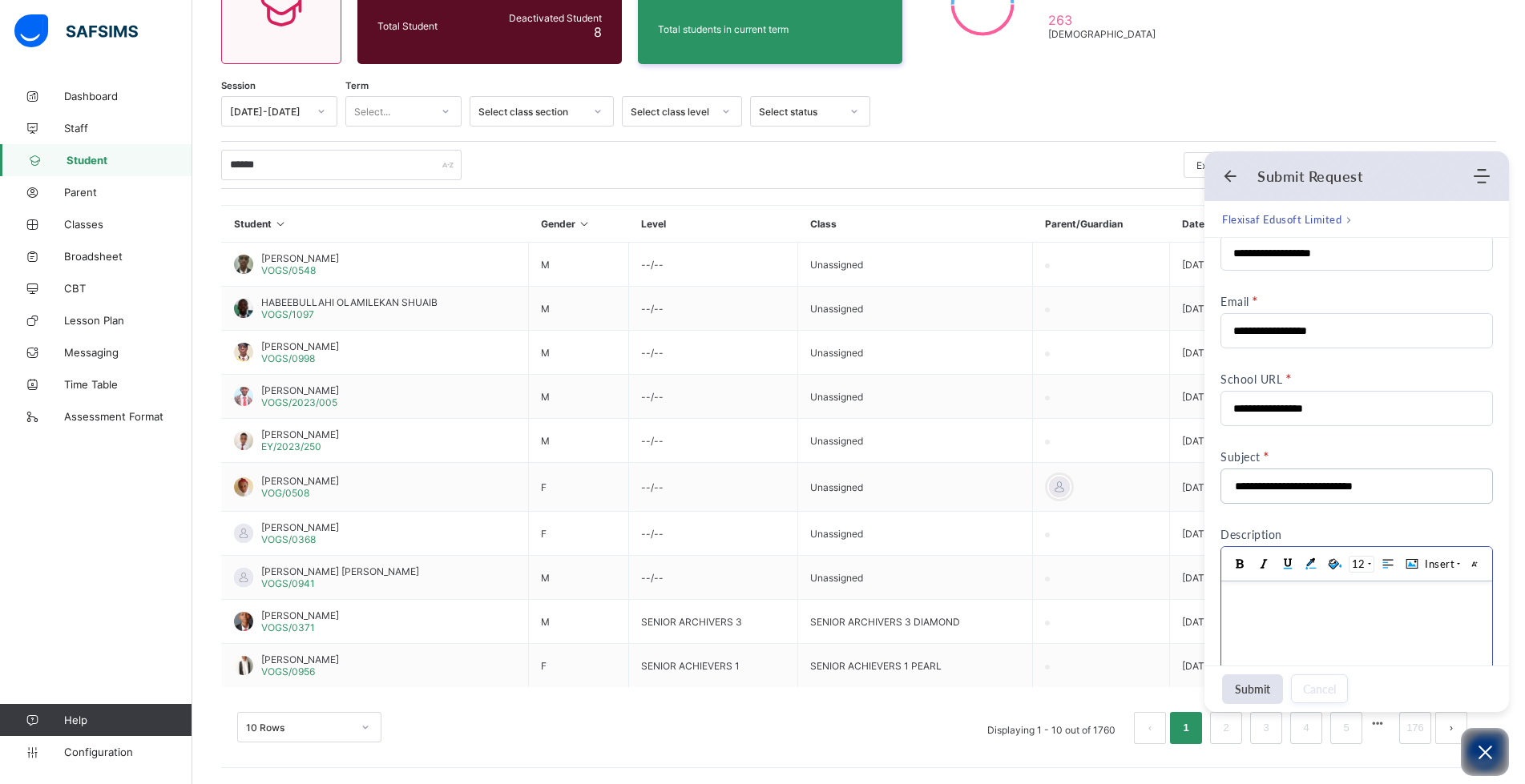
scroll to position [321, 0]
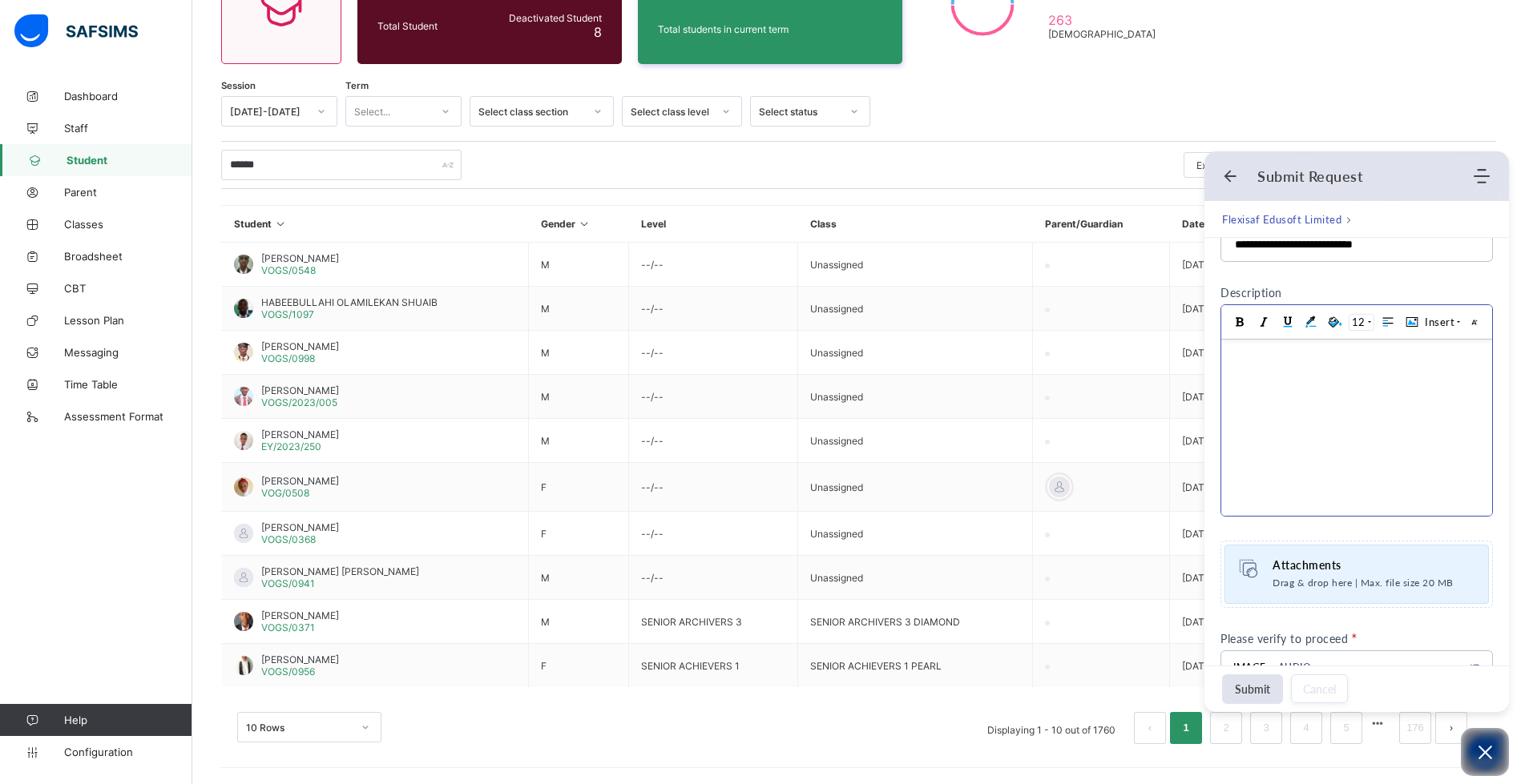
type input "**********"
click at [1338, 403] on body at bounding box center [1356, 427] width 271 height 176
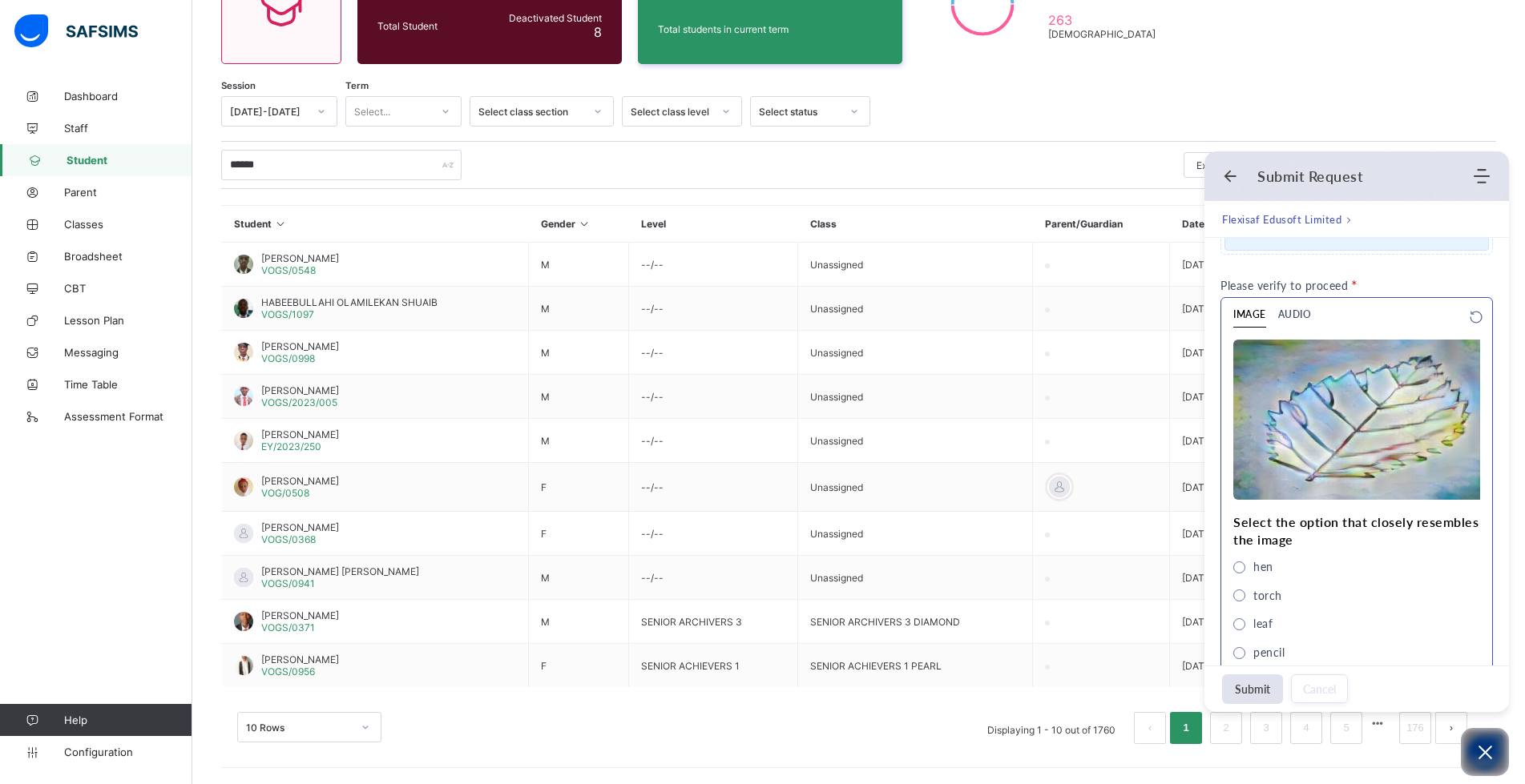
scroll to position [705, 0]
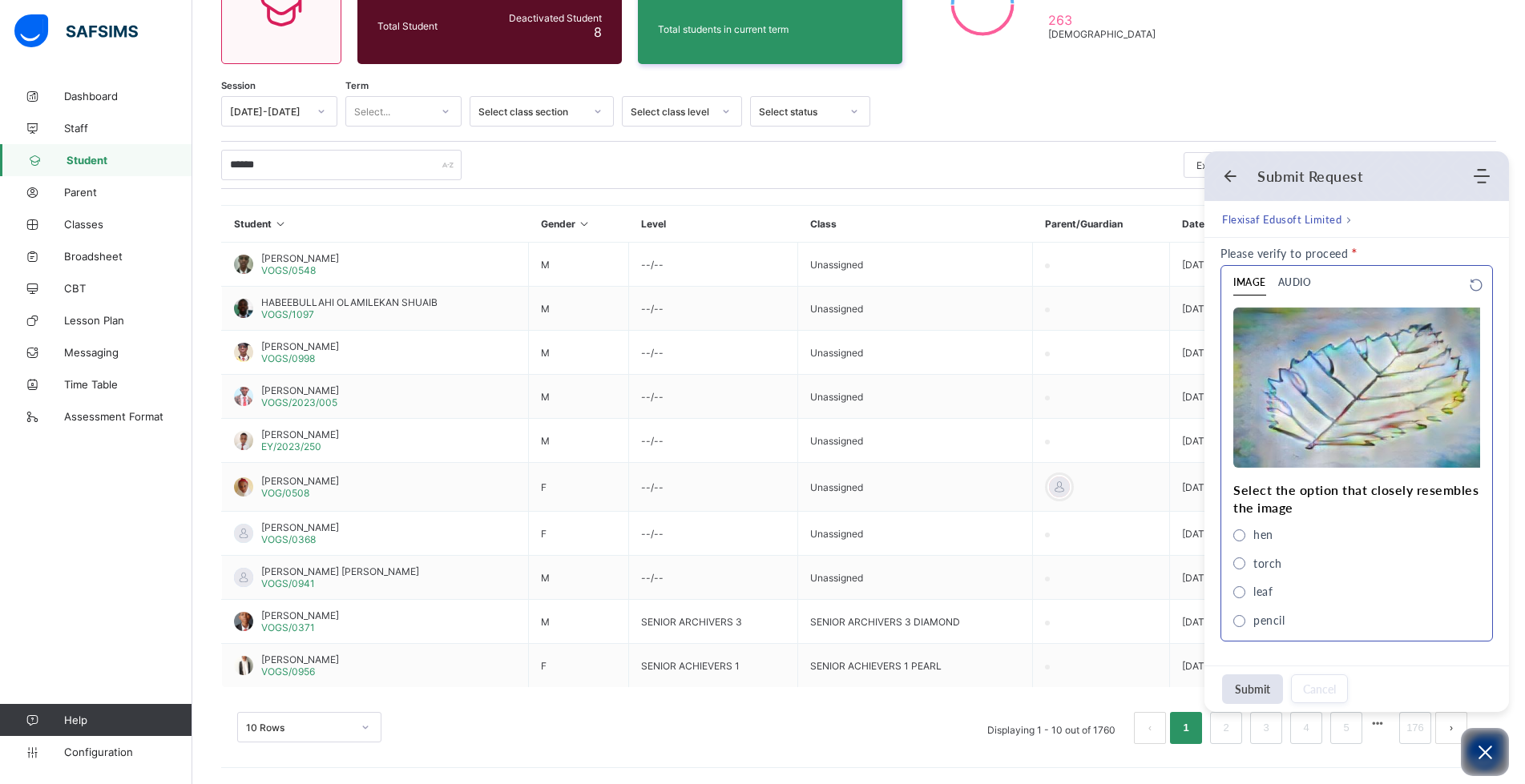
drag, startPoint x: 1242, startPoint y: 590, endPoint x: 1272, endPoint y: 571, distance: 35.5
click at [1242, 590] on span "leaf" at bounding box center [1239, 593] width 12 height 12
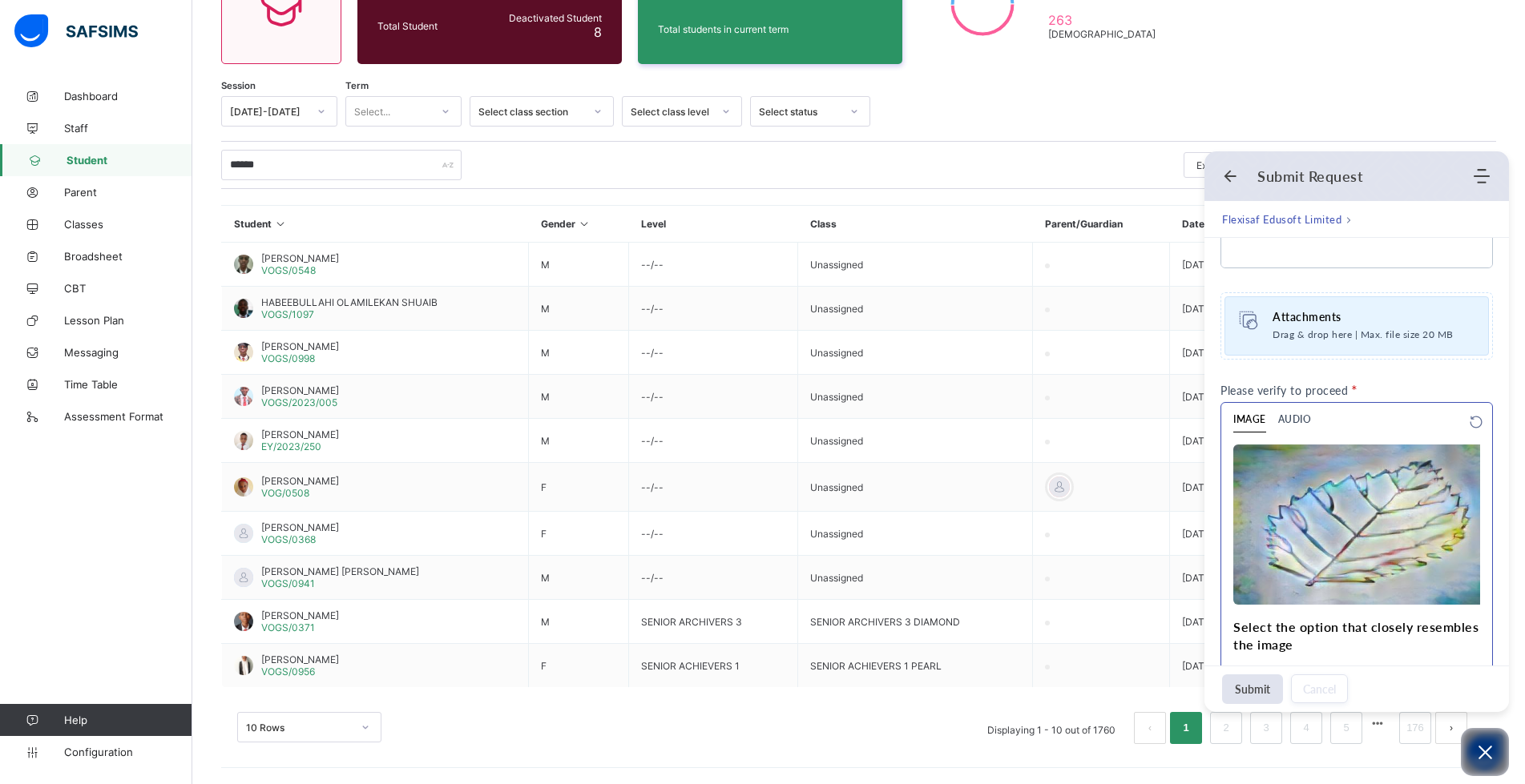
scroll to position [385, 0]
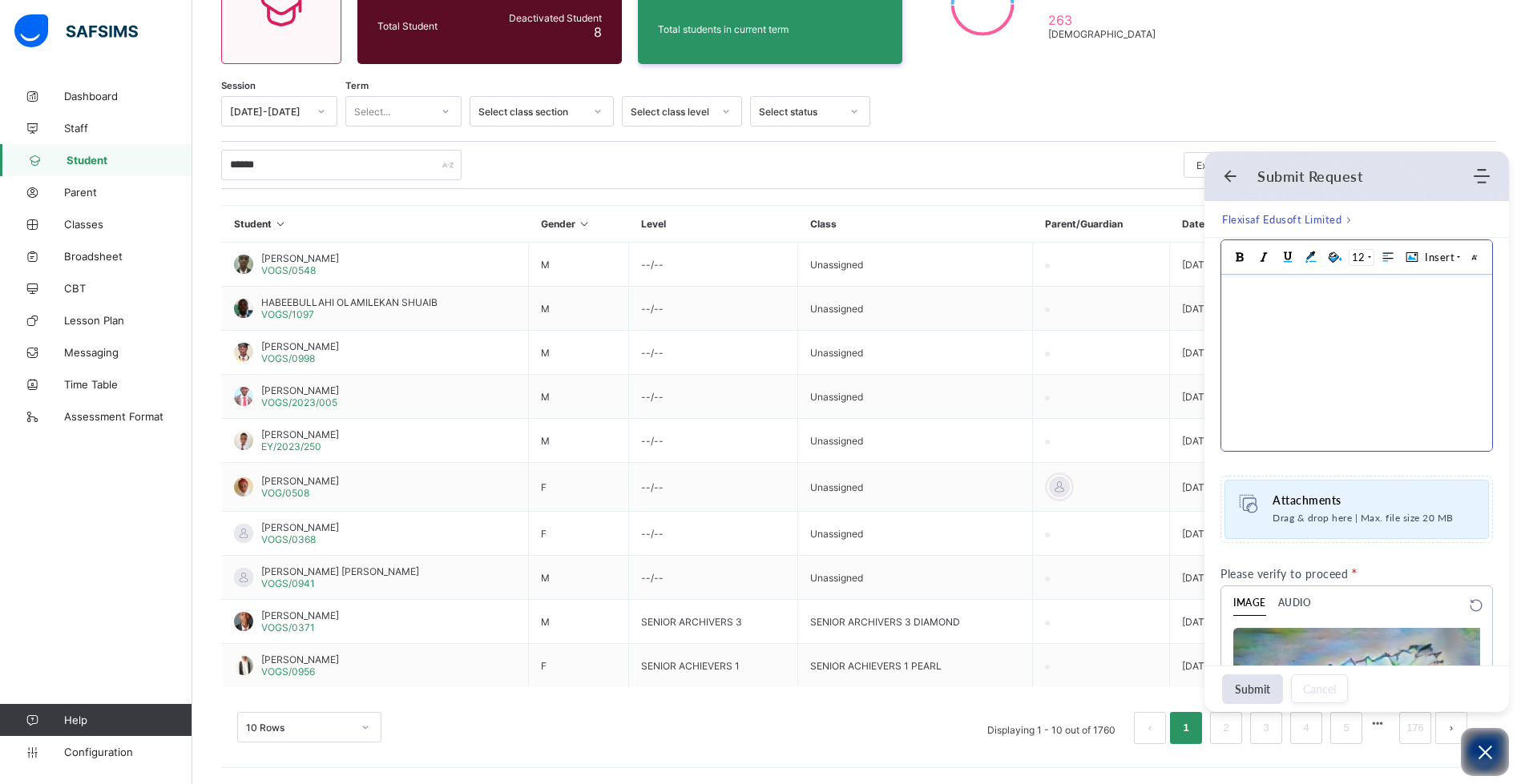
click at [1307, 326] on body at bounding box center [1356, 363] width 271 height 176
click at [1039, 70] on div "Student 1760 Total Student Active Student 1752 Deactivated Student 8 532 Total …" at bounding box center [859, 336] width 1333 height 896
click at [1371, 291] on div "*" at bounding box center [1354, 291] width 250 height 17
click at [1297, 271] on div "12 Insert Plain text Rich Text" at bounding box center [1356, 258] width 271 height 34
click at [1392, 324] on body "*" at bounding box center [1356, 363] width 271 height 176
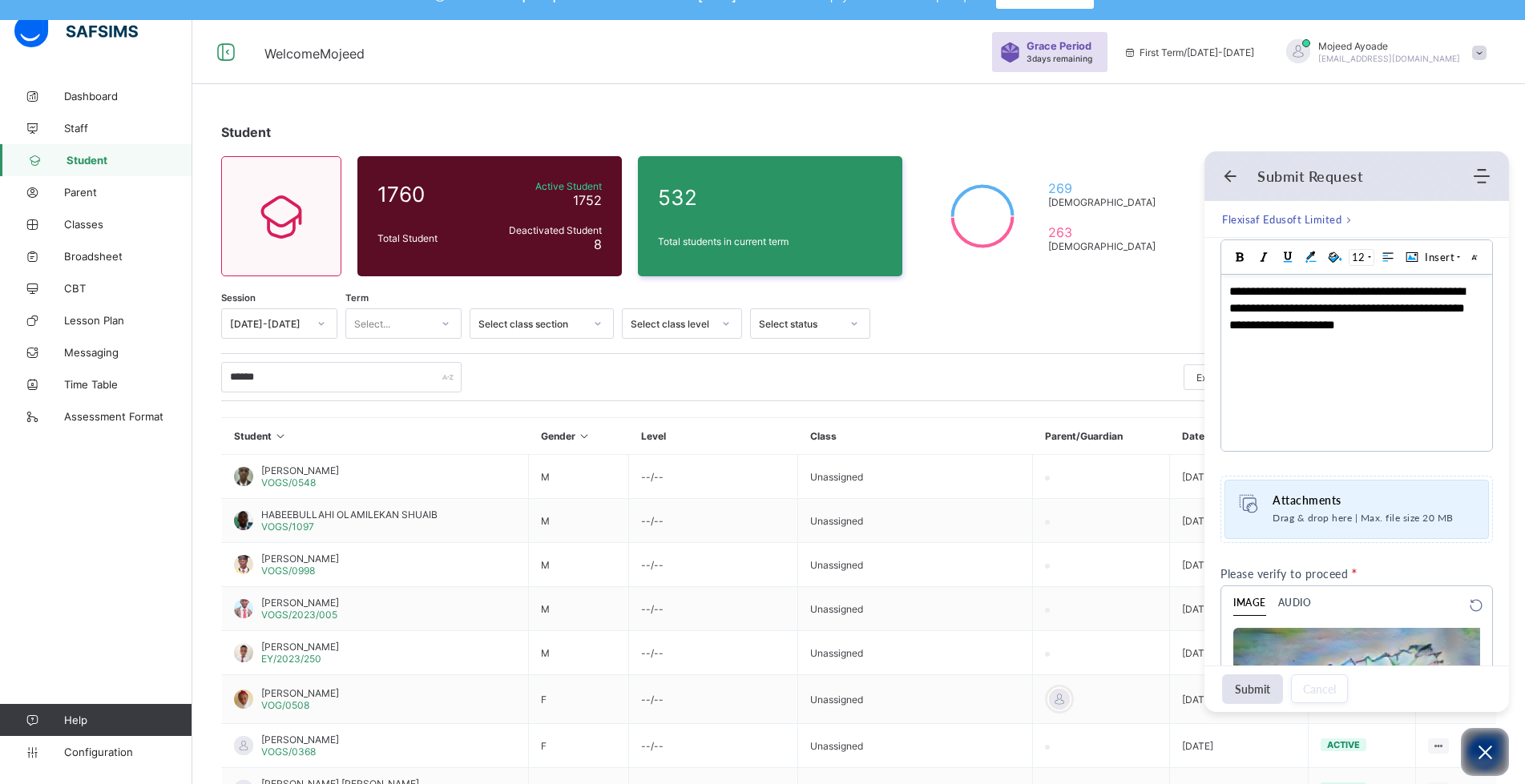
scroll to position [0, 0]
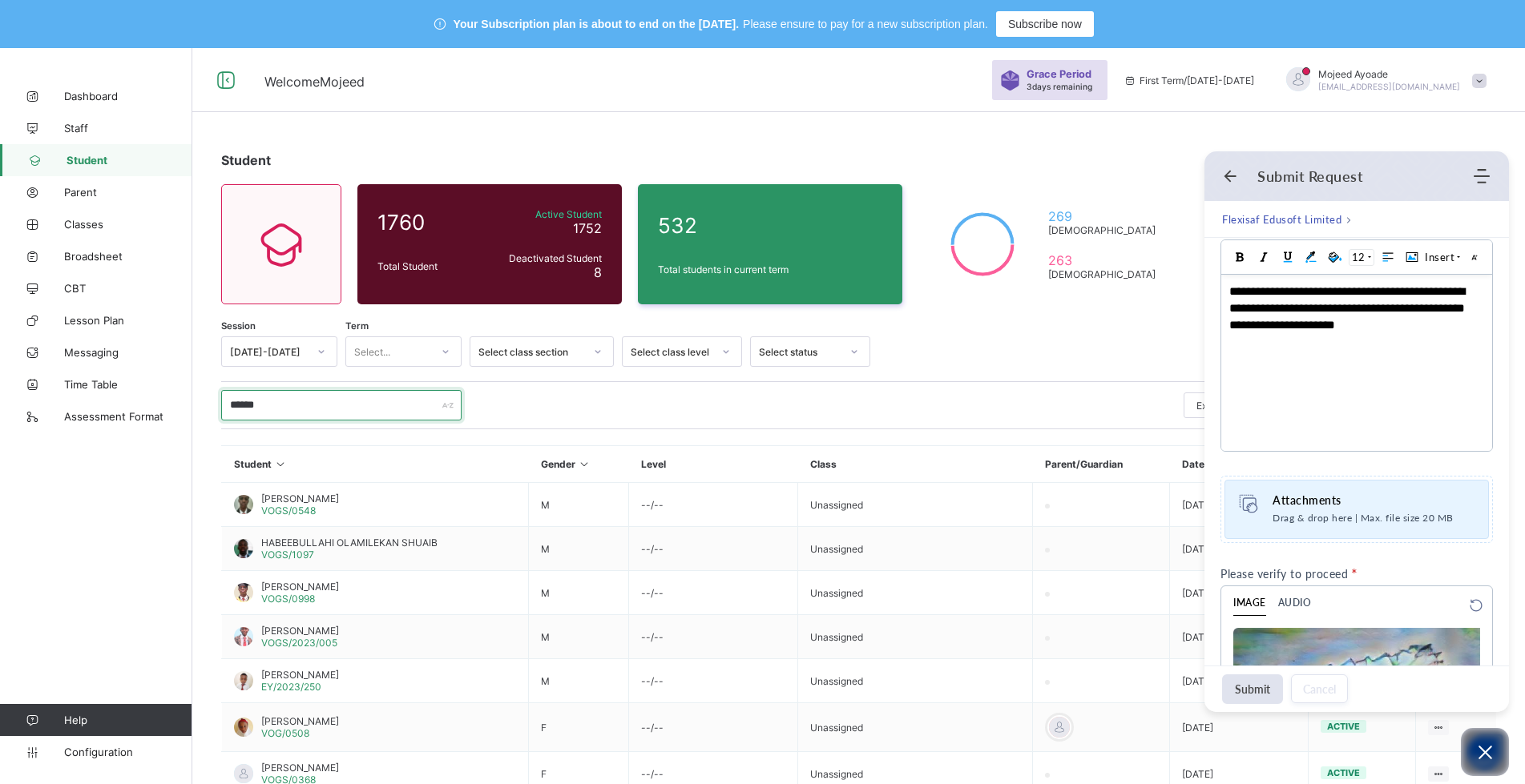
click at [332, 408] on input "******" at bounding box center [341, 405] width 241 height 30
click at [1134, 349] on div at bounding box center [1179, 351] width 602 height 30
click at [1455, 325] on div "**********" at bounding box center [1354, 309] width 250 height 51
click at [1312, 309] on div "**********" at bounding box center [1354, 317] width 250 height 67
click at [1350, 308] on div "**********" at bounding box center [1354, 317] width 250 height 67
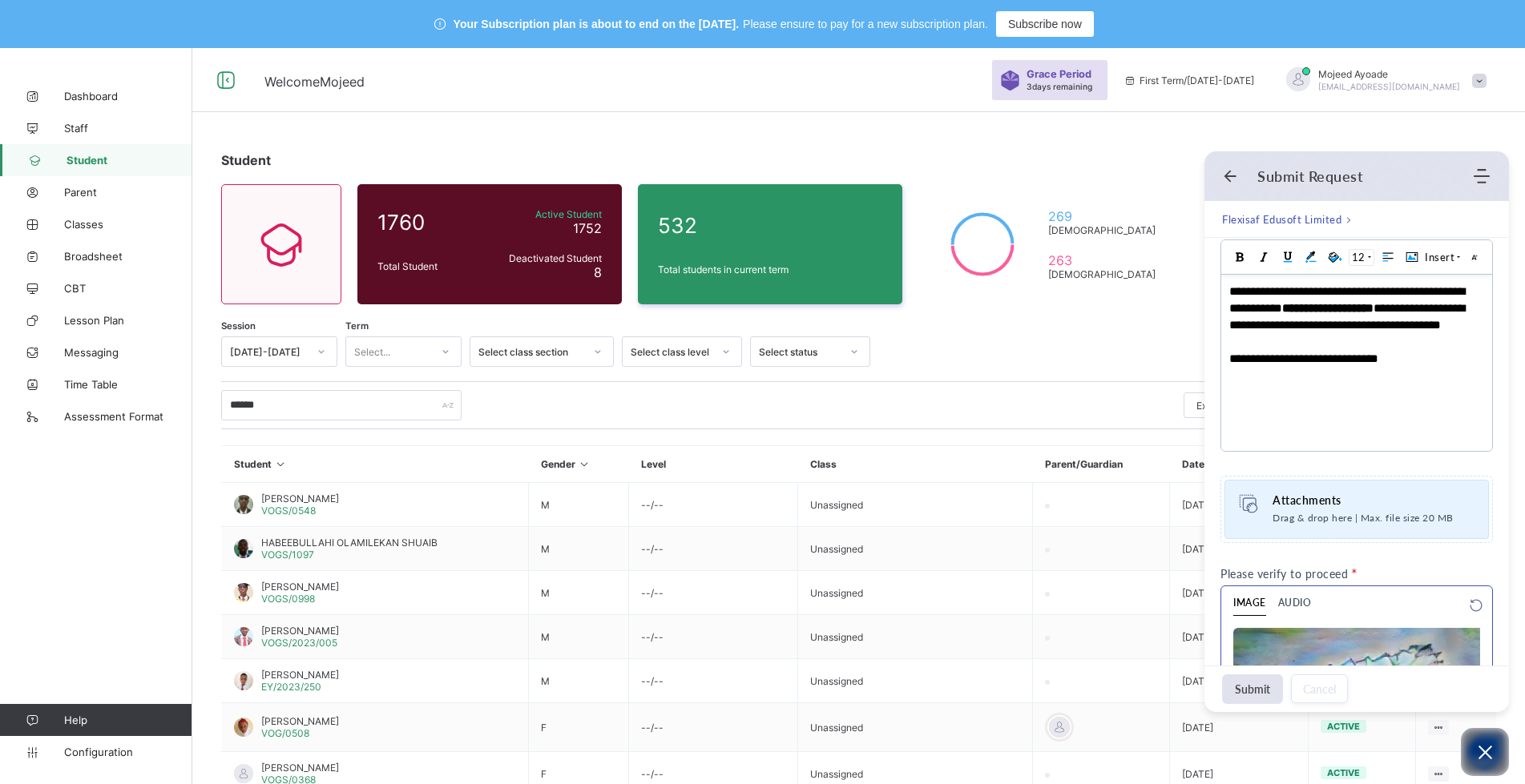
scroll to position [705, 0]
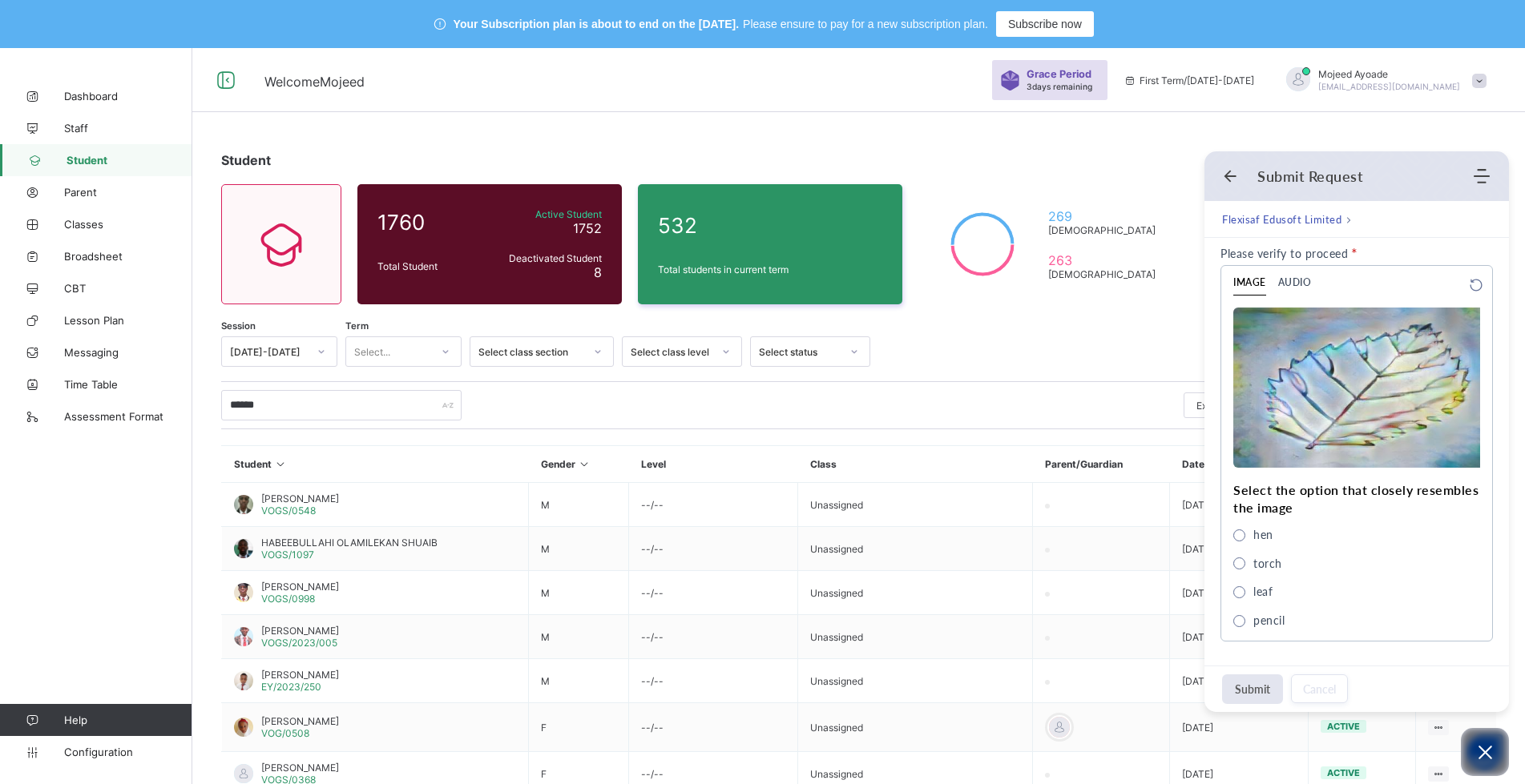
click at [1264, 692] on button "Submit" at bounding box center [1252, 689] width 61 height 29
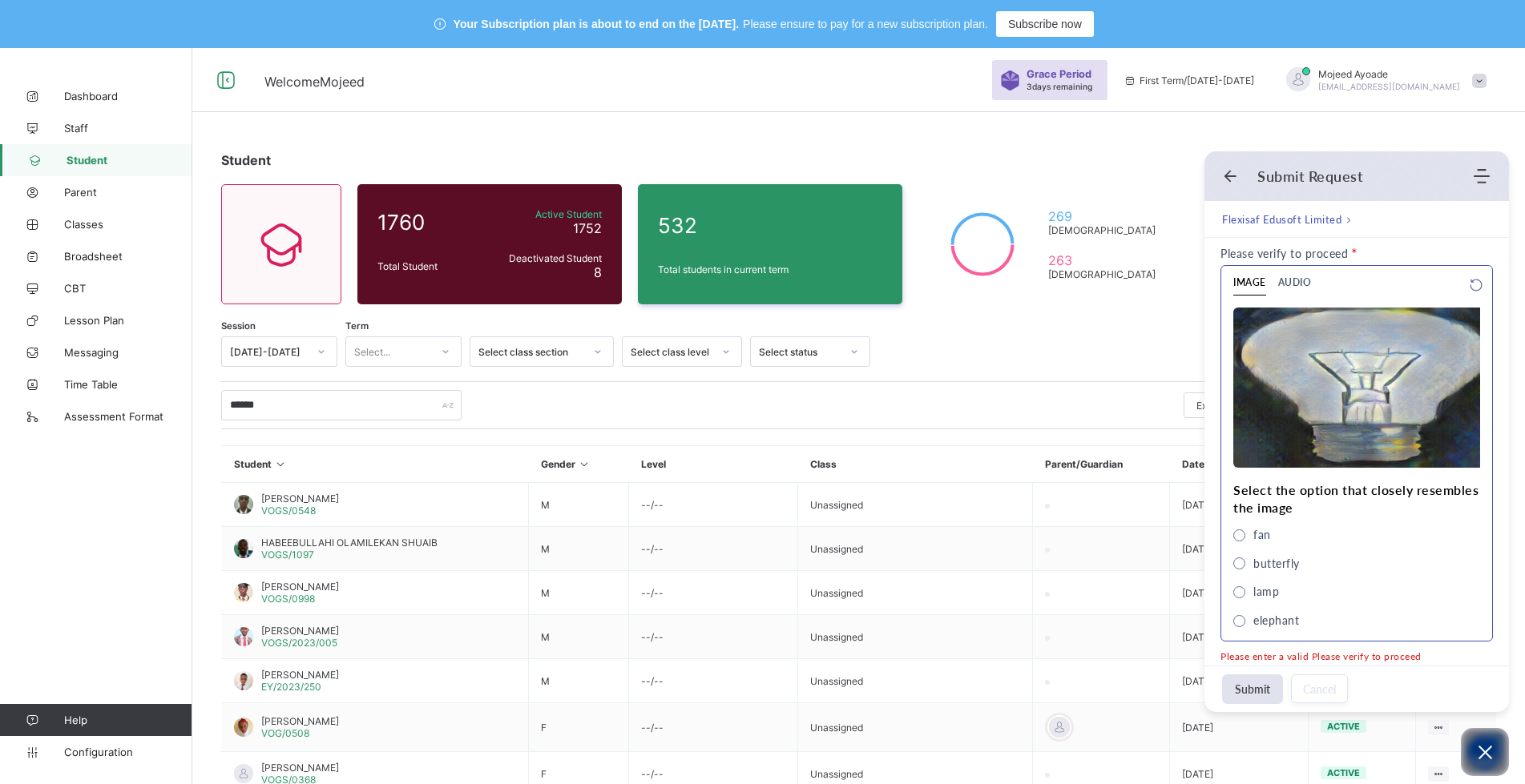
click at [1239, 590] on span "lamp" at bounding box center [1239, 593] width 12 height 12
click at [1258, 684] on button "Submit" at bounding box center [1252, 689] width 61 height 29
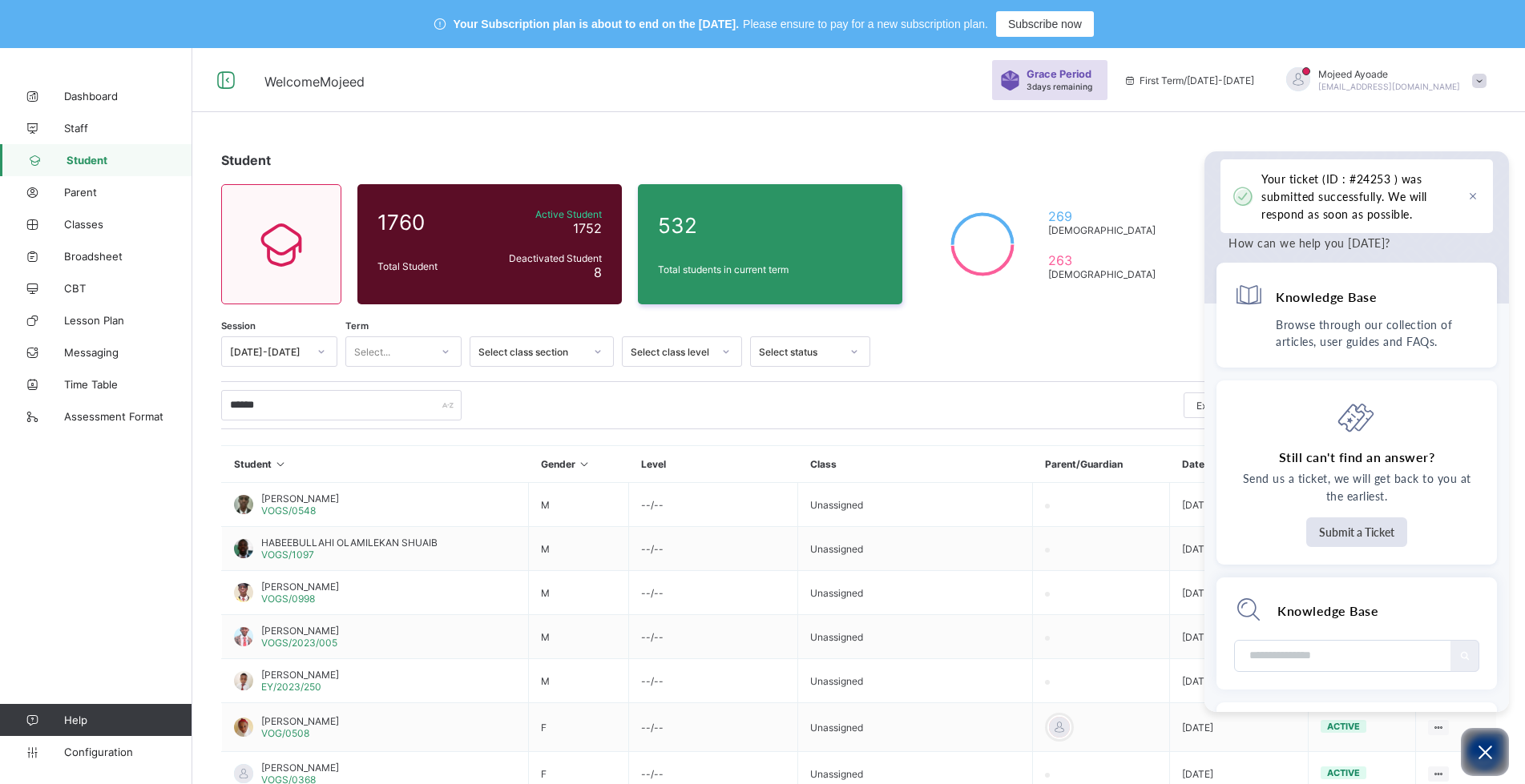
click at [1094, 330] on div "Student 1760 Total Student Active Student 1752 Deactivated Student 8 532 Total …" at bounding box center [859, 576] width 1333 height 896
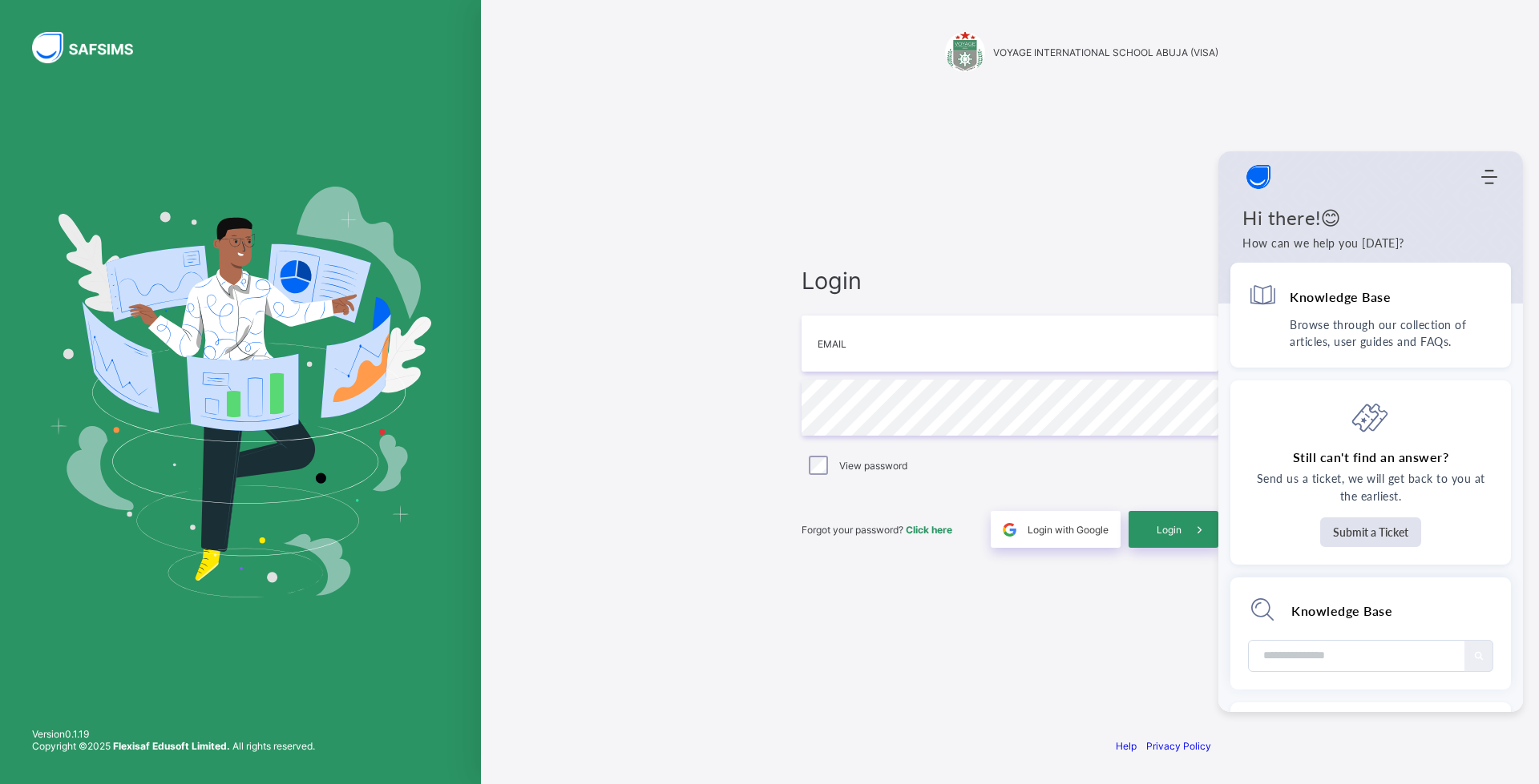
click at [1022, 222] on div "Login Email Password View password Forgot your password? Click here Login with …" at bounding box center [1009, 408] width 449 height 633
click at [1501, 750] on icon "Open asap" at bounding box center [1499, 752] width 14 height 14
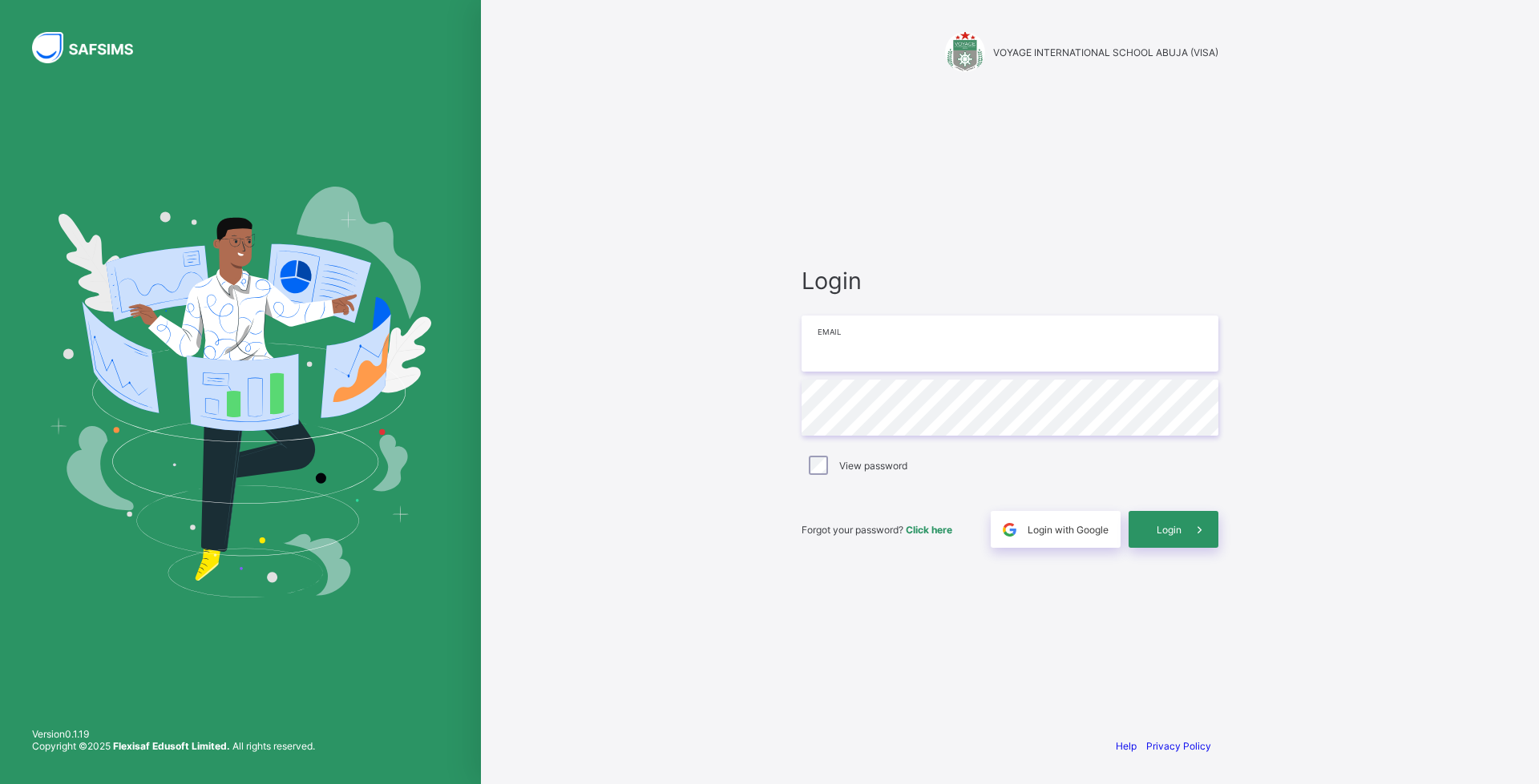
click at [922, 356] on input "email" at bounding box center [1009, 344] width 417 height 56
type input "**********"
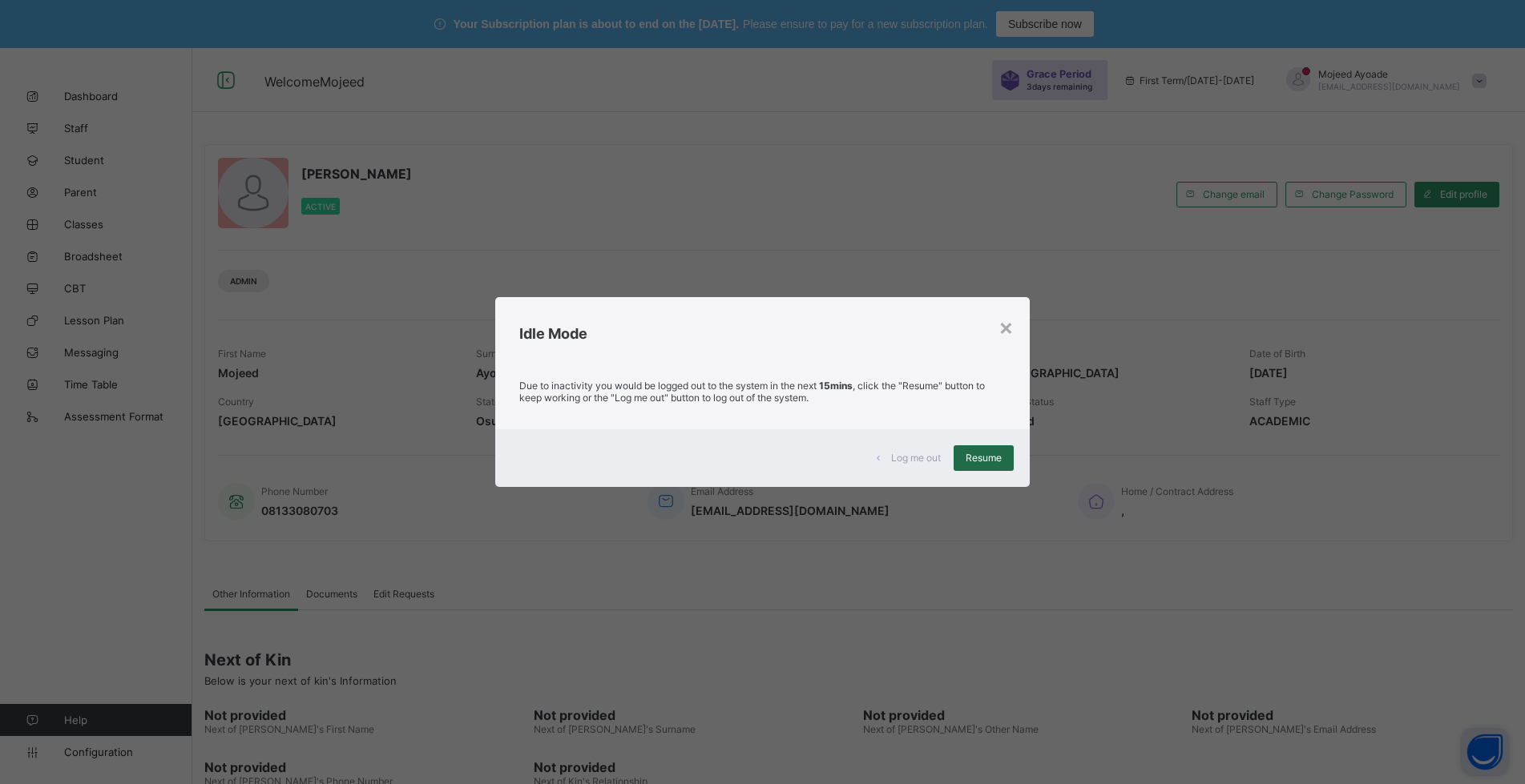
click at [974, 461] on span "Resume" at bounding box center [984, 457] width 36 height 12
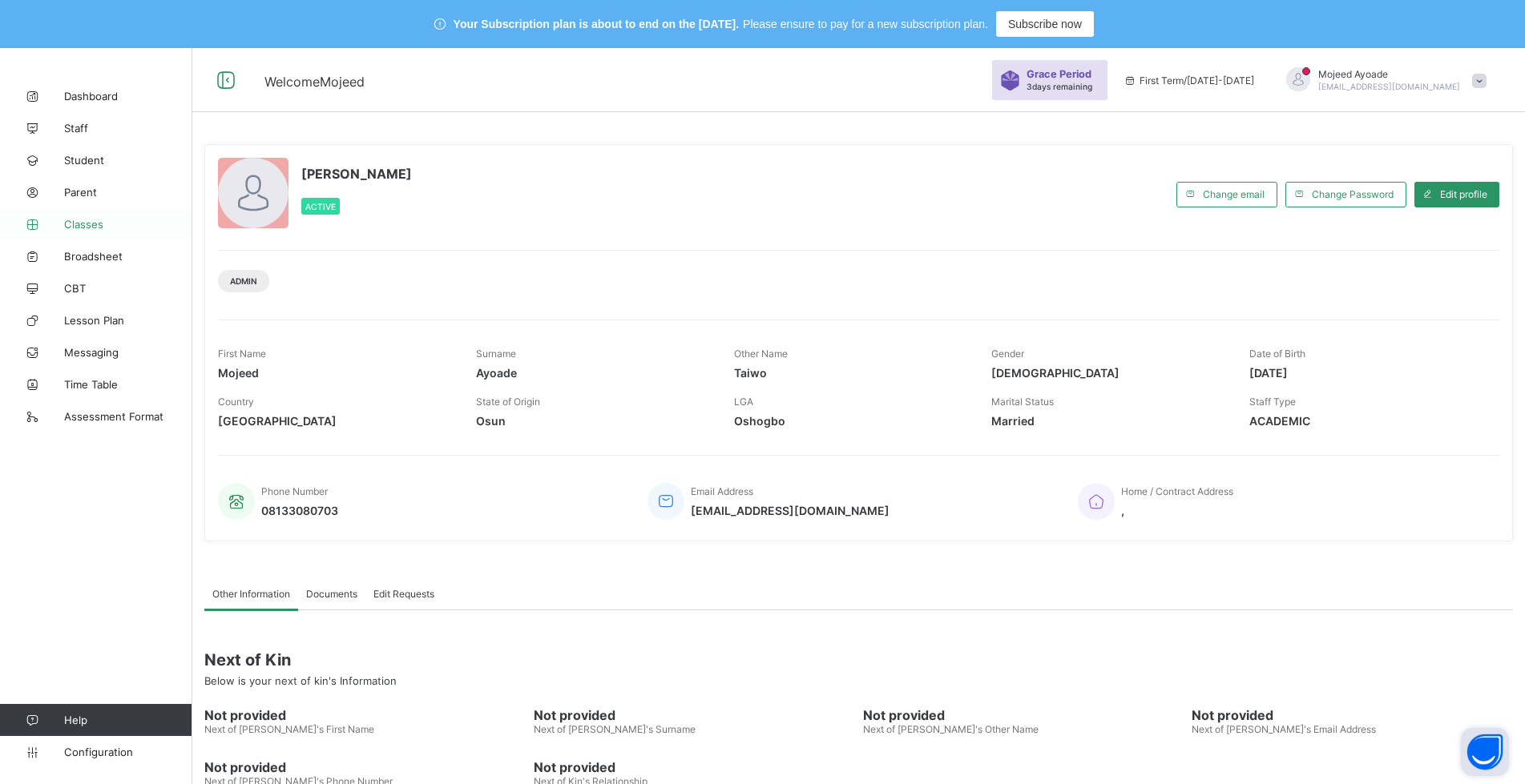
click at [83, 221] on span "Classes" at bounding box center [128, 224] width 129 height 13
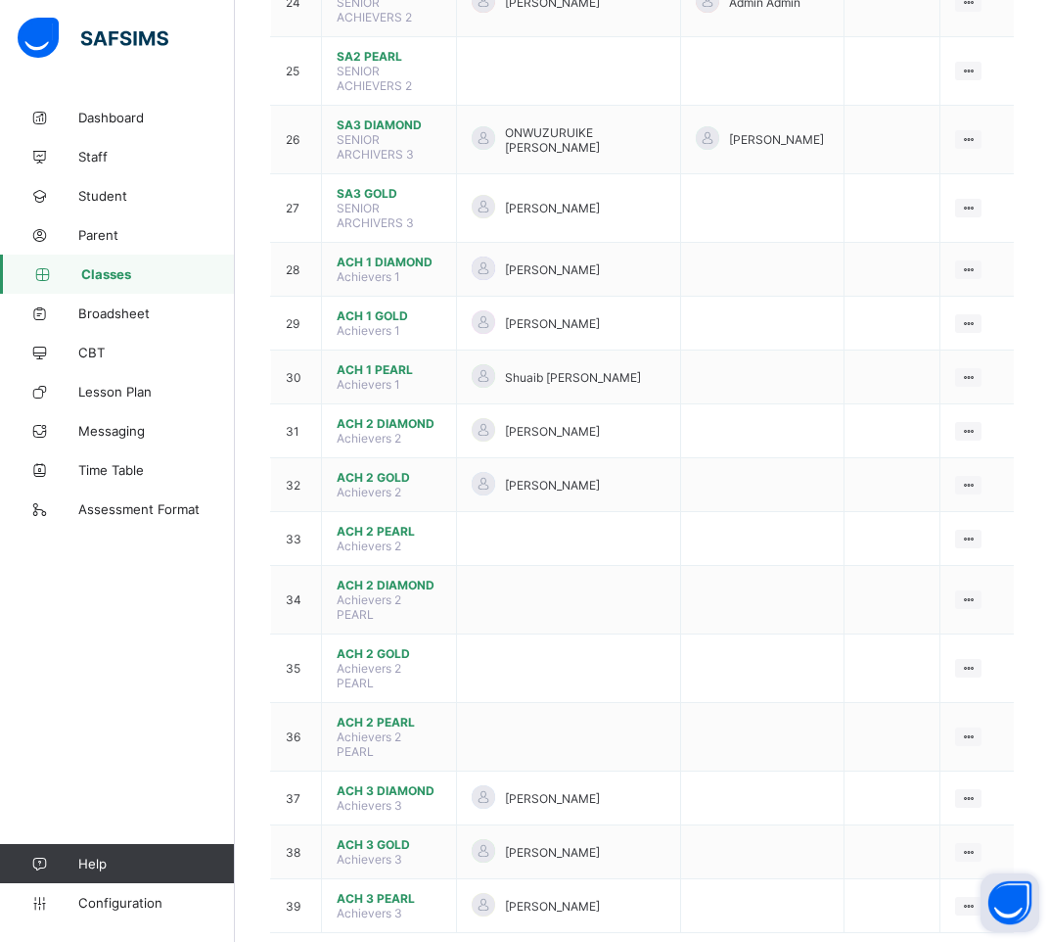
scroll to position [1834, 0]
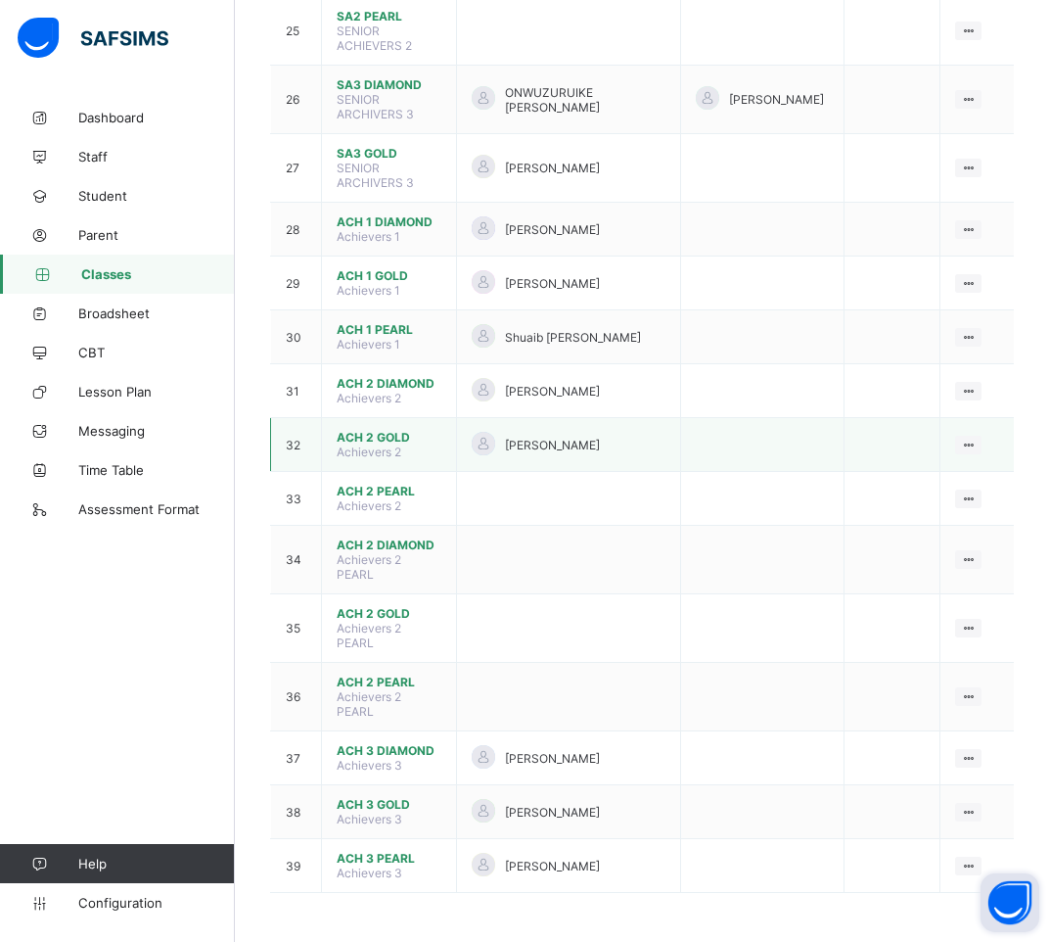
click at [466, 418] on td "SOLOMON IBRAHIM" at bounding box center [568, 445] width 224 height 54
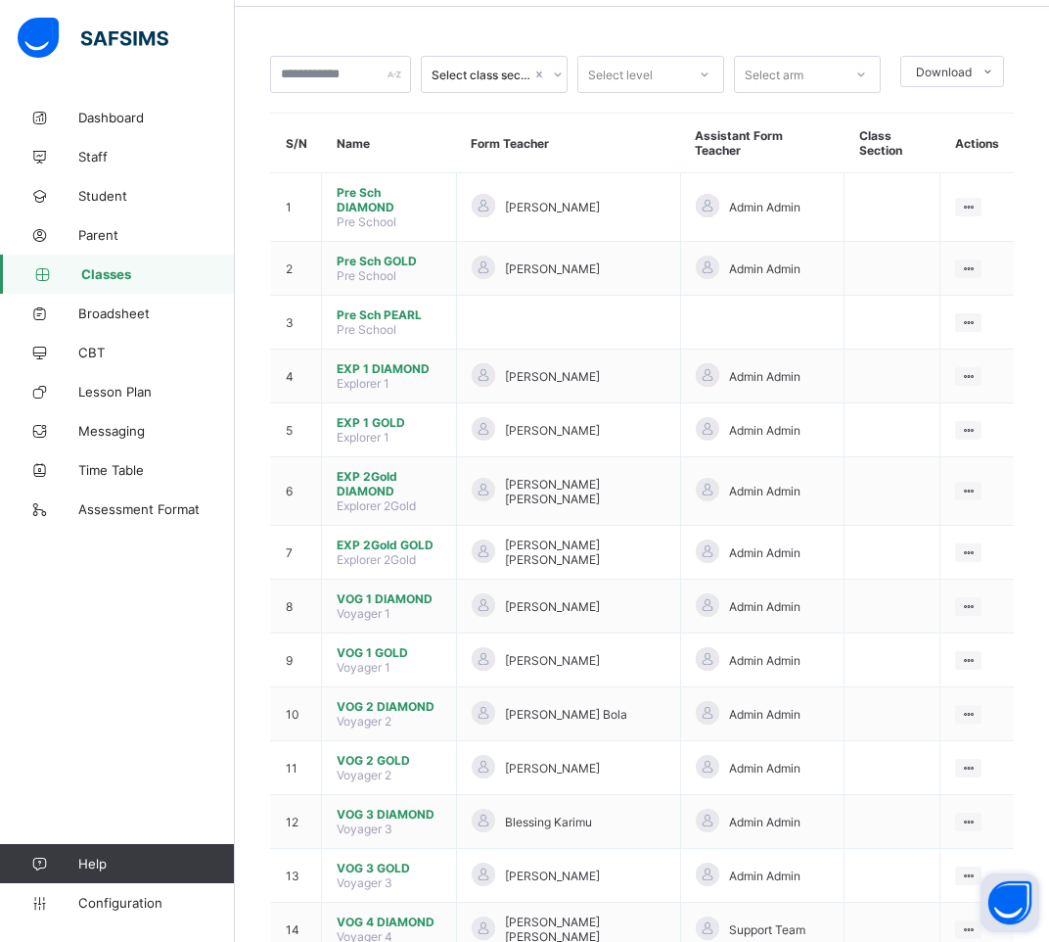
scroll to position [0, 0]
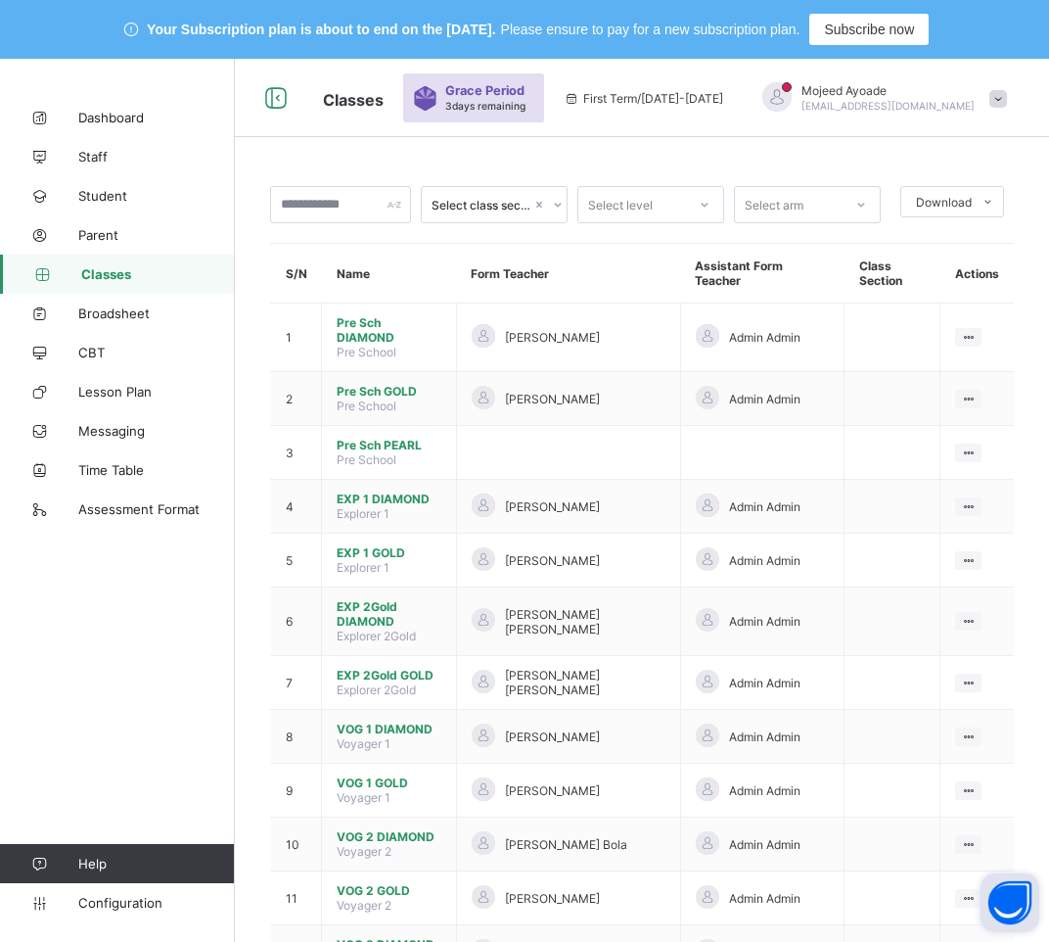
click at [127, 265] on link "Classes" at bounding box center [117, 274] width 235 height 39
click at [313, 207] on input "text" at bounding box center [340, 204] width 141 height 37
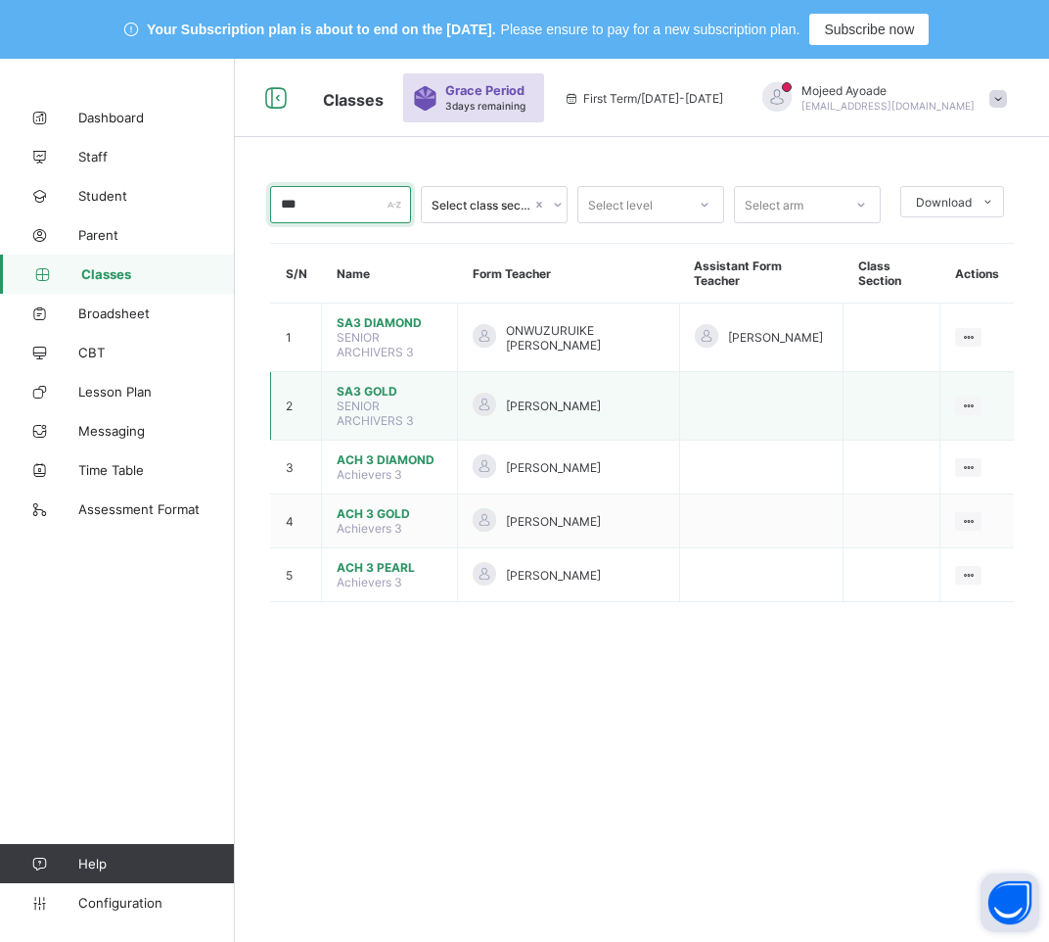
type input "***"
click at [367, 395] on span "SA3 GOLD" at bounding box center [390, 391] width 106 height 15
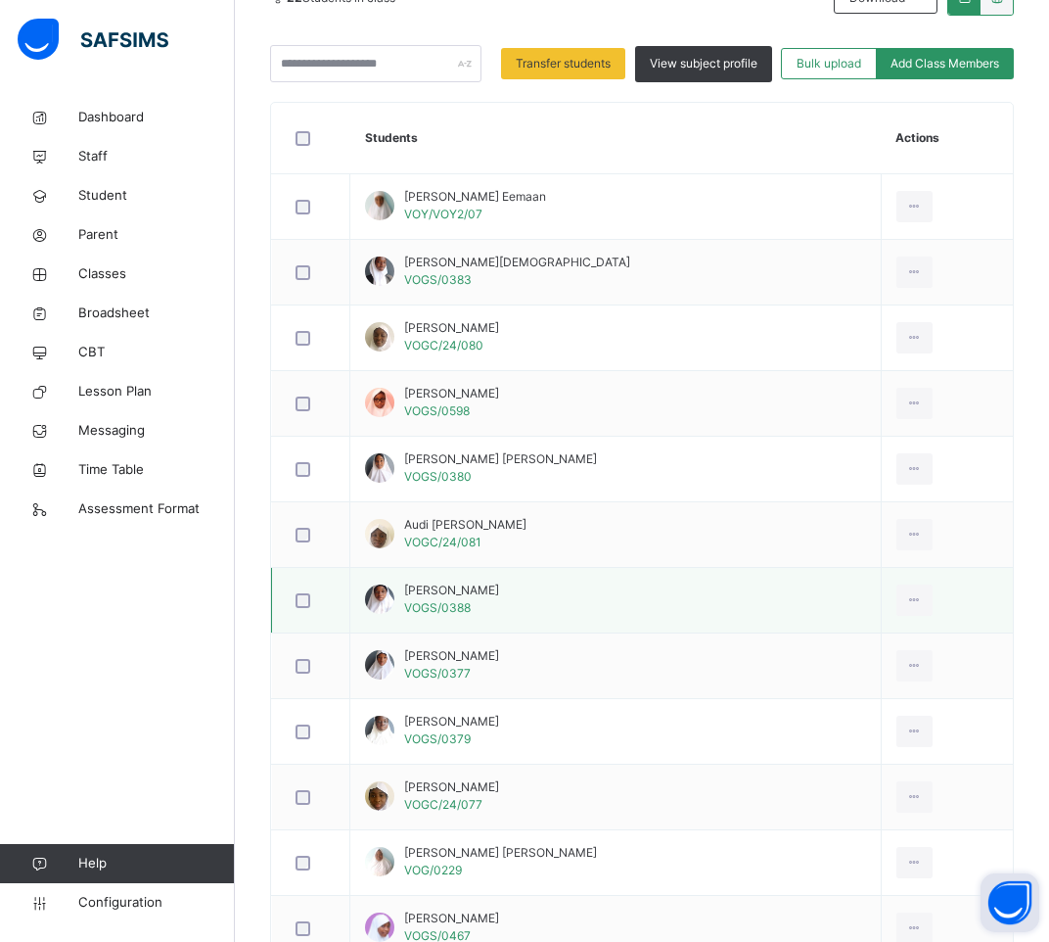
scroll to position [624, 0]
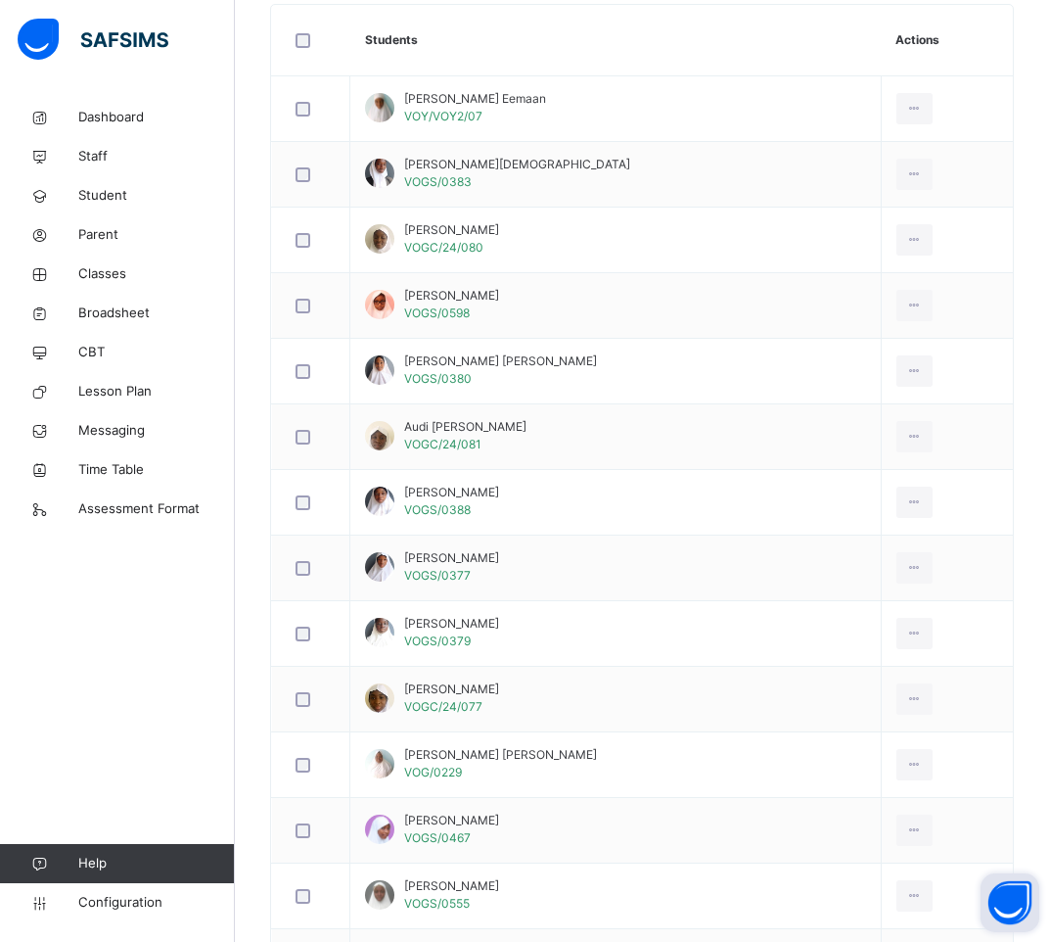
click at [731, 43] on th "Students" at bounding box center [616, 40] width 532 height 71
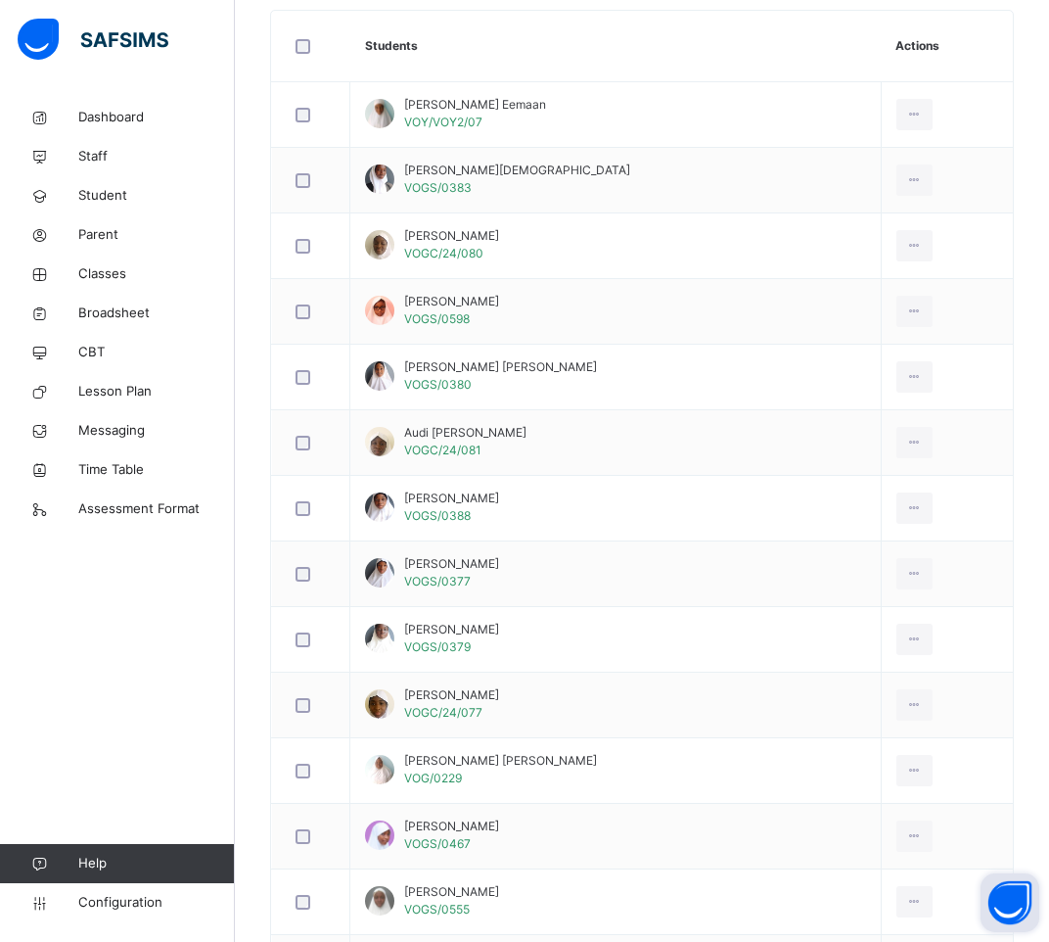
scroll to position [623, 0]
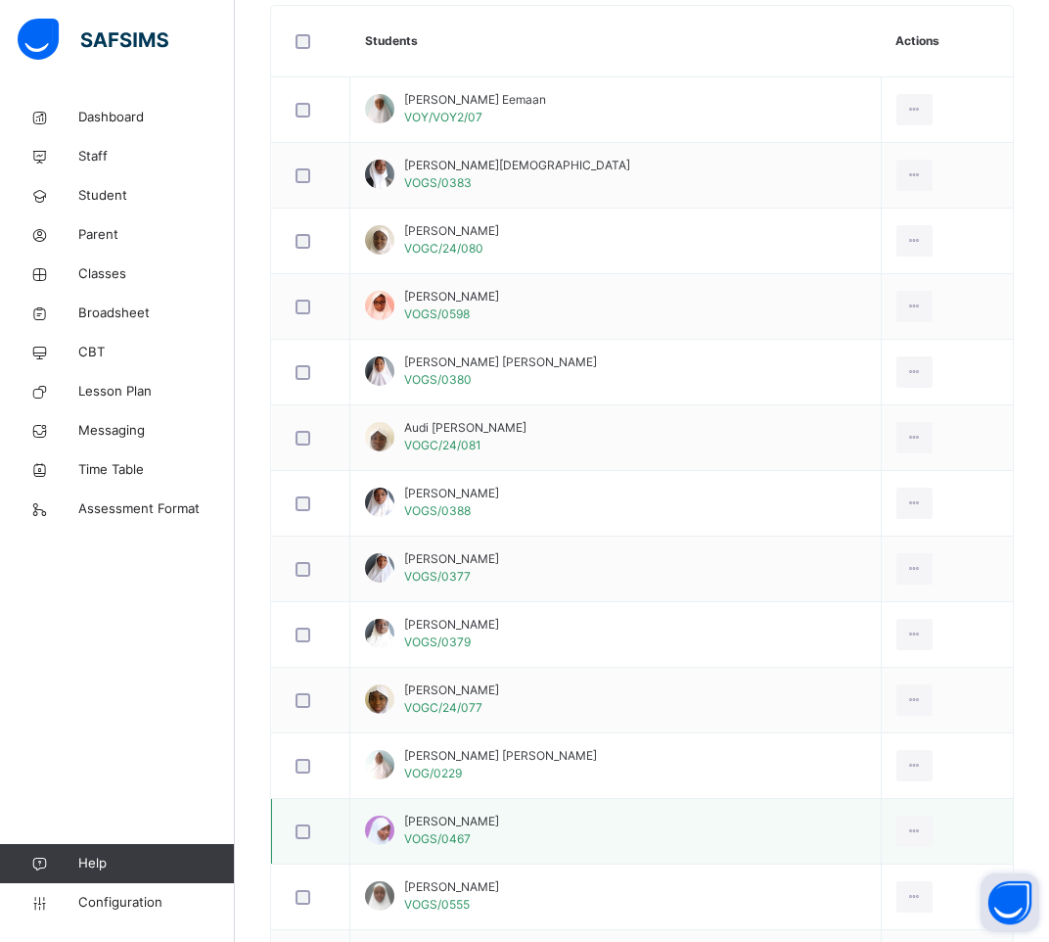
click at [302, 840] on div at bounding box center [311, 831] width 48 height 41
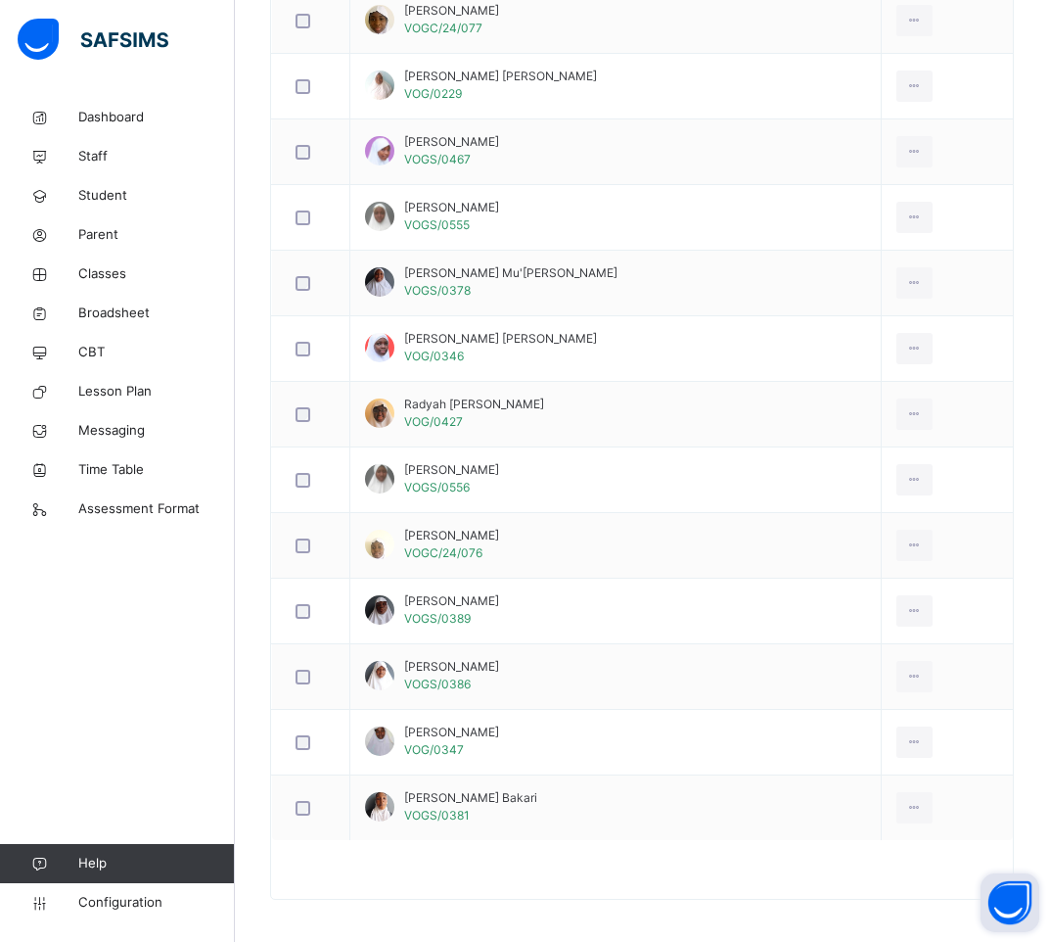
scroll to position [1309, 0]
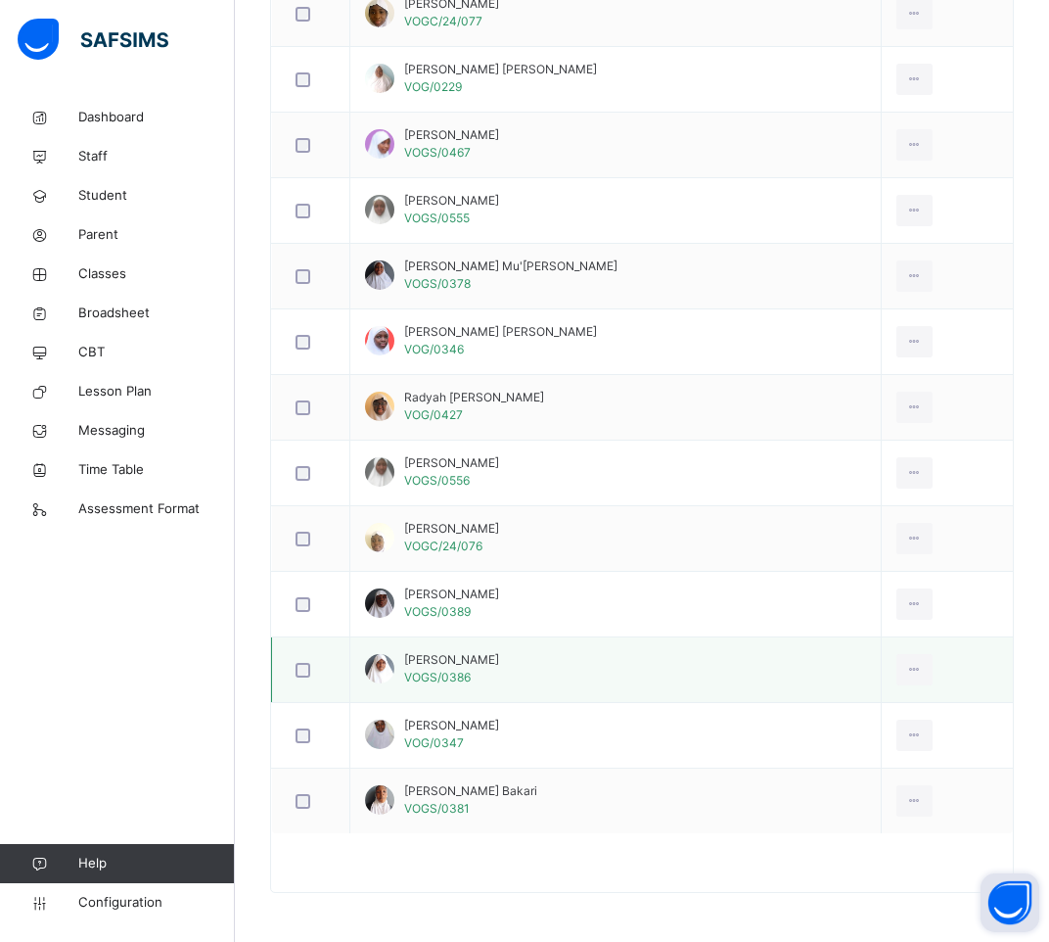
click at [310, 668] on div at bounding box center [311, 670] width 38 height 15
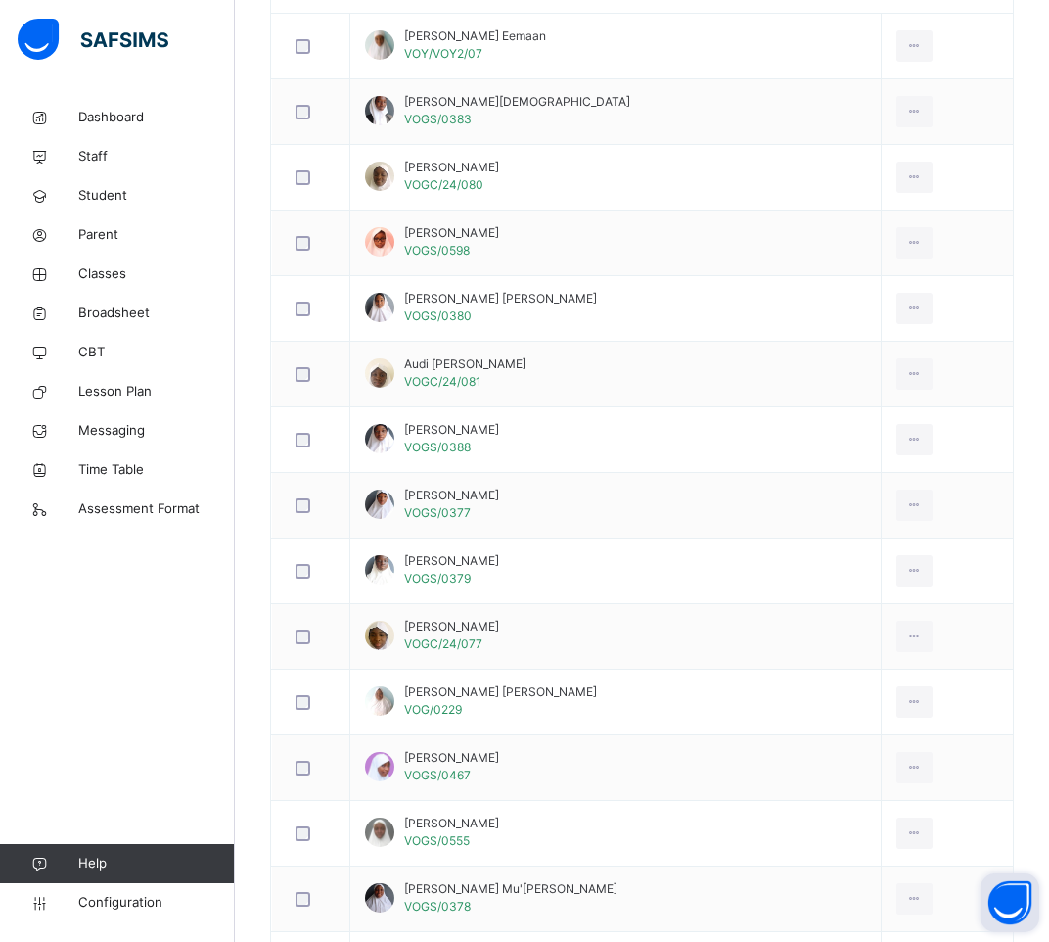
scroll to position [674, 0]
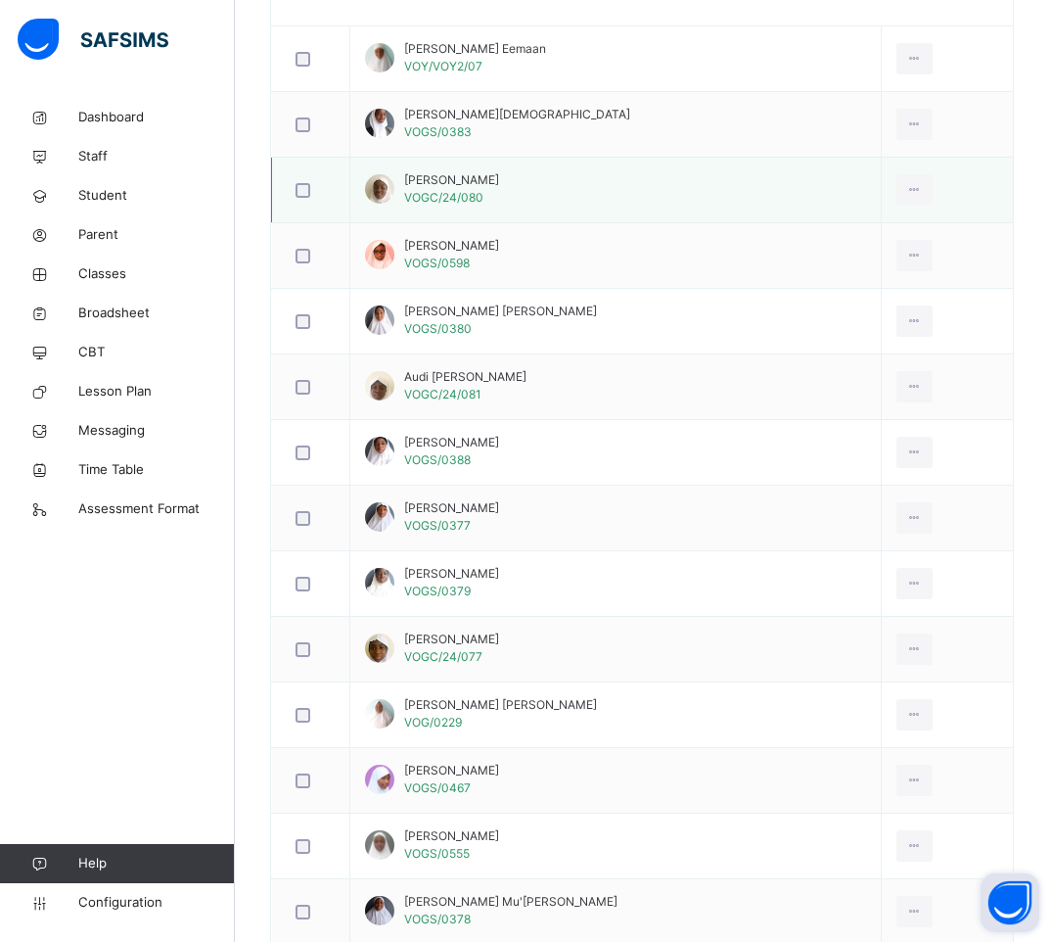
click at [301, 197] on div at bounding box center [311, 189] width 48 height 41
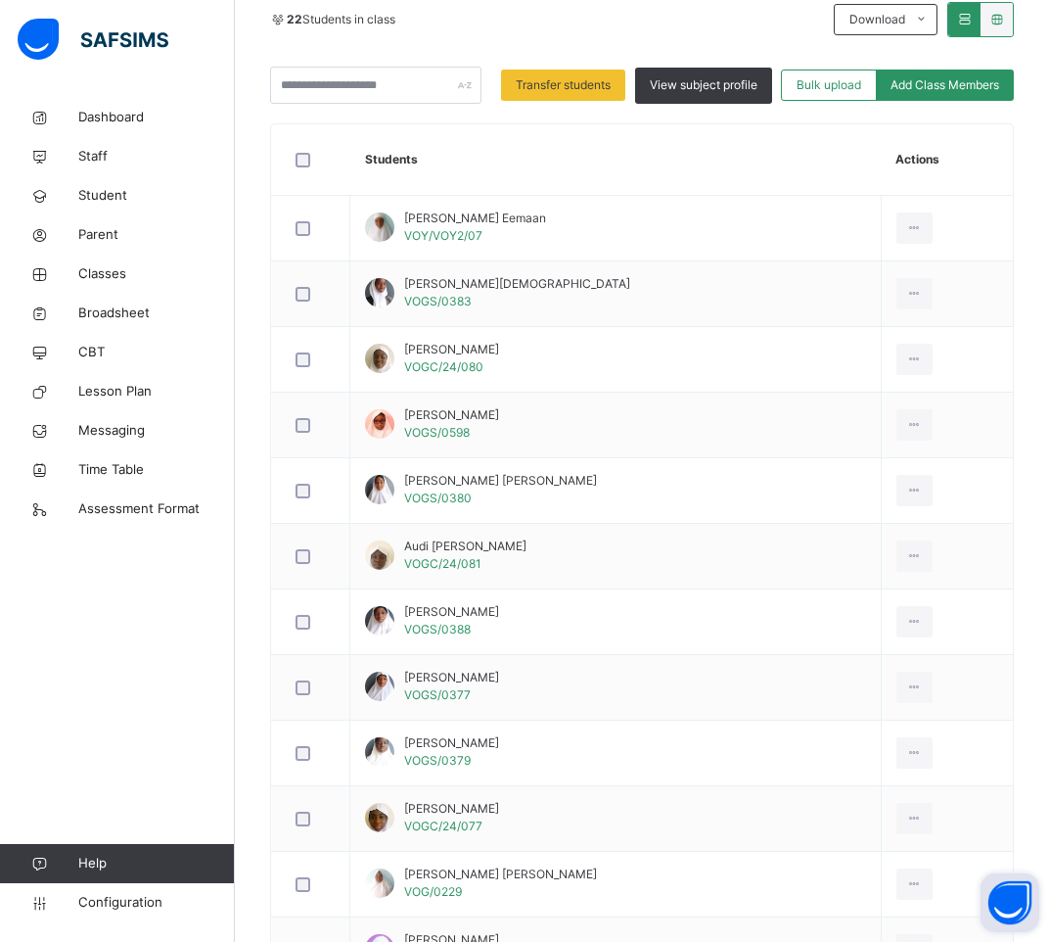
scroll to position [497, 0]
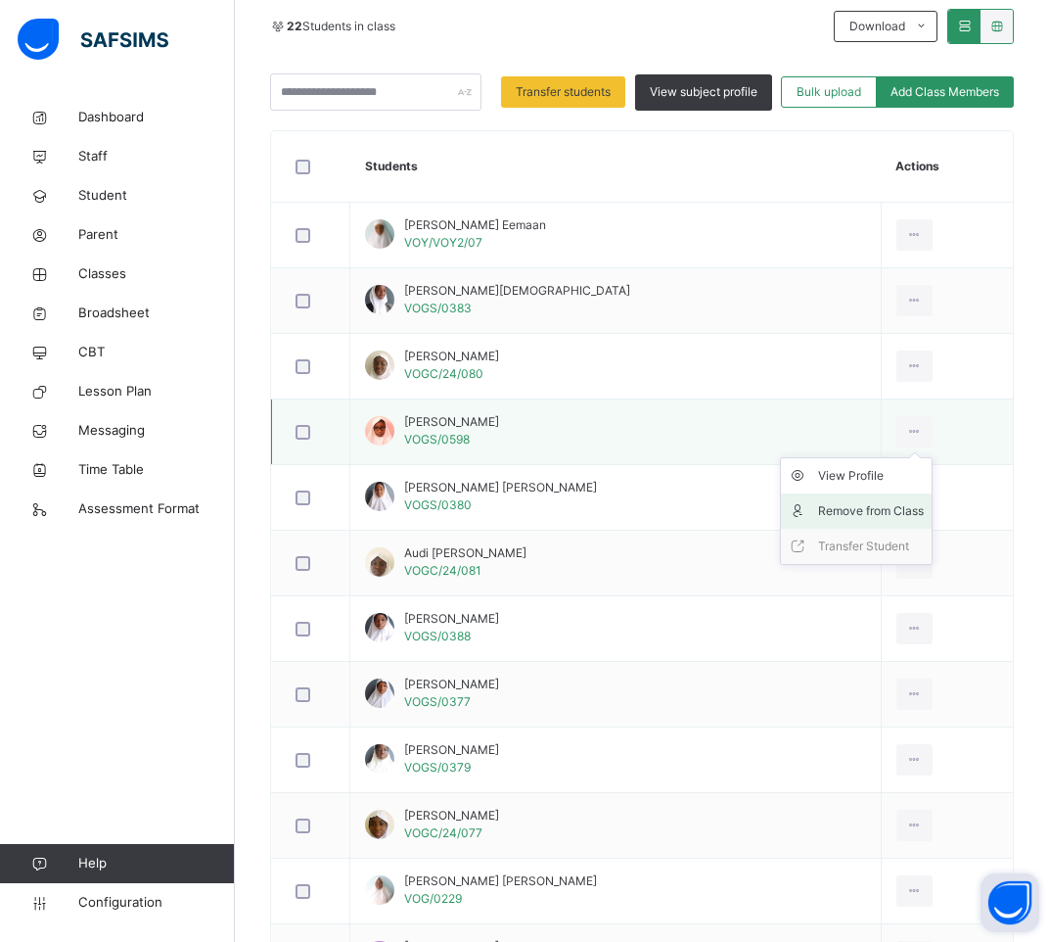
click at [877, 511] on div "Remove from Class" at bounding box center [871, 511] width 106 height 20
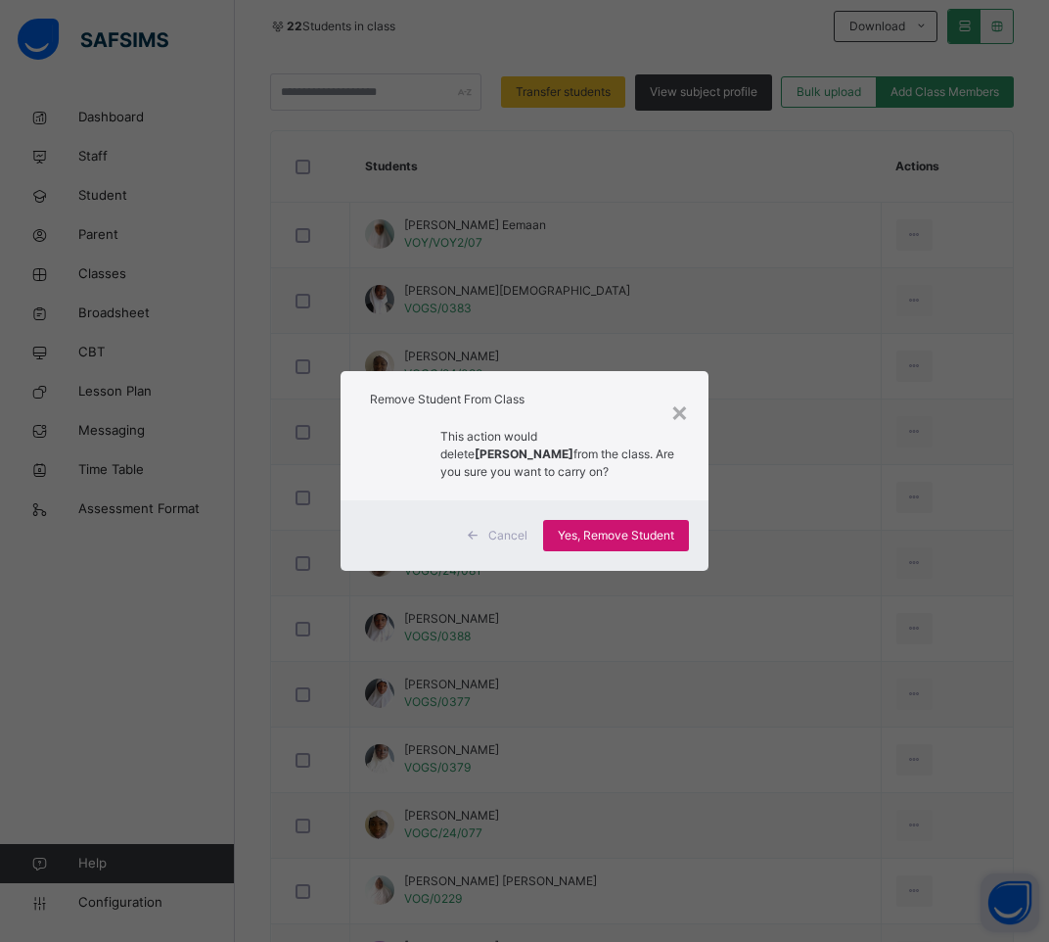
click at [626, 528] on span "Yes, Remove Student" at bounding box center [616, 536] width 116 height 18
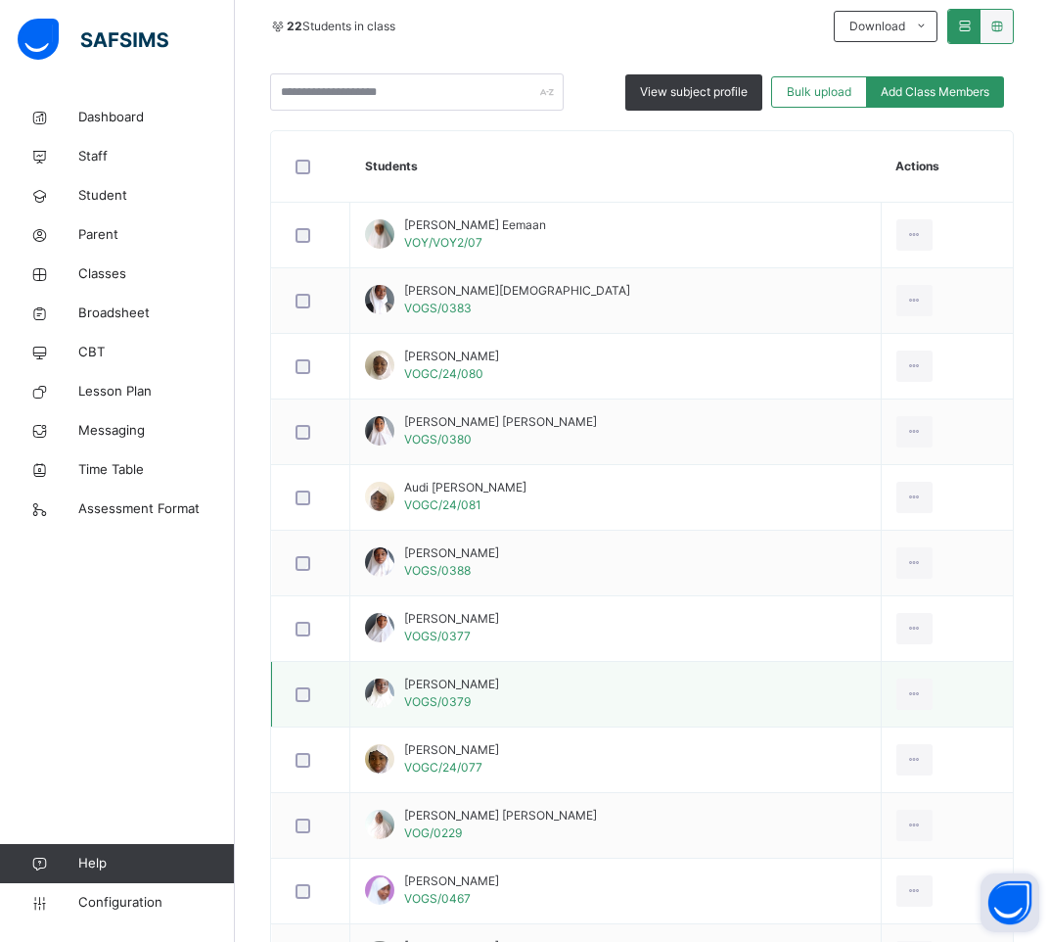
click at [677, 675] on td "Hauwa Aliyu VOGS/0379" at bounding box center [616, 695] width 532 height 66
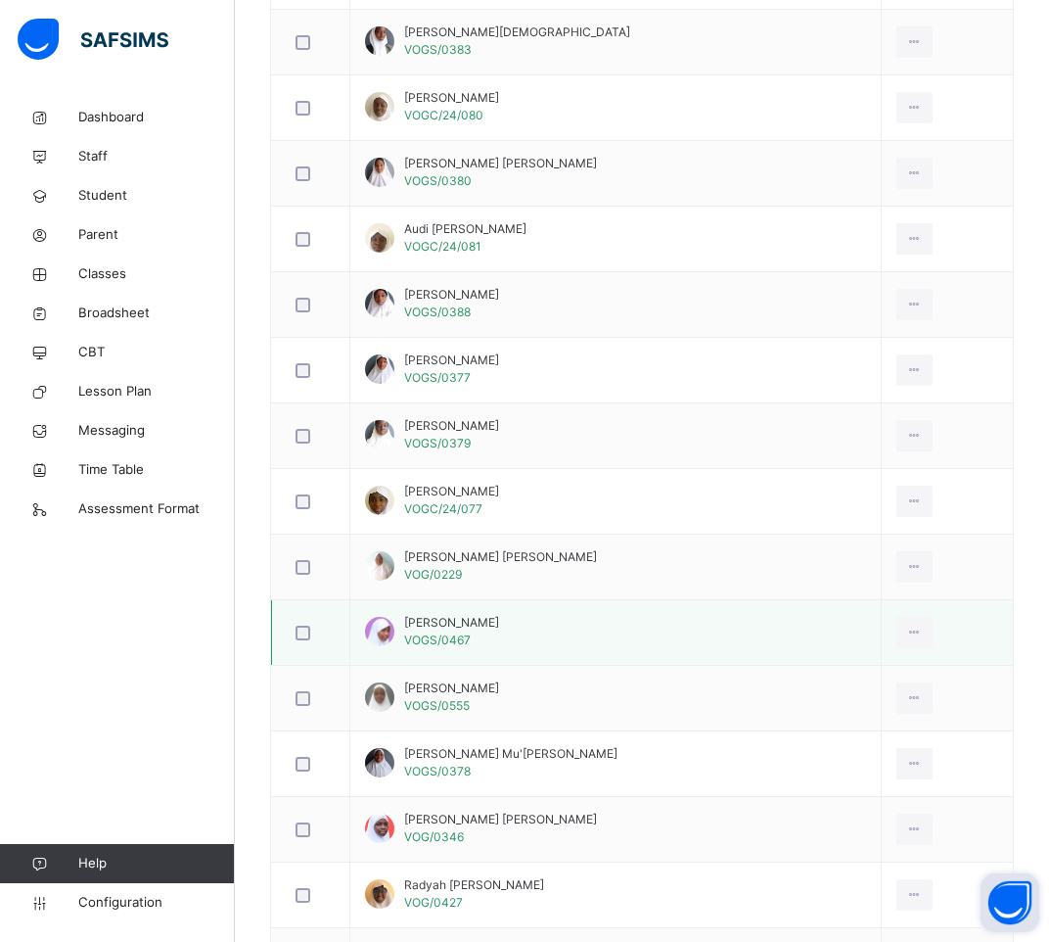
scroll to position [791, 0]
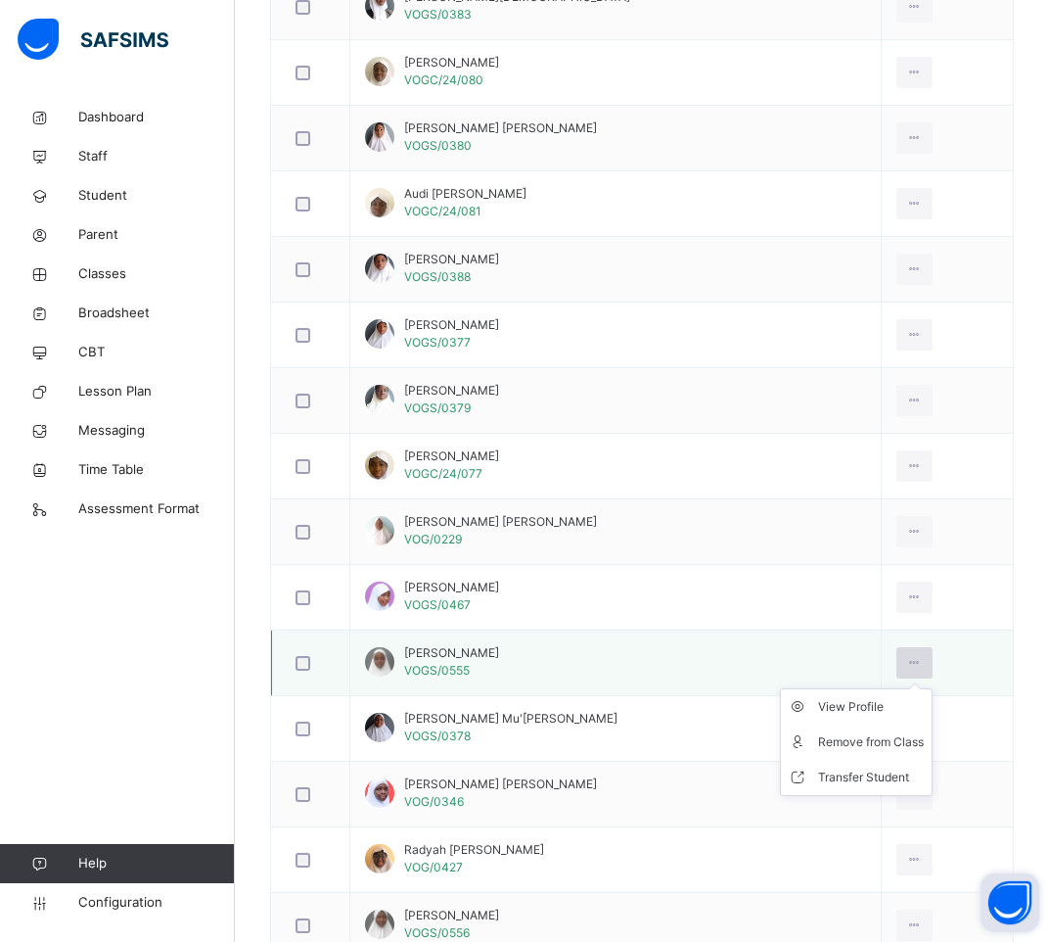
click at [920, 662] on icon at bounding box center [915, 663] width 17 height 18
click at [853, 736] on div "Remove from Class" at bounding box center [871, 742] width 106 height 20
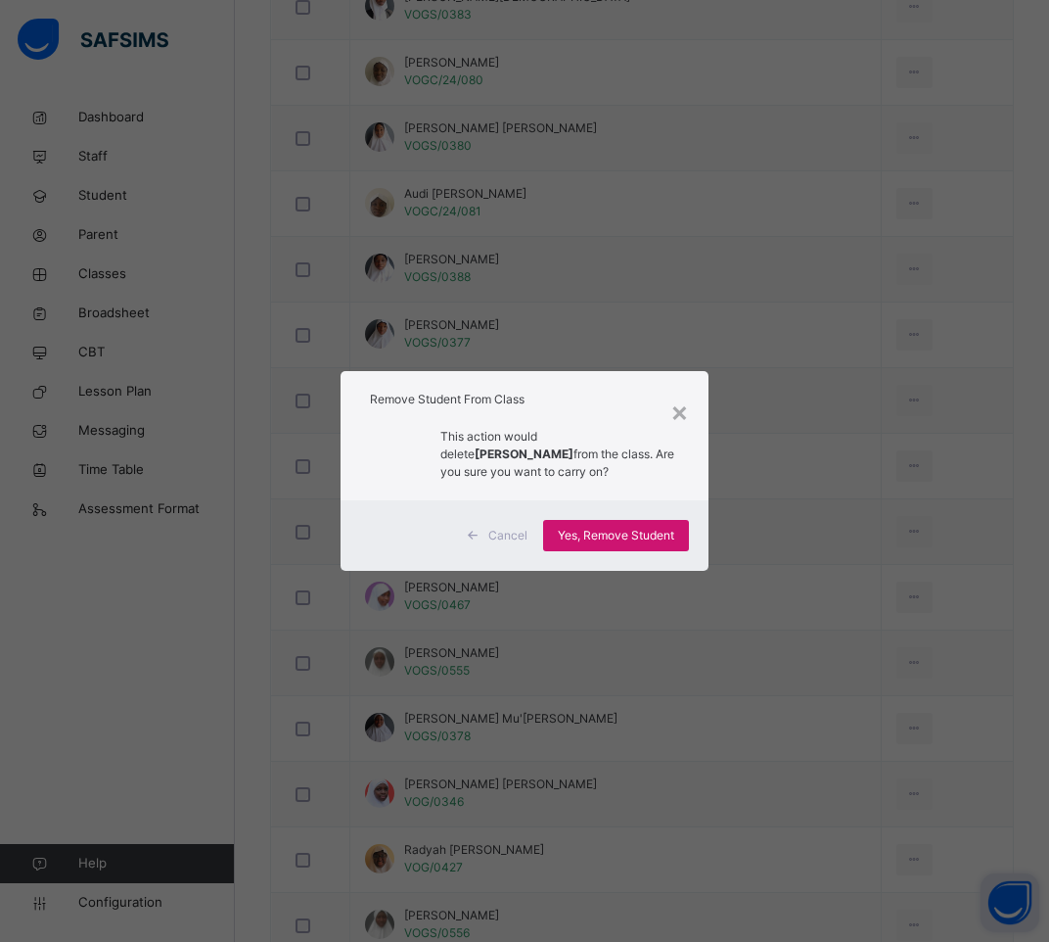
click at [645, 535] on span "Yes, Remove Student" at bounding box center [616, 536] width 116 height 18
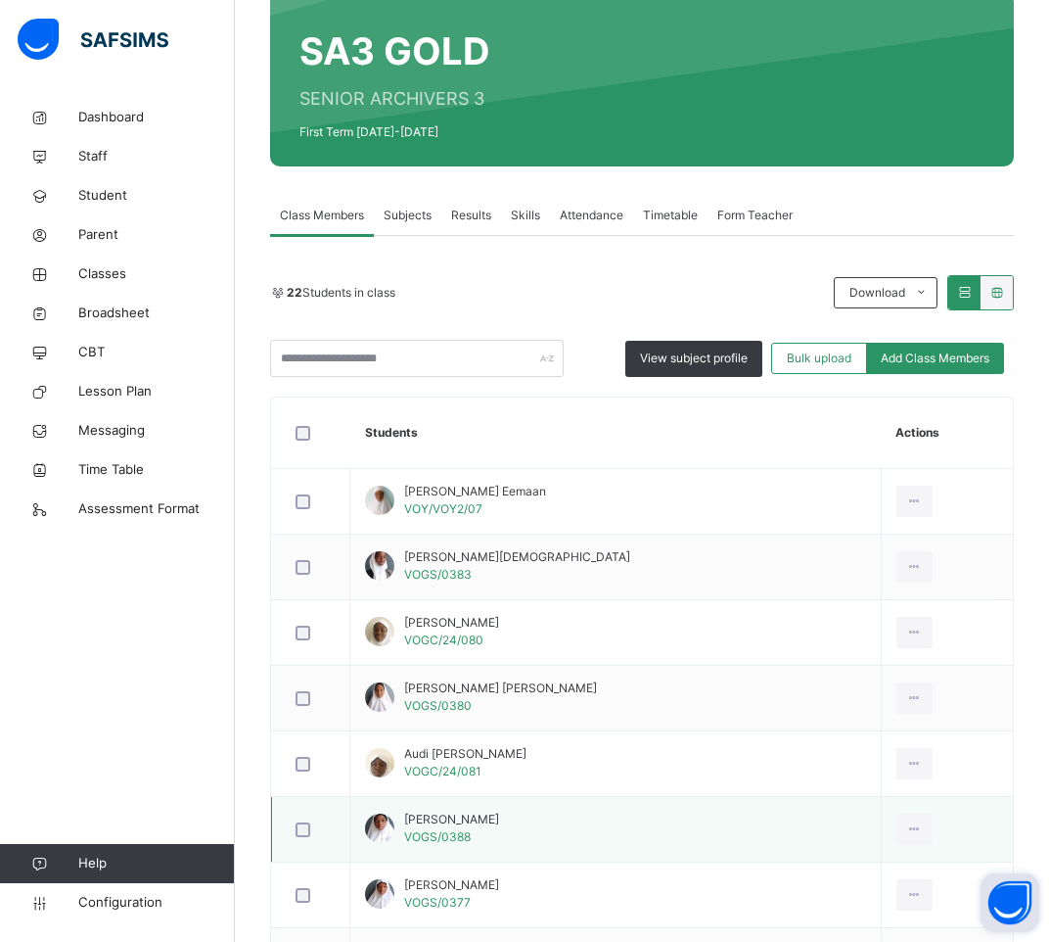
scroll to position [204, 0]
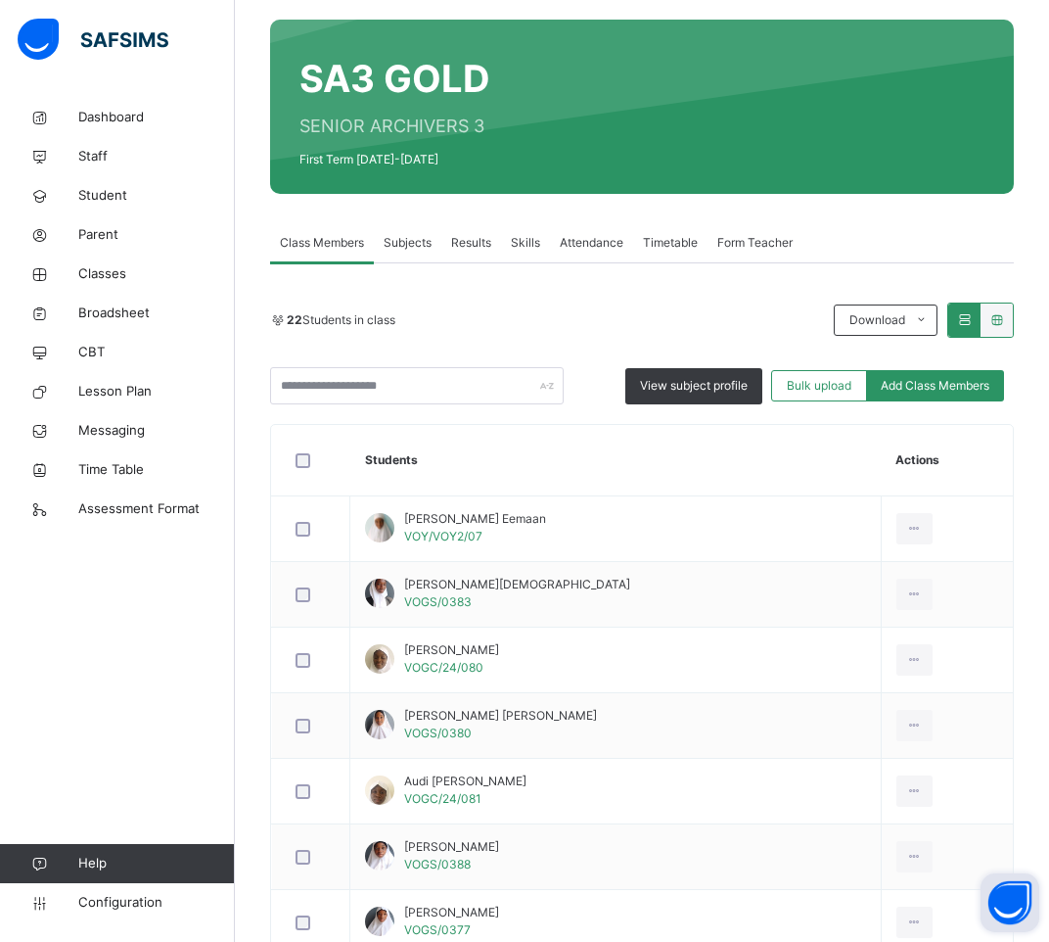
click at [544, 321] on div "22 Students in class" at bounding box center [547, 320] width 554 height 18
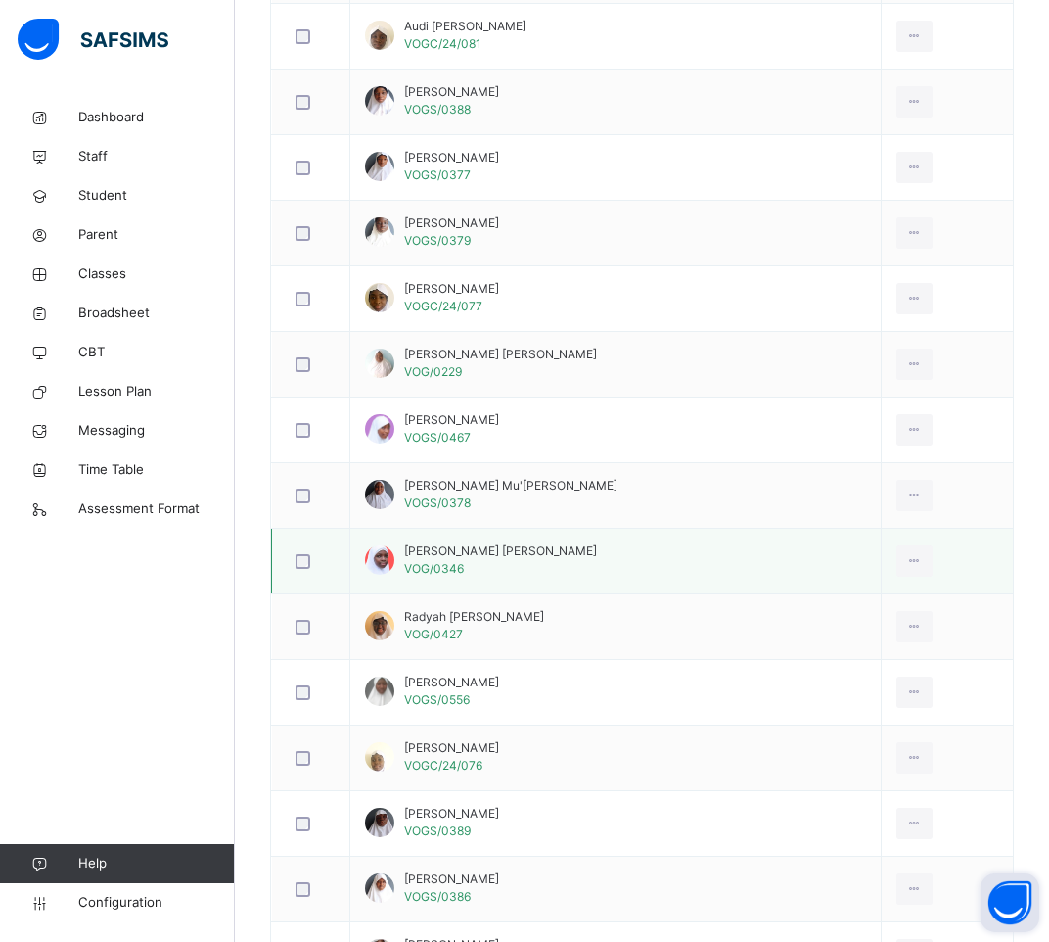
scroll to position [987, 0]
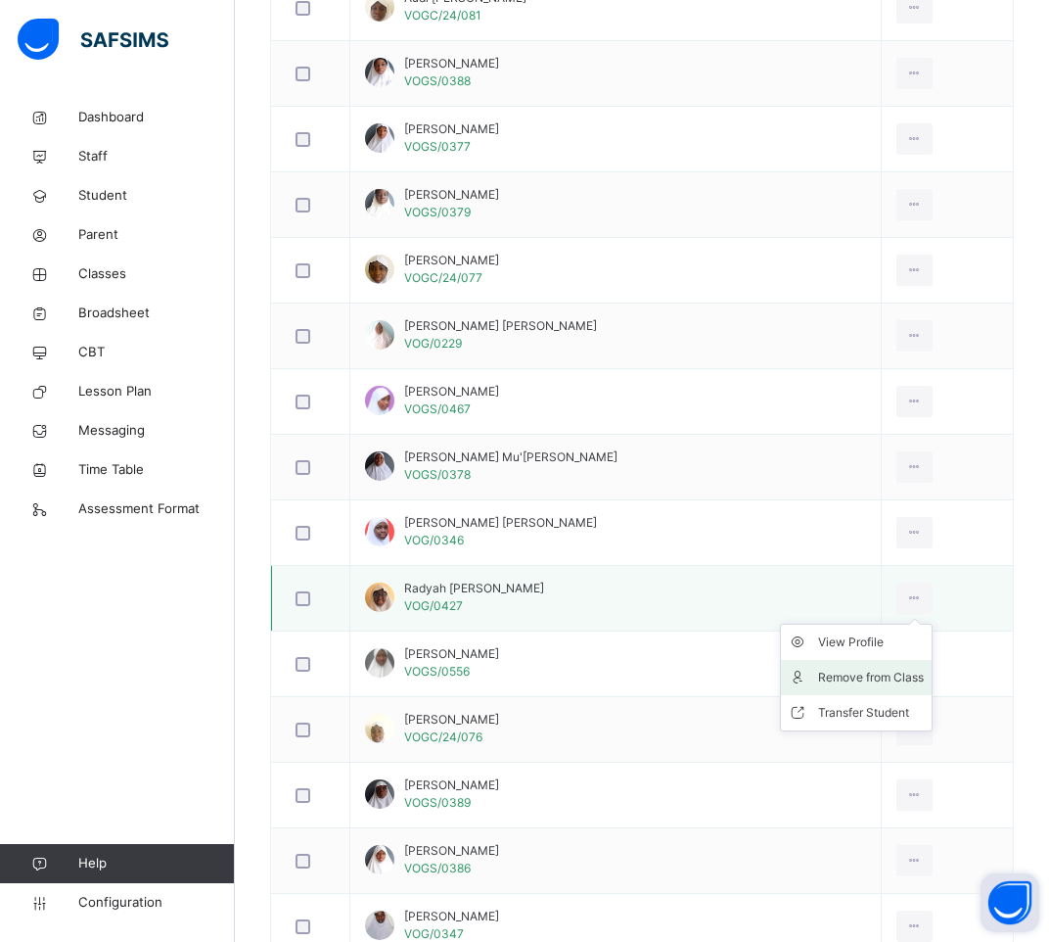
click at [875, 669] on div "Remove from Class" at bounding box center [871, 678] width 106 height 20
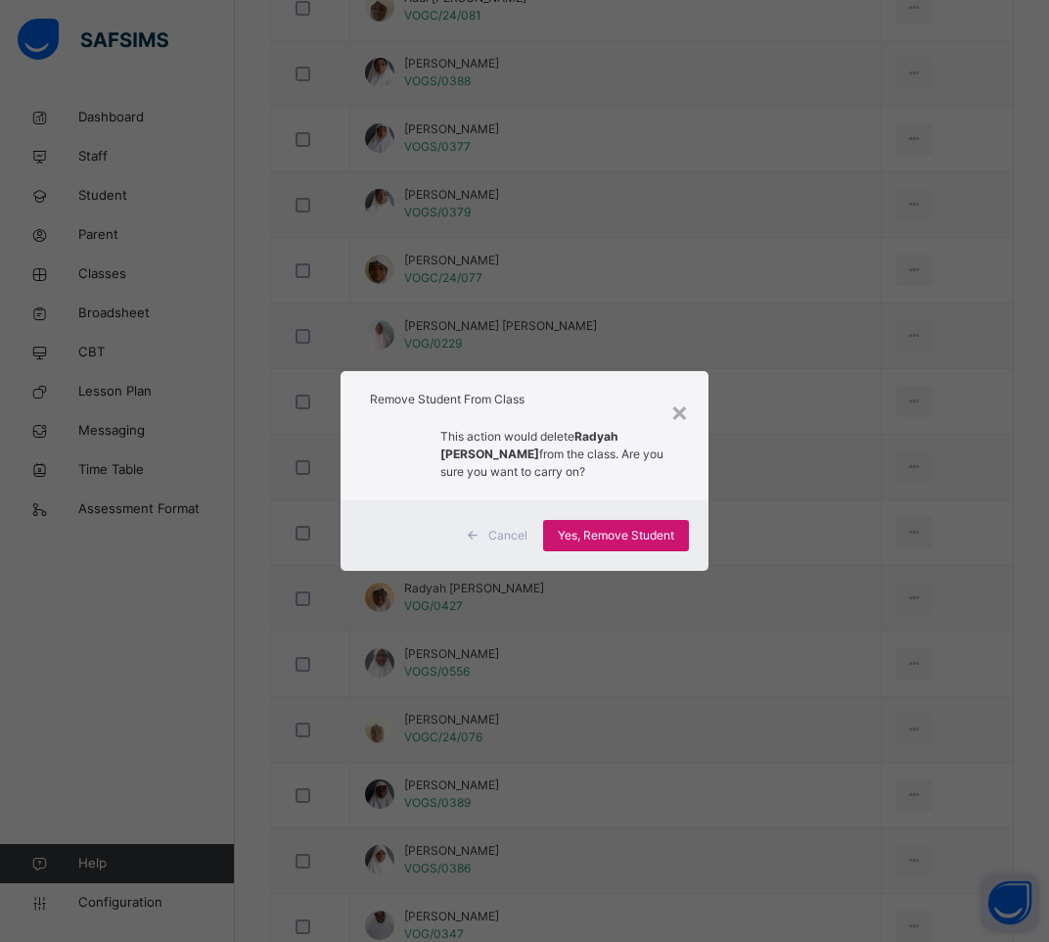
click at [625, 537] on span "Yes, Remove Student" at bounding box center [616, 536] width 116 height 18
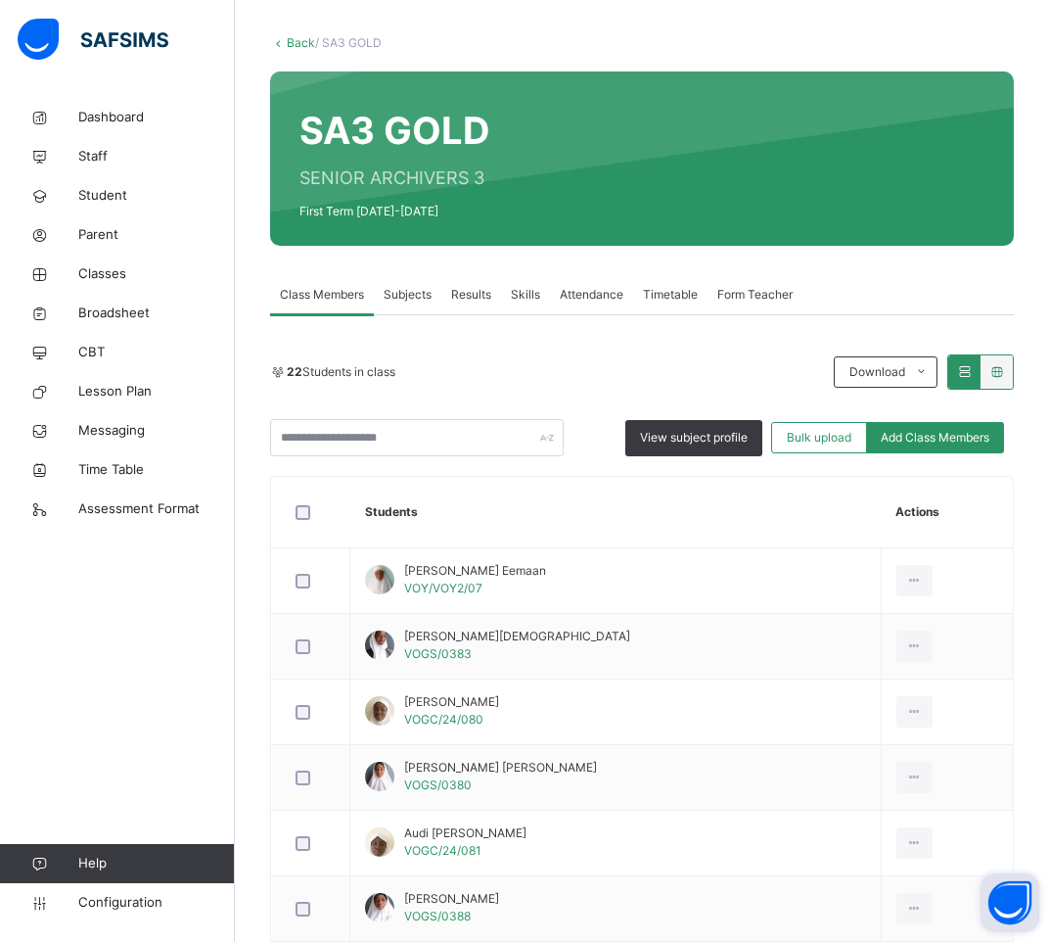
scroll to position [133, 0]
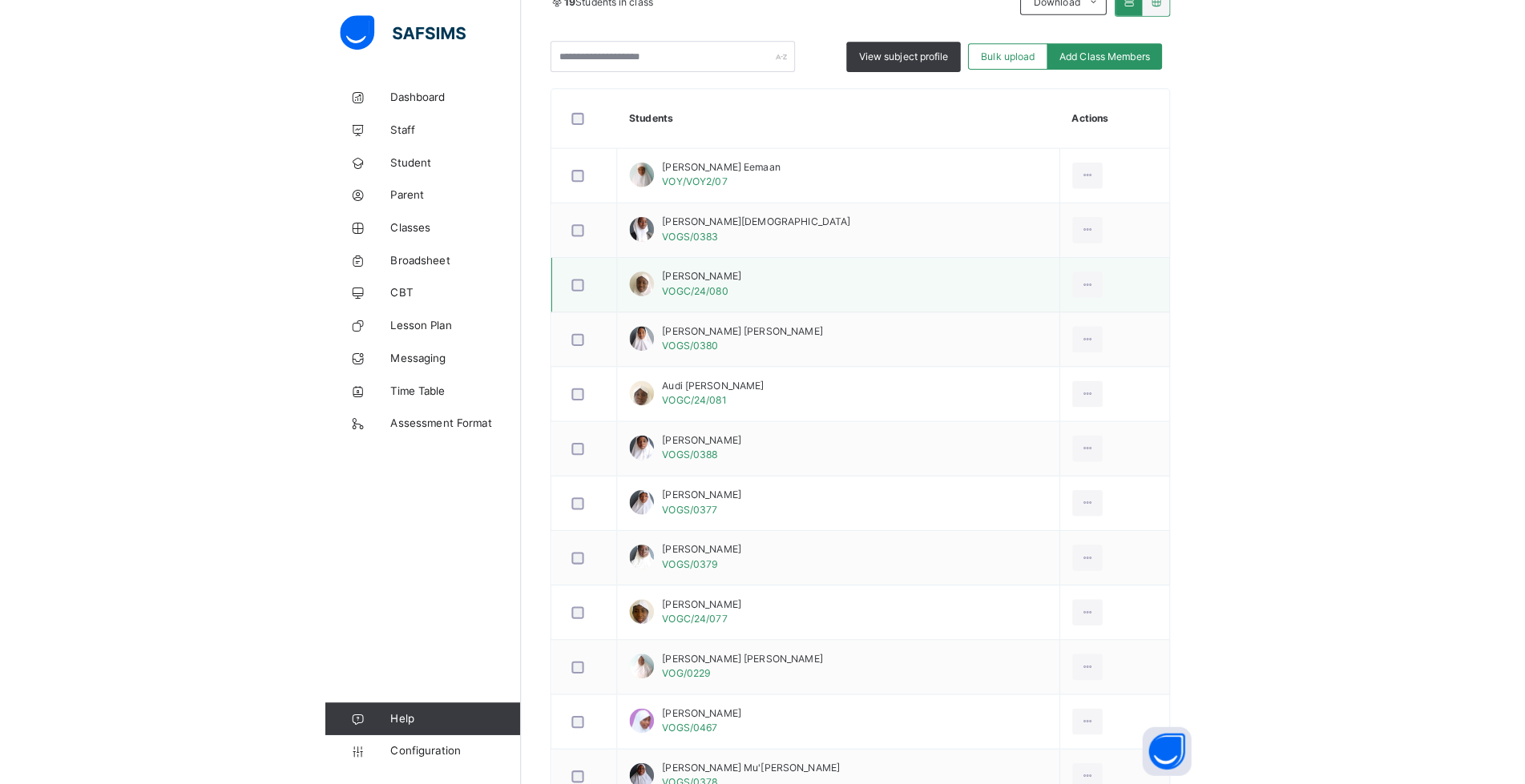
scroll to position [430, 0]
